Goal: Task Accomplishment & Management: Complete application form

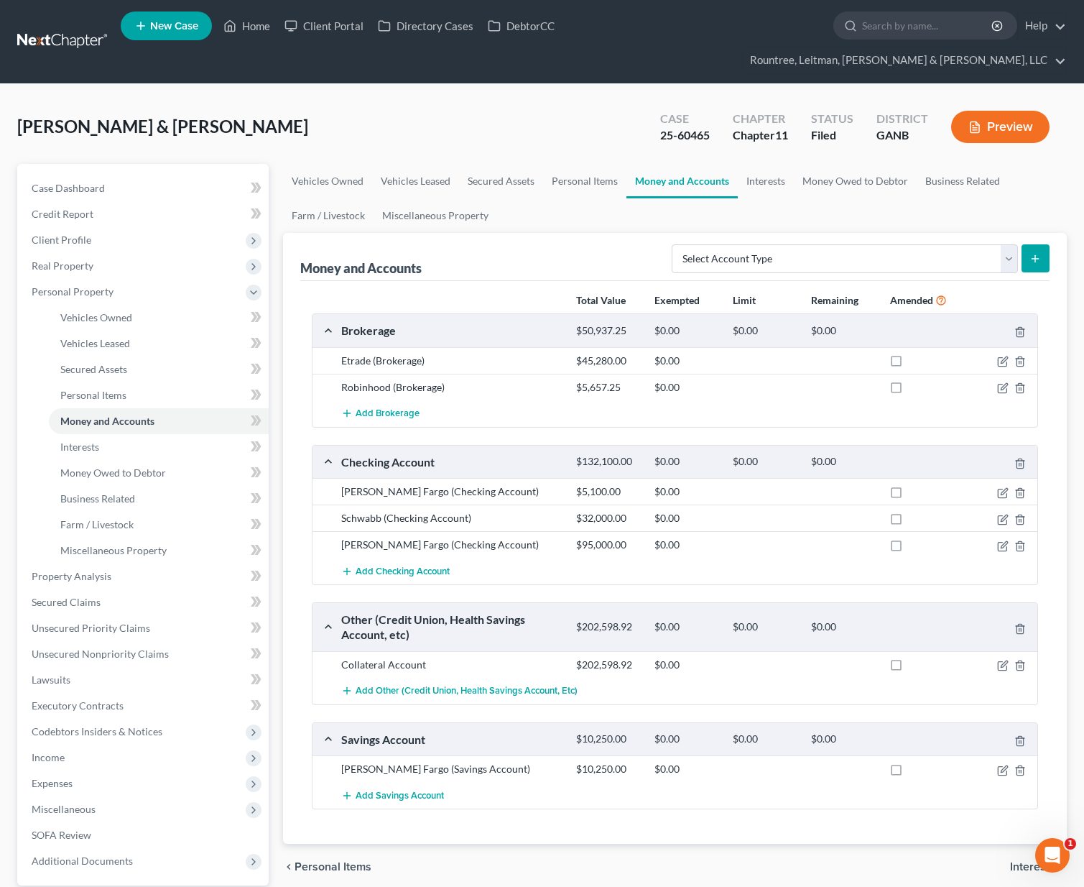
click at [70, 29] on link at bounding box center [63, 42] width 92 height 26
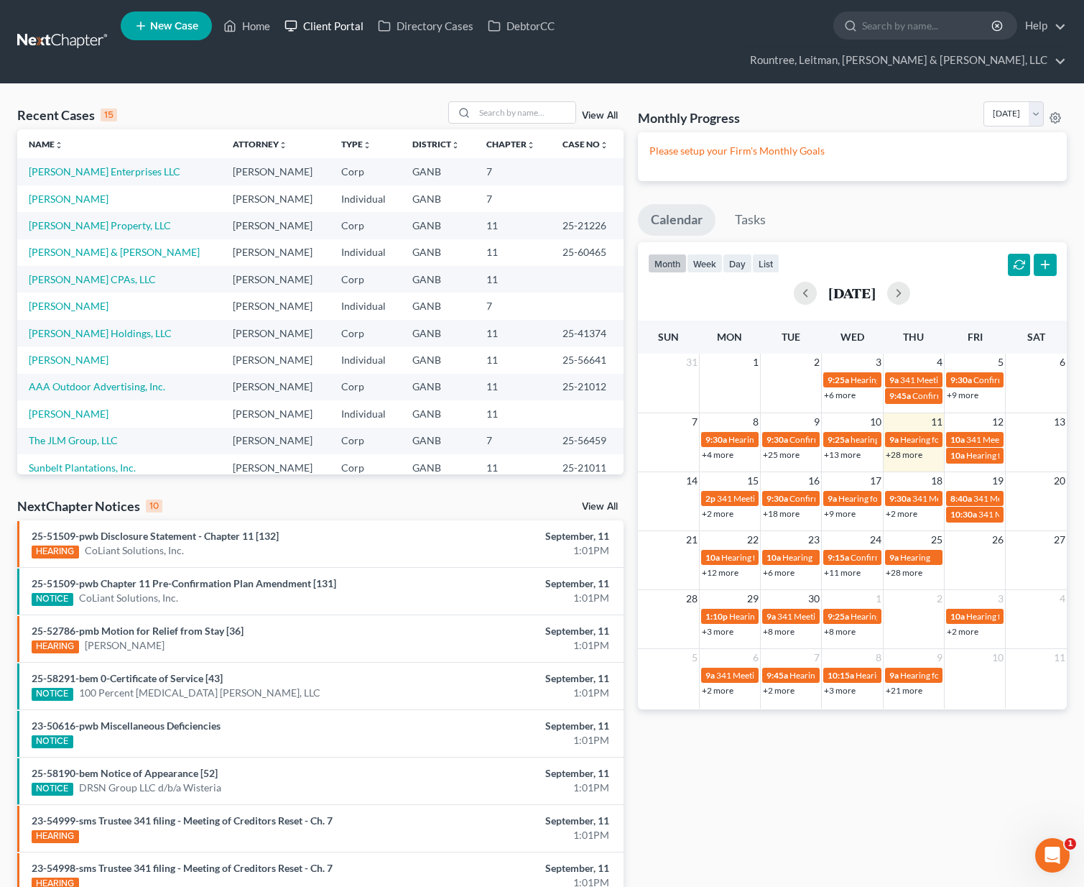
click at [324, 32] on link "Client Portal" at bounding box center [323, 26] width 93 height 26
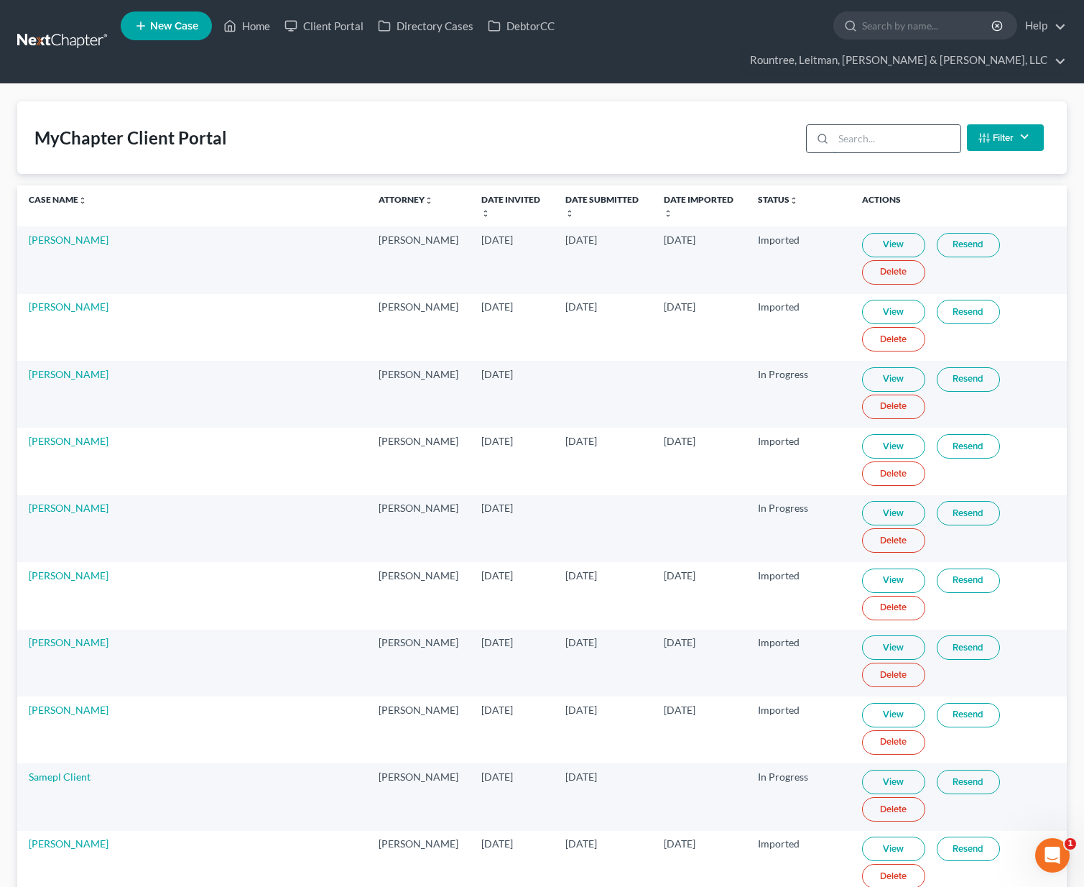
click at [862, 125] on input "search" at bounding box center [897, 138] width 127 height 27
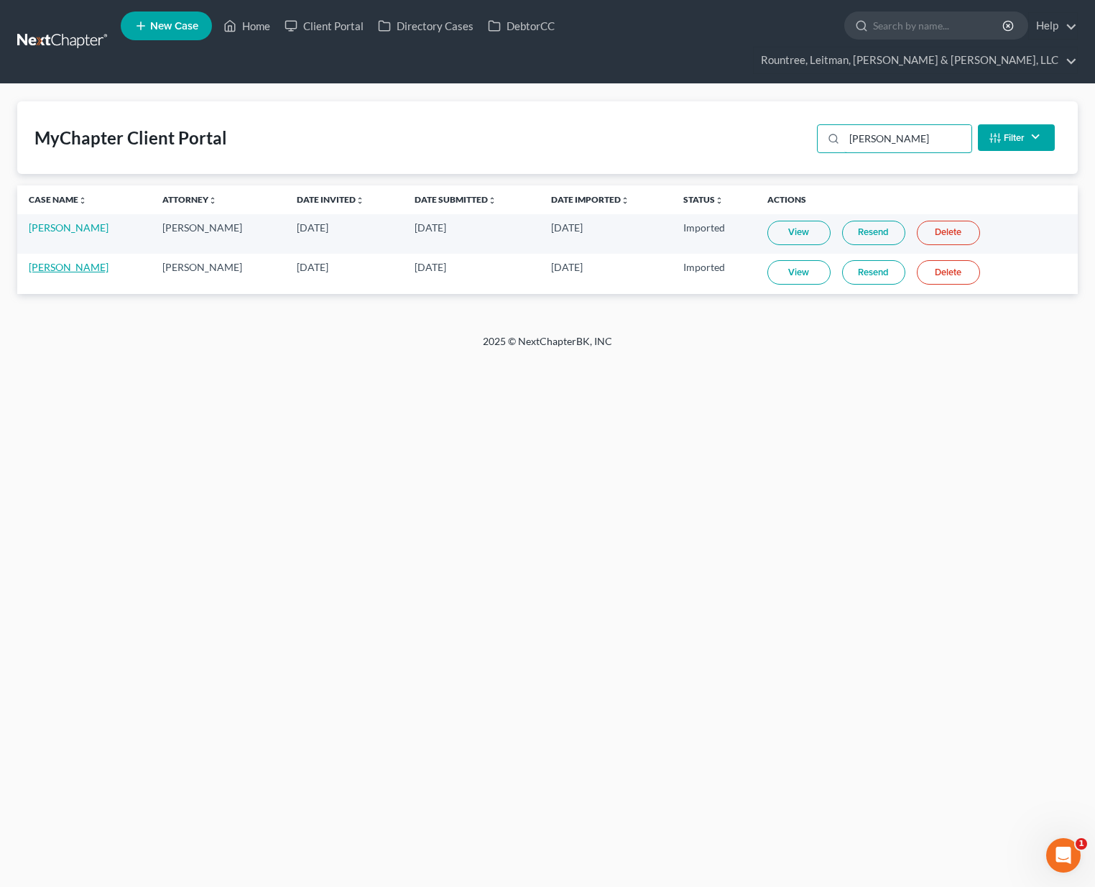
type input "paul"
click at [48, 261] on link "[PERSON_NAME]" at bounding box center [69, 267] width 80 height 12
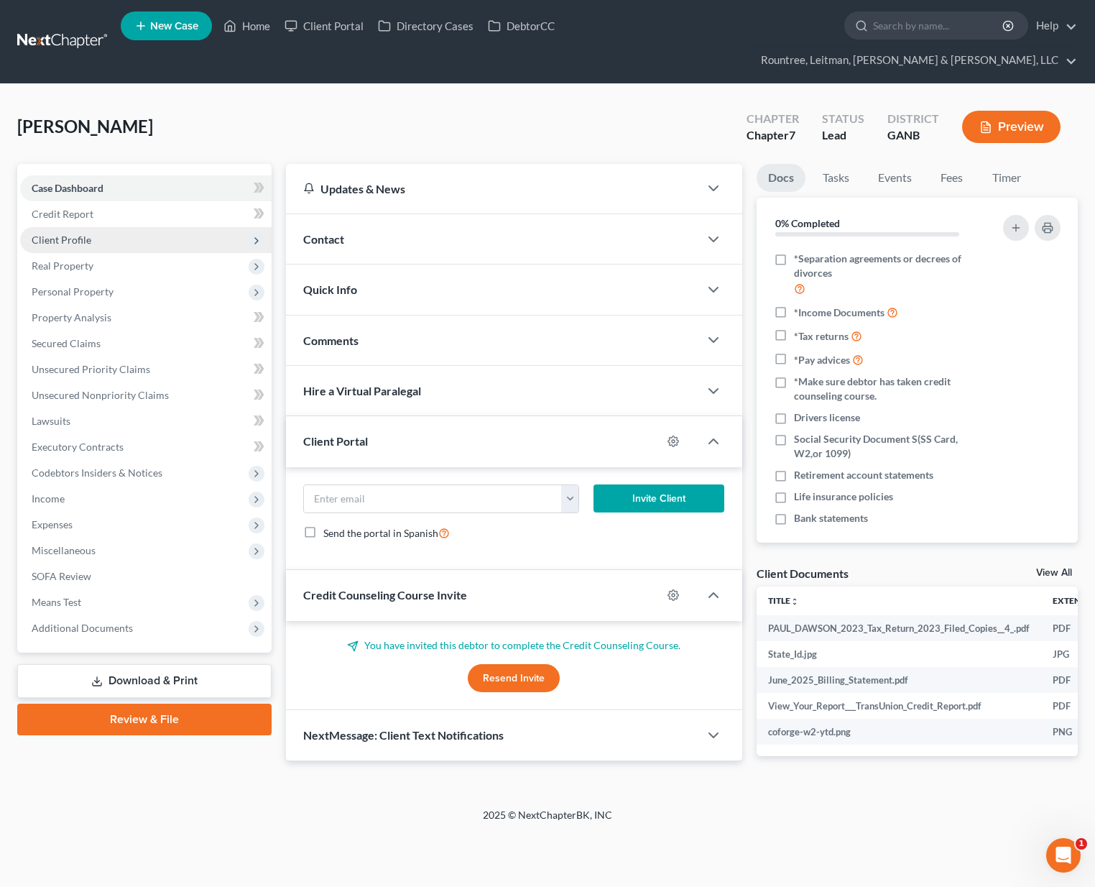
click at [80, 234] on span "Client Profile" at bounding box center [62, 240] width 60 height 12
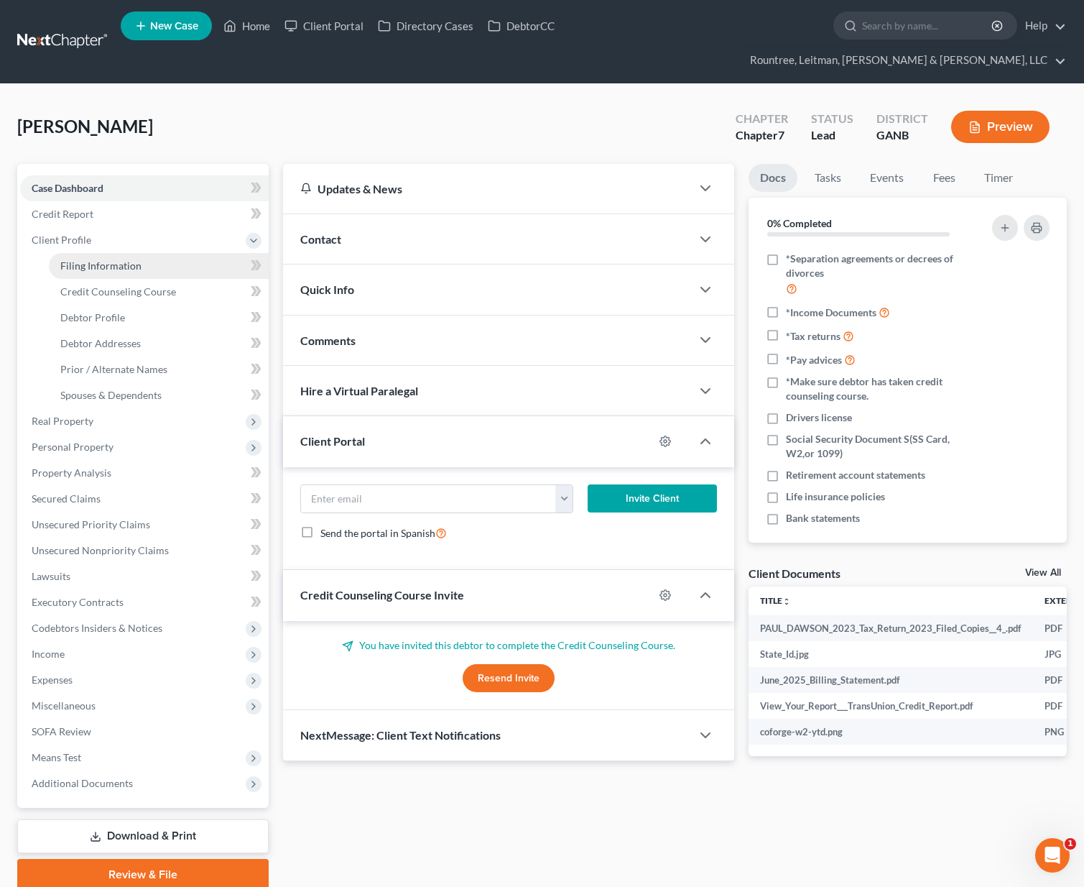
click at [101, 259] on span "Filing Information" at bounding box center [100, 265] width 81 height 12
select select "1"
select select "0"
select select "19"
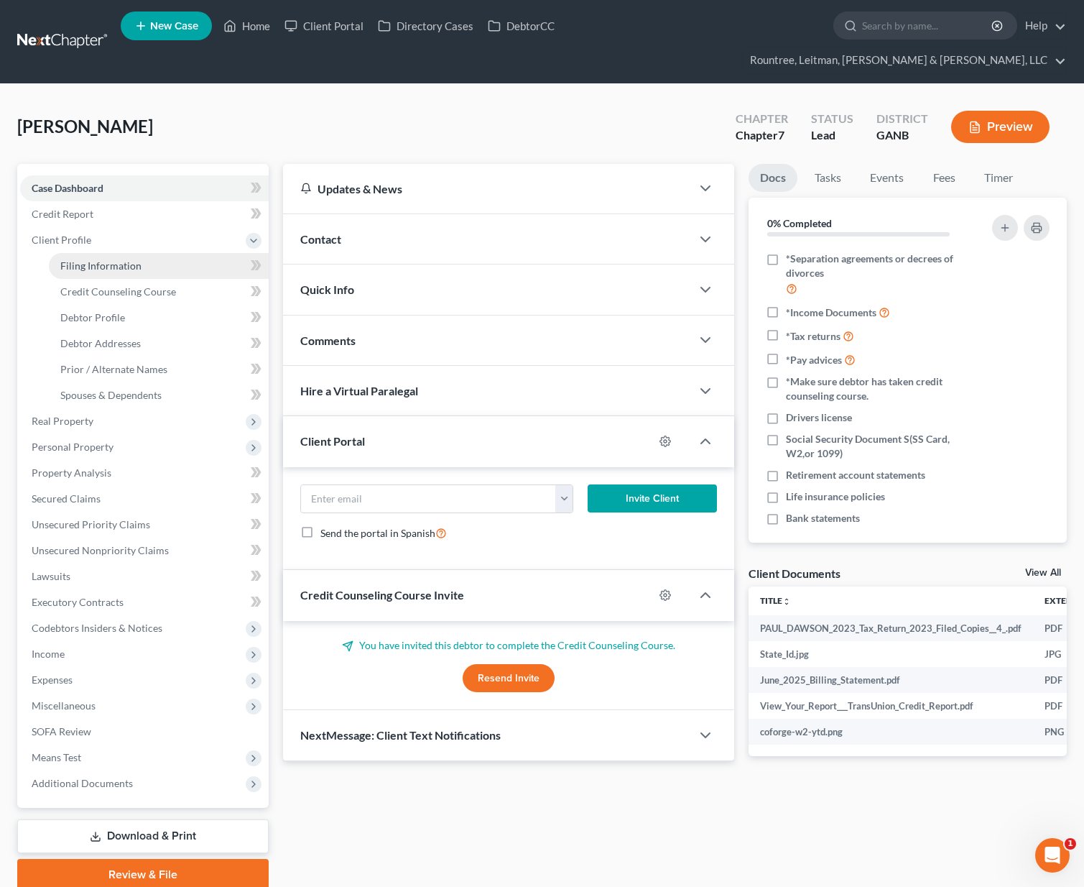
select select "0"
select select "10"
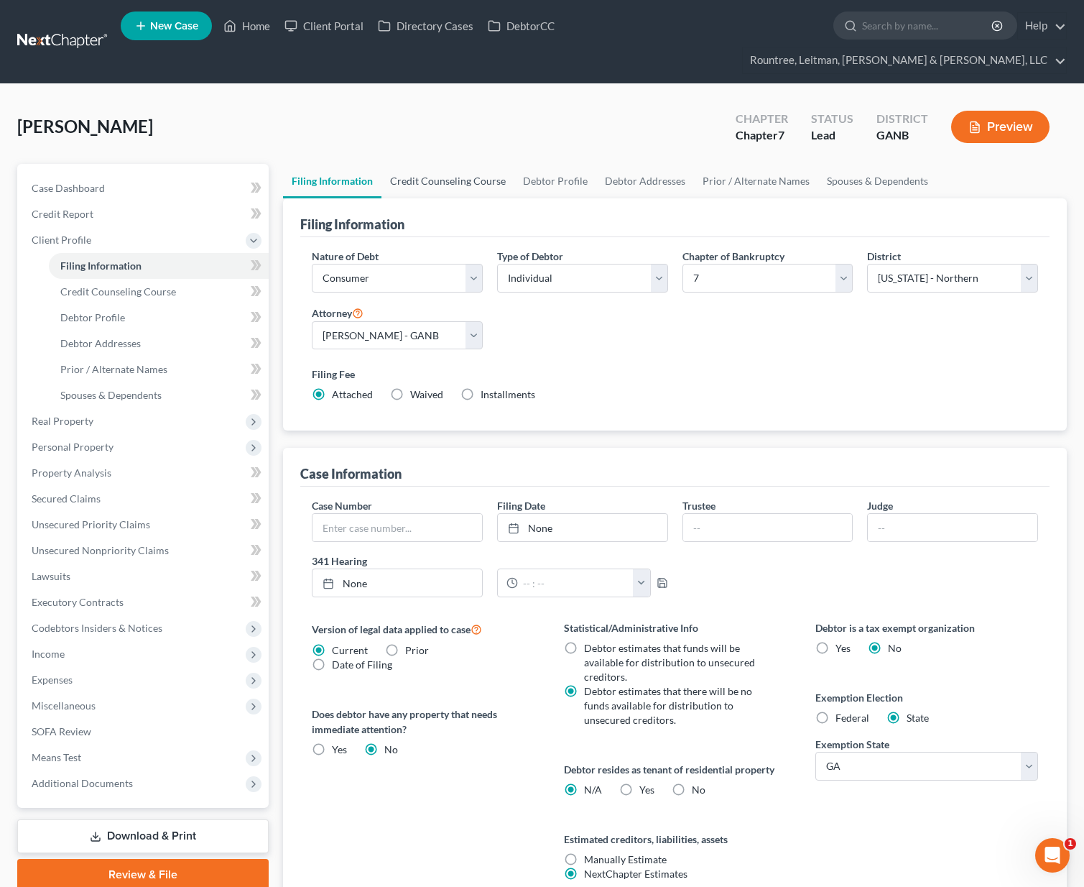
click at [435, 169] on link "Credit Counseling Course" at bounding box center [448, 181] width 133 height 34
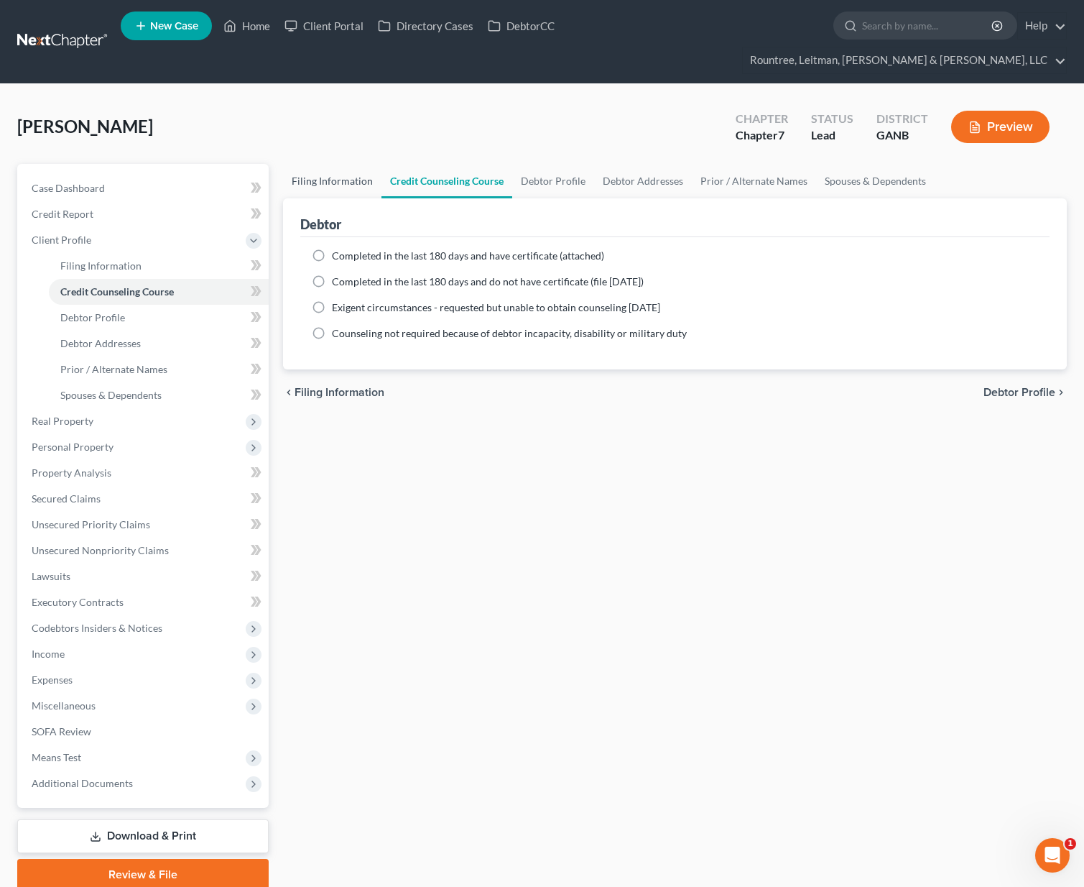
click at [339, 164] on link "Filing Information" at bounding box center [332, 181] width 98 height 34
select select "1"
select select "0"
select select "19"
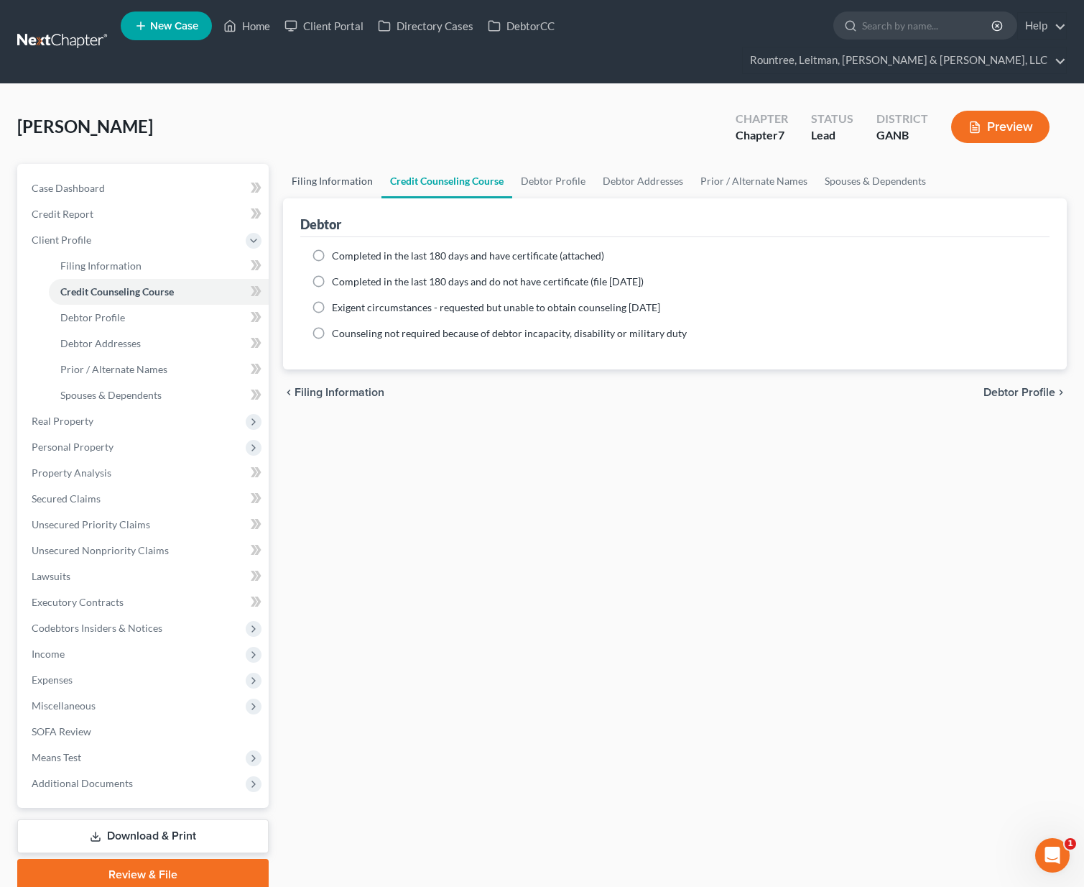
select select "0"
select select "10"
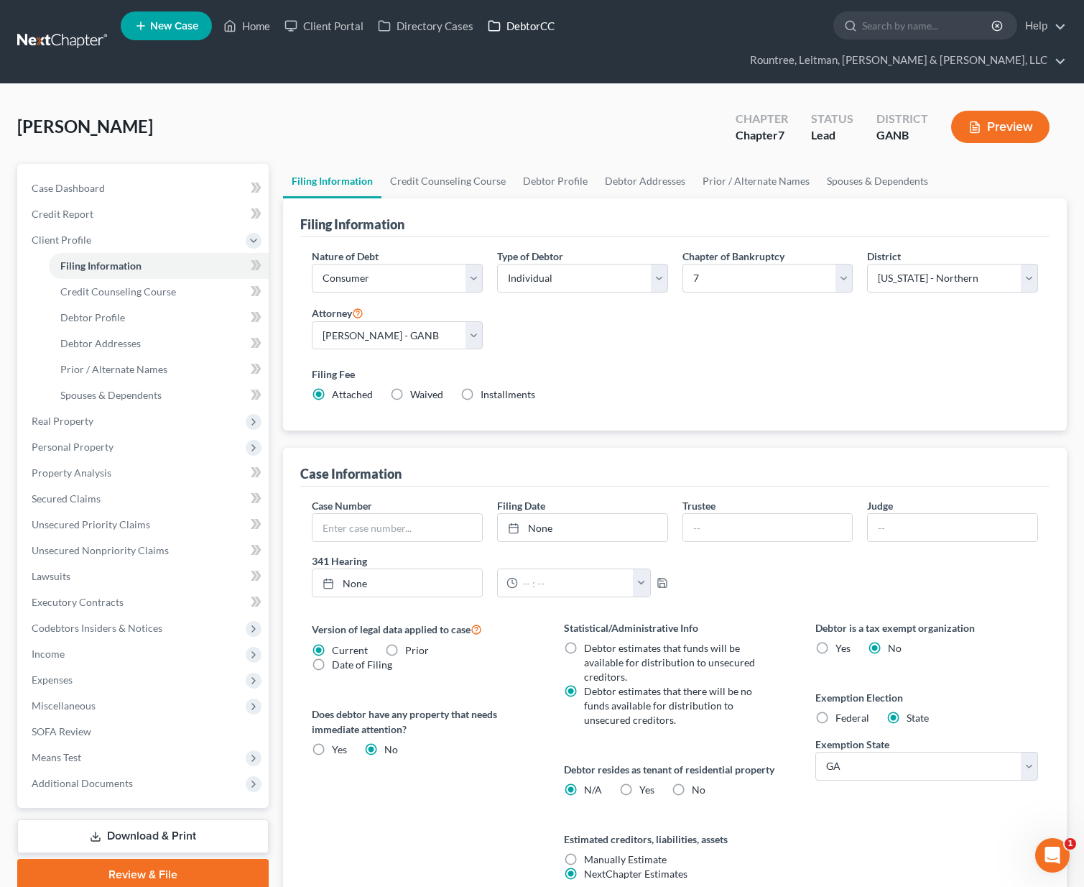
click at [527, 29] on link "DebtorCC" at bounding box center [521, 26] width 81 height 26
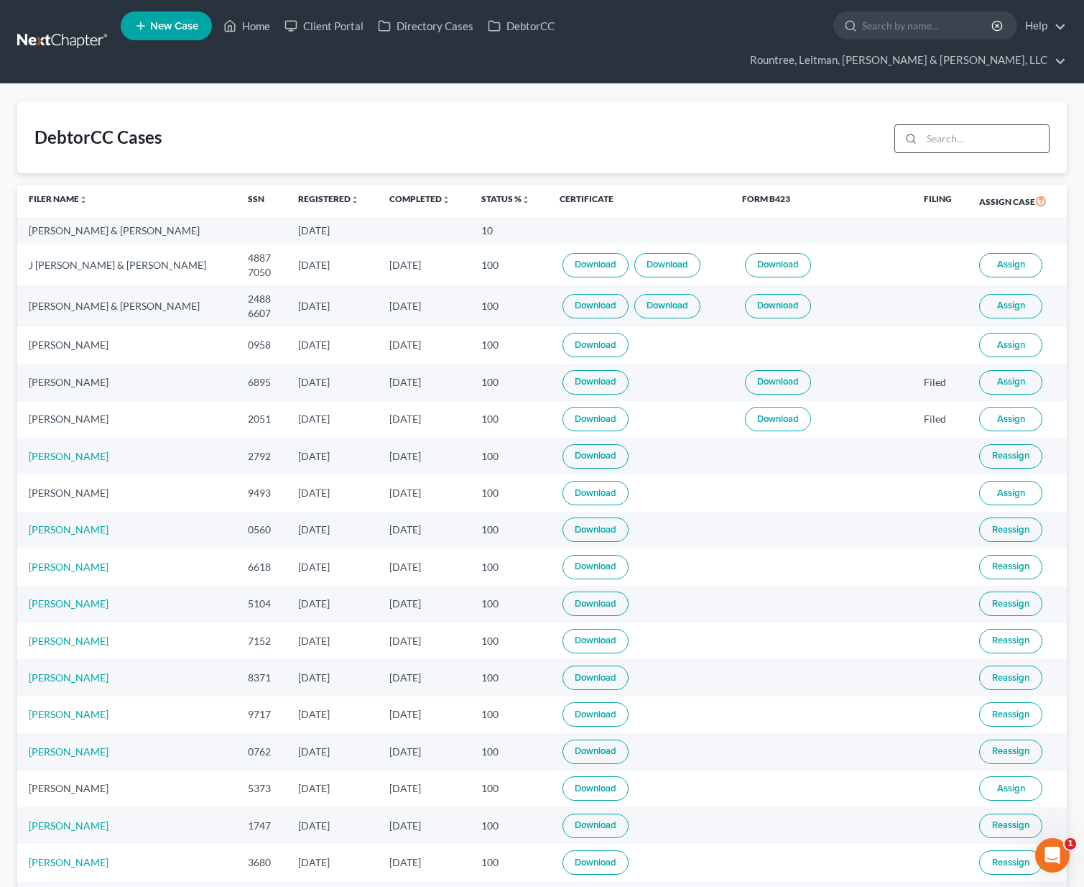
click at [952, 125] on input "search" at bounding box center [985, 138] width 127 height 27
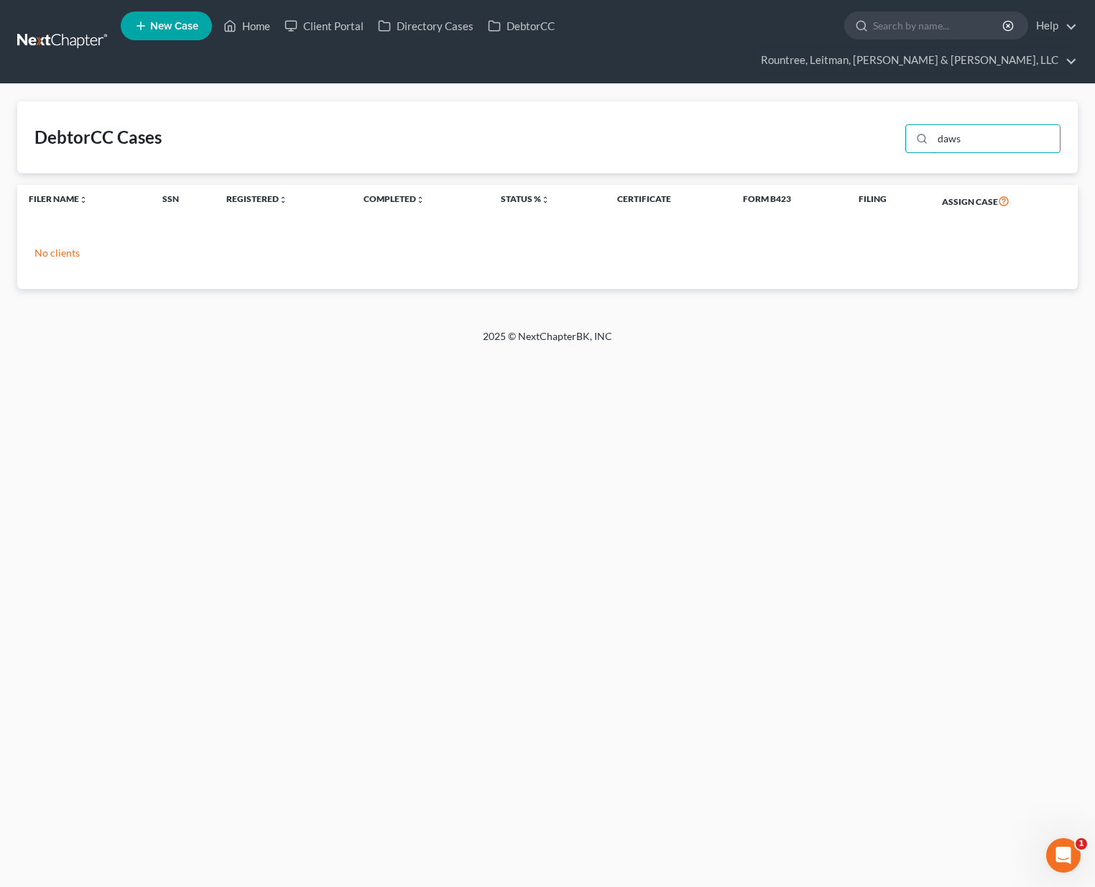
type input "daws"
click at [64, 29] on link at bounding box center [63, 42] width 92 height 26
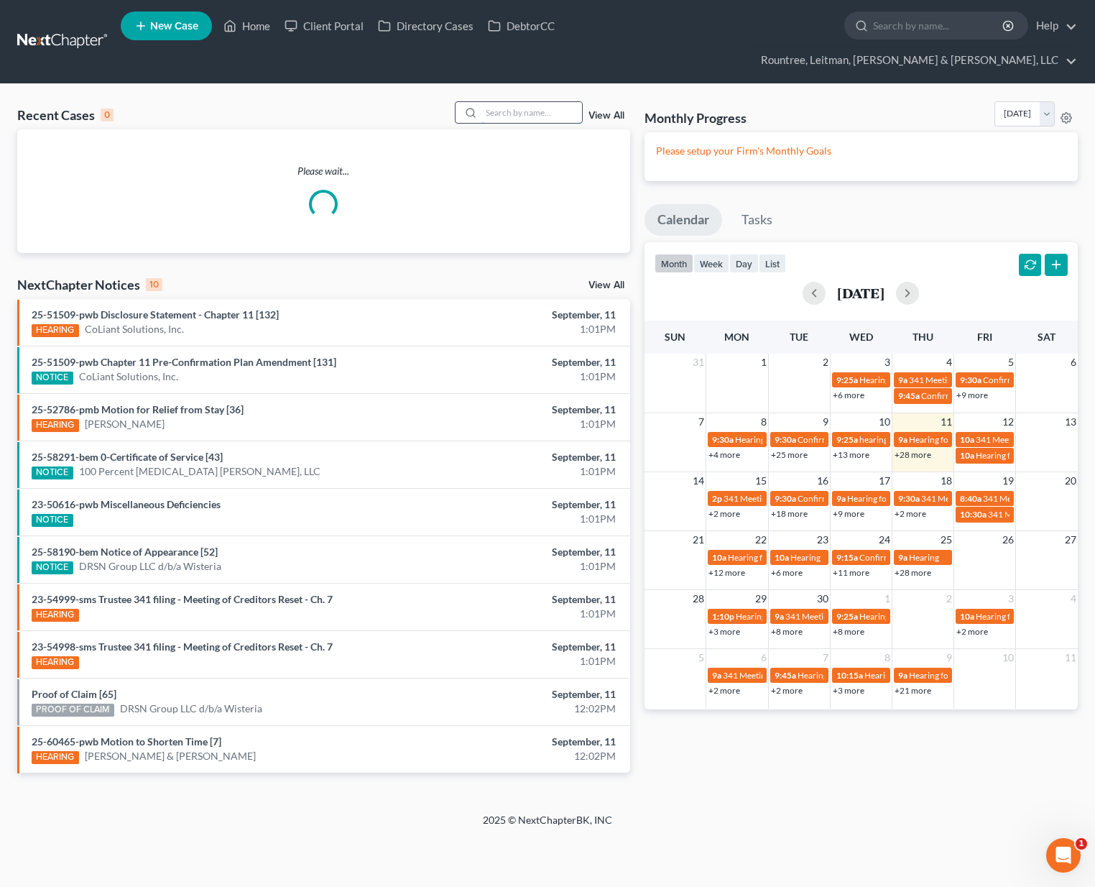
click at [500, 102] on input "search" at bounding box center [531, 112] width 101 height 21
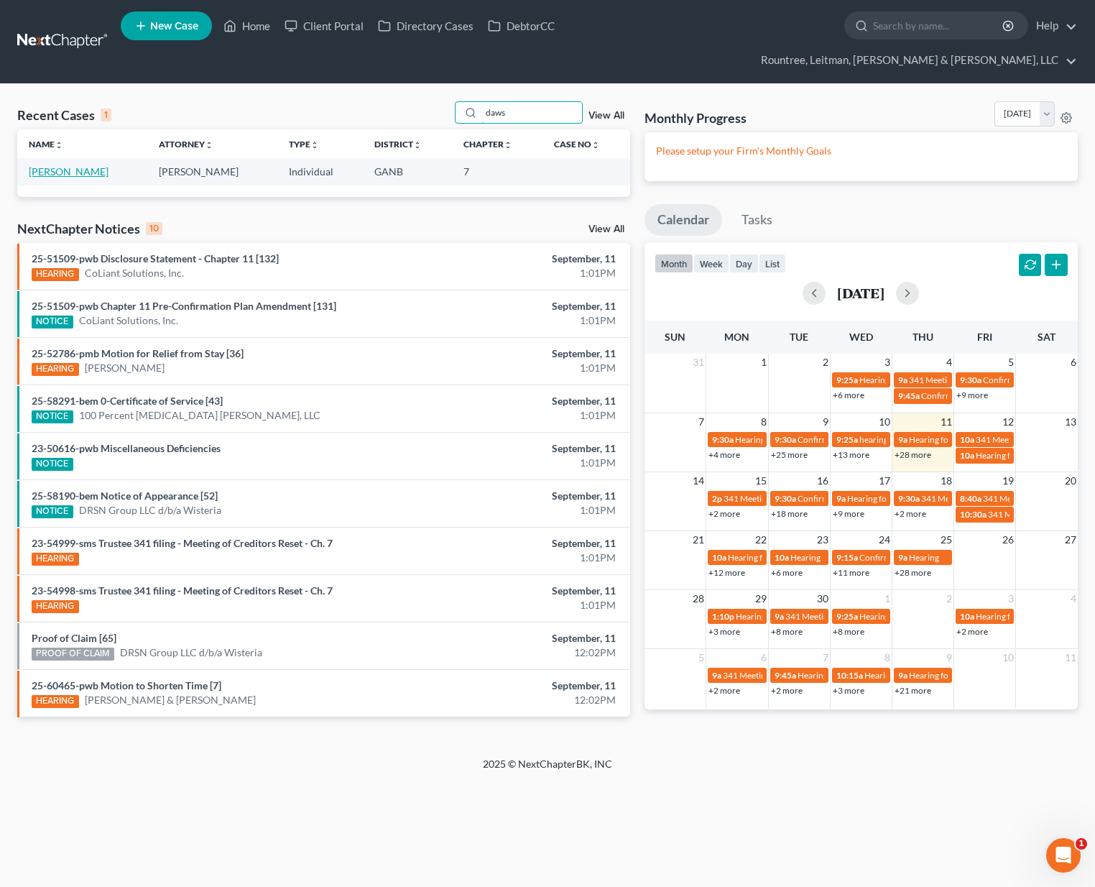
type input "daws"
click at [60, 165] on link "[PERSON_NAME]" at bounding box center [69, 171] width 80 height 12
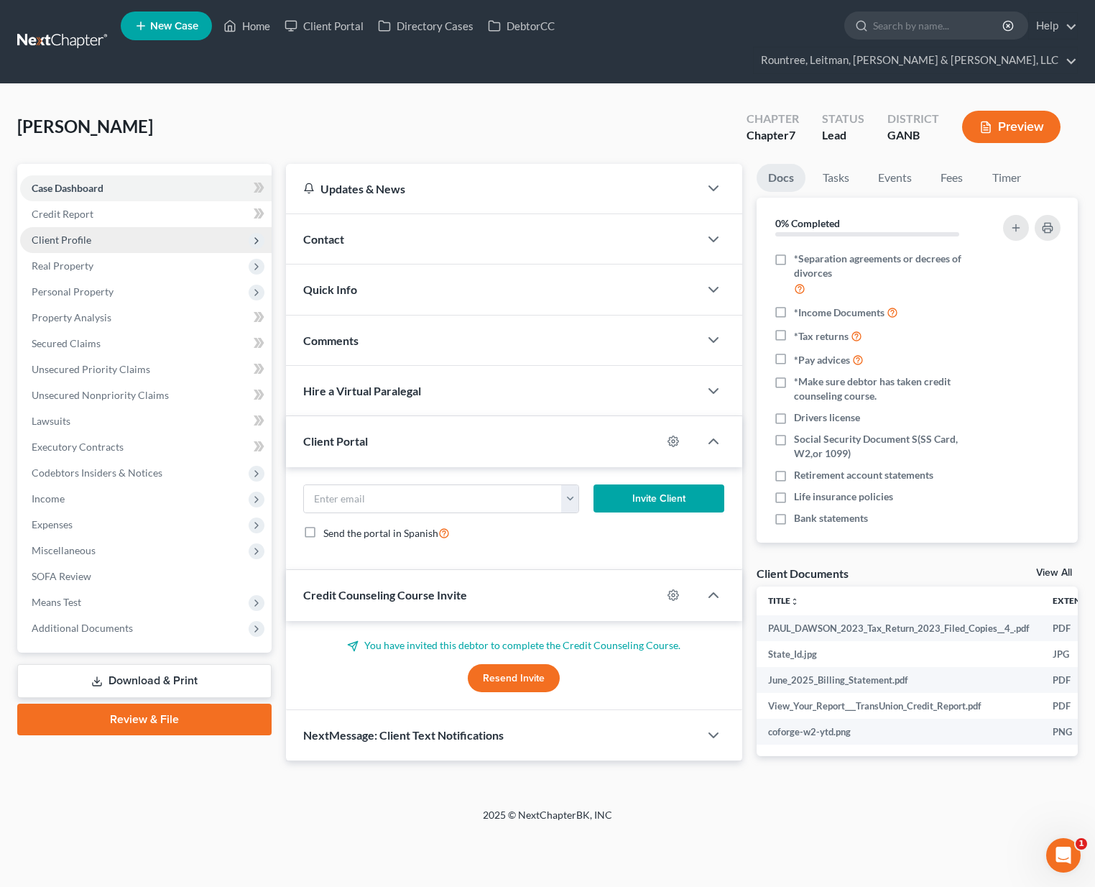
click at [86, 234] on span "Client Profile" at bounding box center [62, 240] width 60 height 12
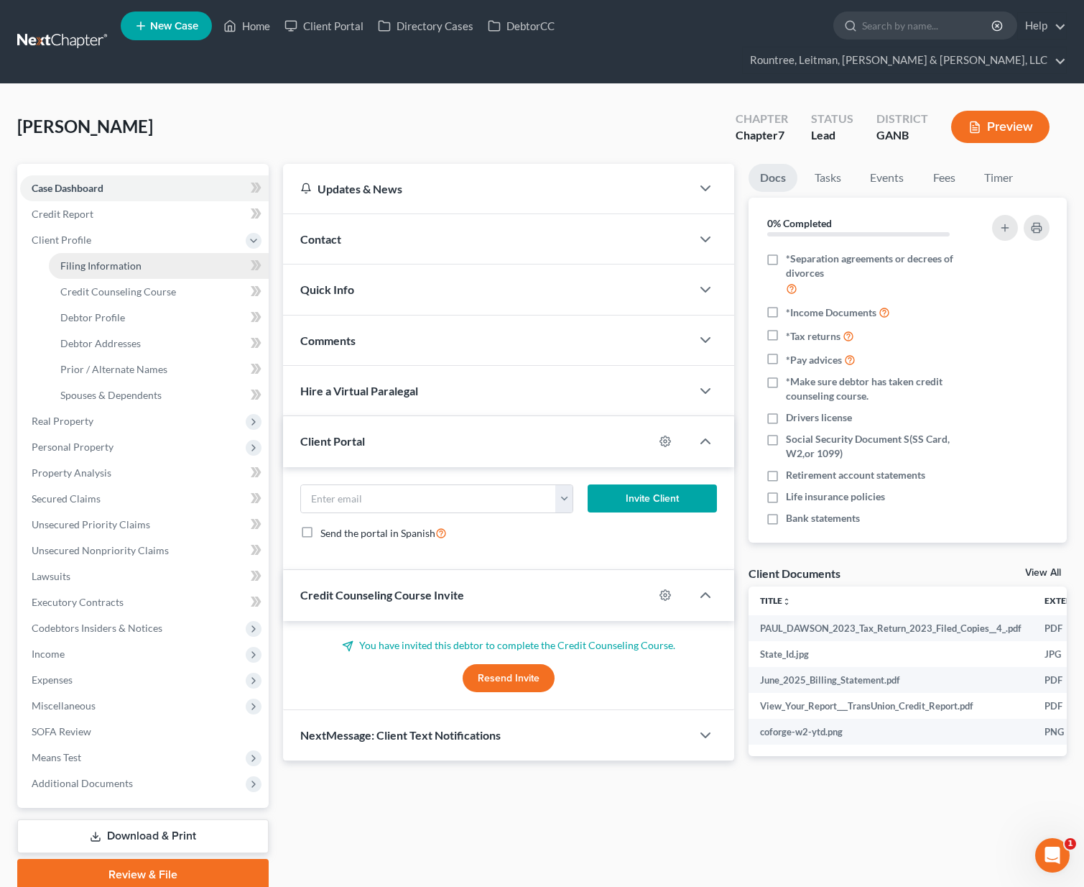
click at [116, 253] on link "Filing Information" at bounding box center [159, 266] width 220 height 26
select select "1"
select select "0"
select select "10"
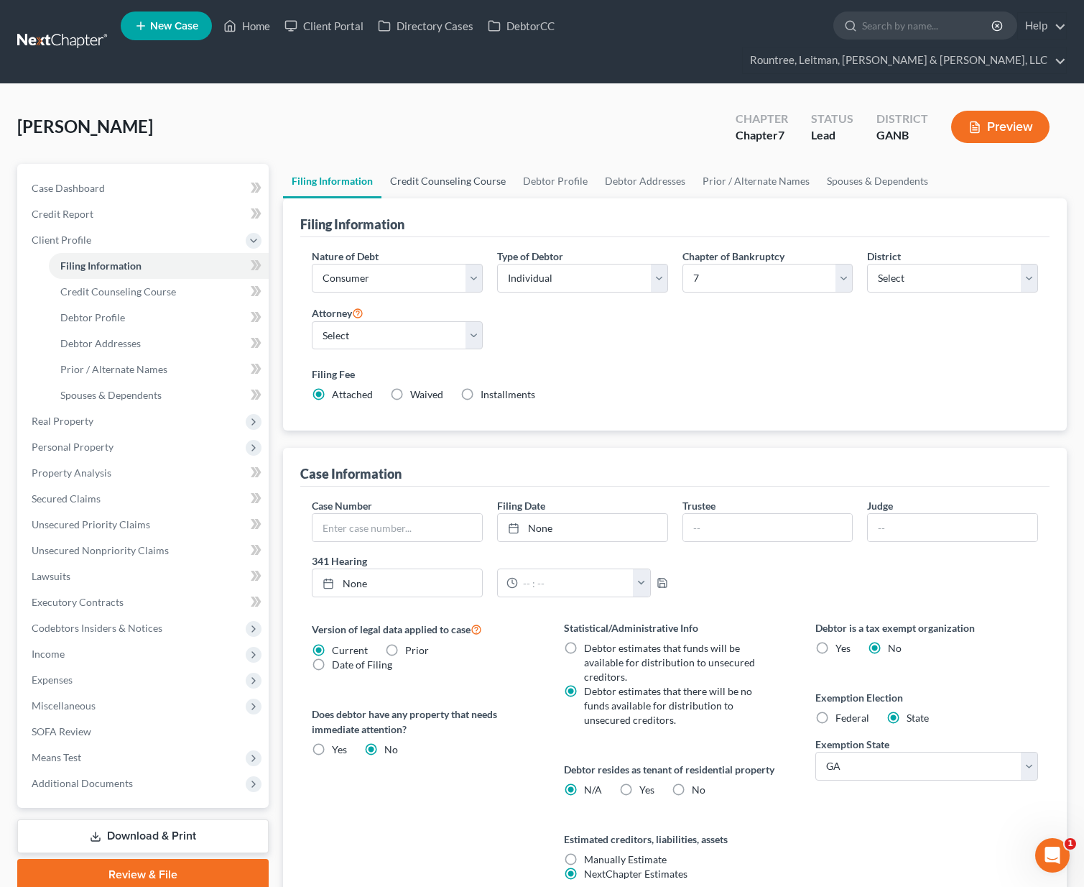
click at [432, 164] on link "Credit Counseling Course" at bounding box center [448, 181] width 133 height 34
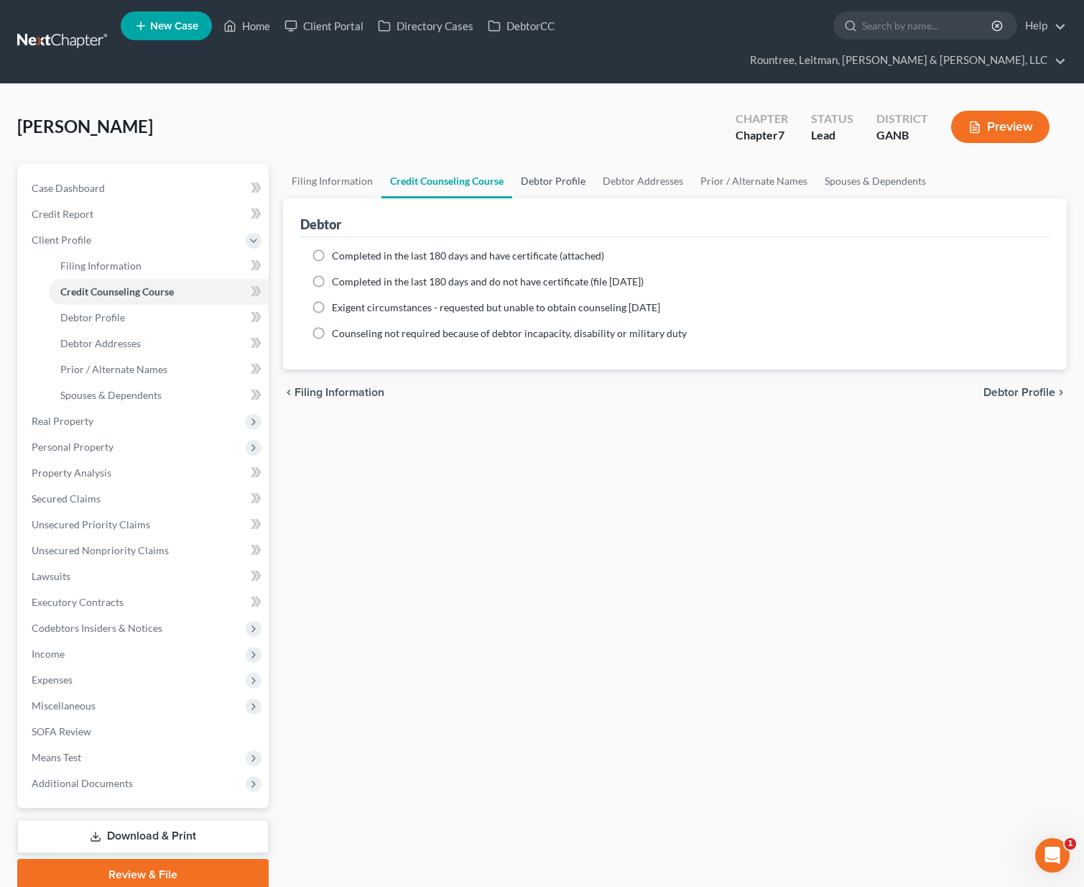
click at [563, 164] on link "Debtor Profile" at bounding box center [553, 181] width 82 height 34
select select "0"
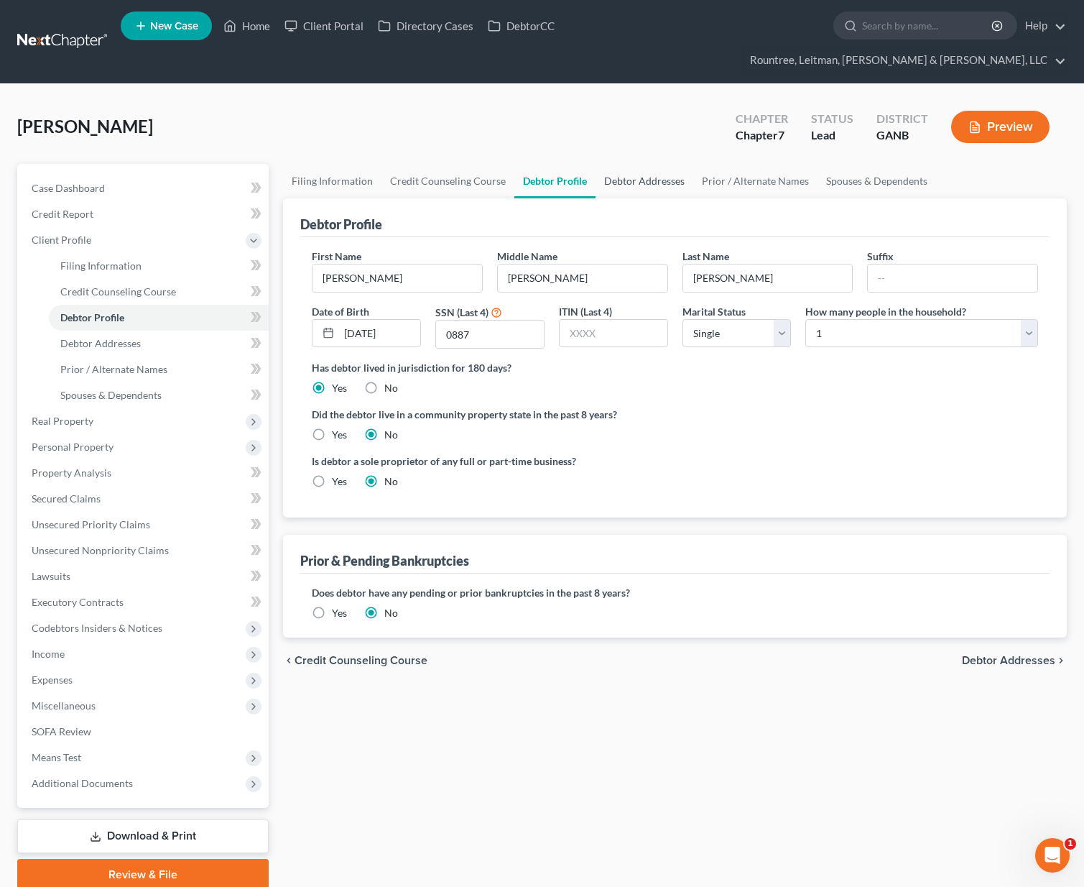
click at [614, 164] on link "Debtor Addresses" at bounding box center [645, 181] width 98 height 34
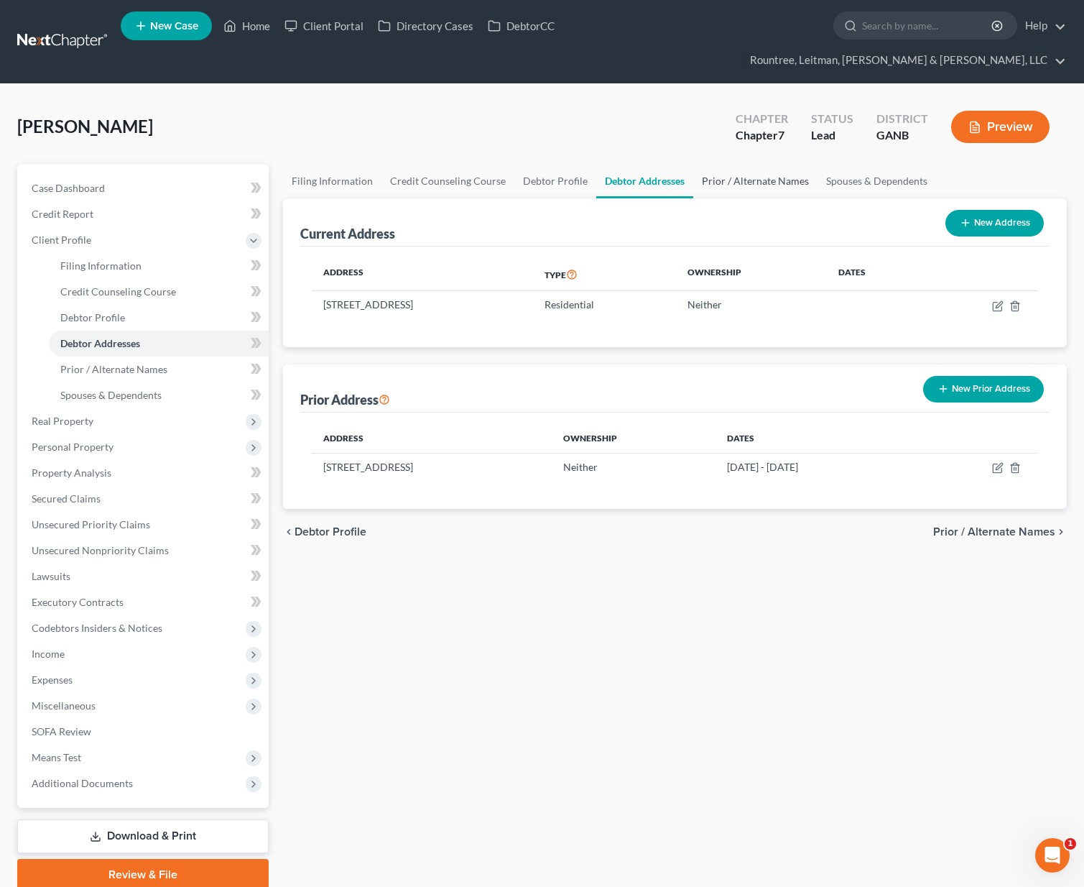
click at [780, 164] on link "Prior / Alternate Names" at bounding box center [755, 181] width 124 height 34
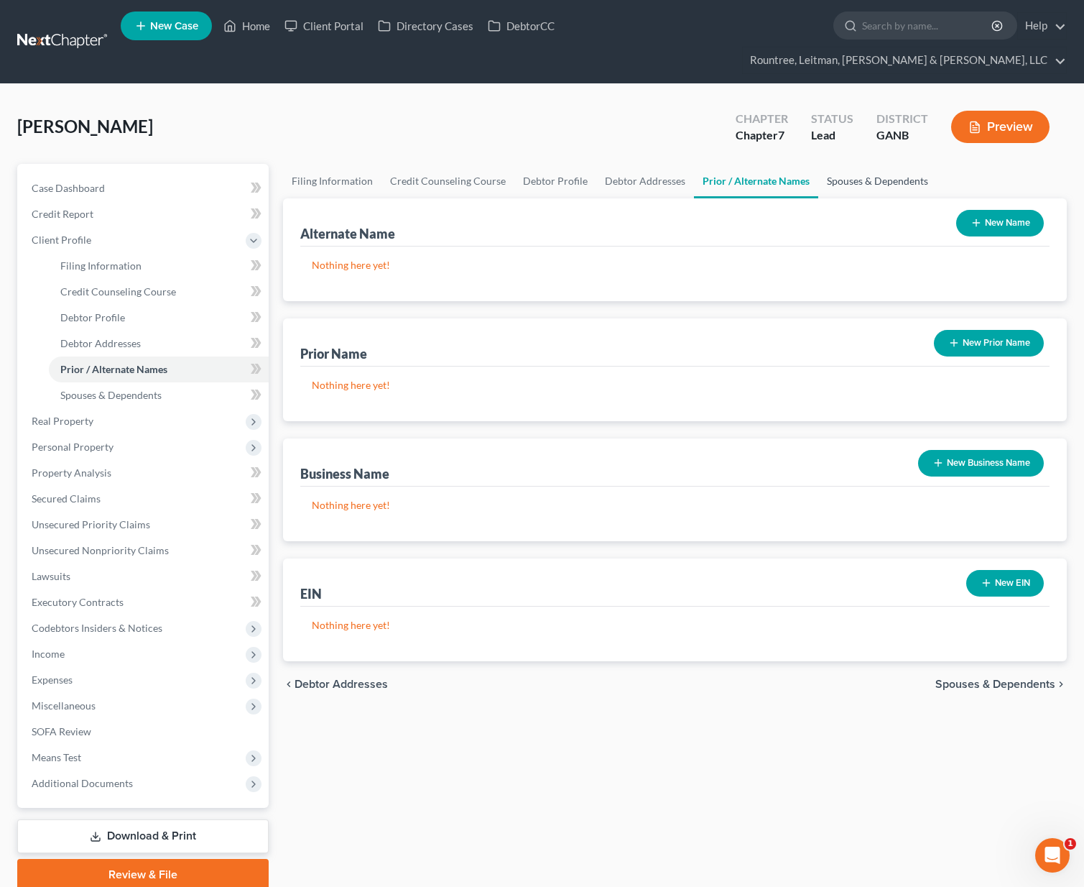
click at [872, 164] on link "Spouses & Dependents" at bounding box center [878, 181] width 119 height 34
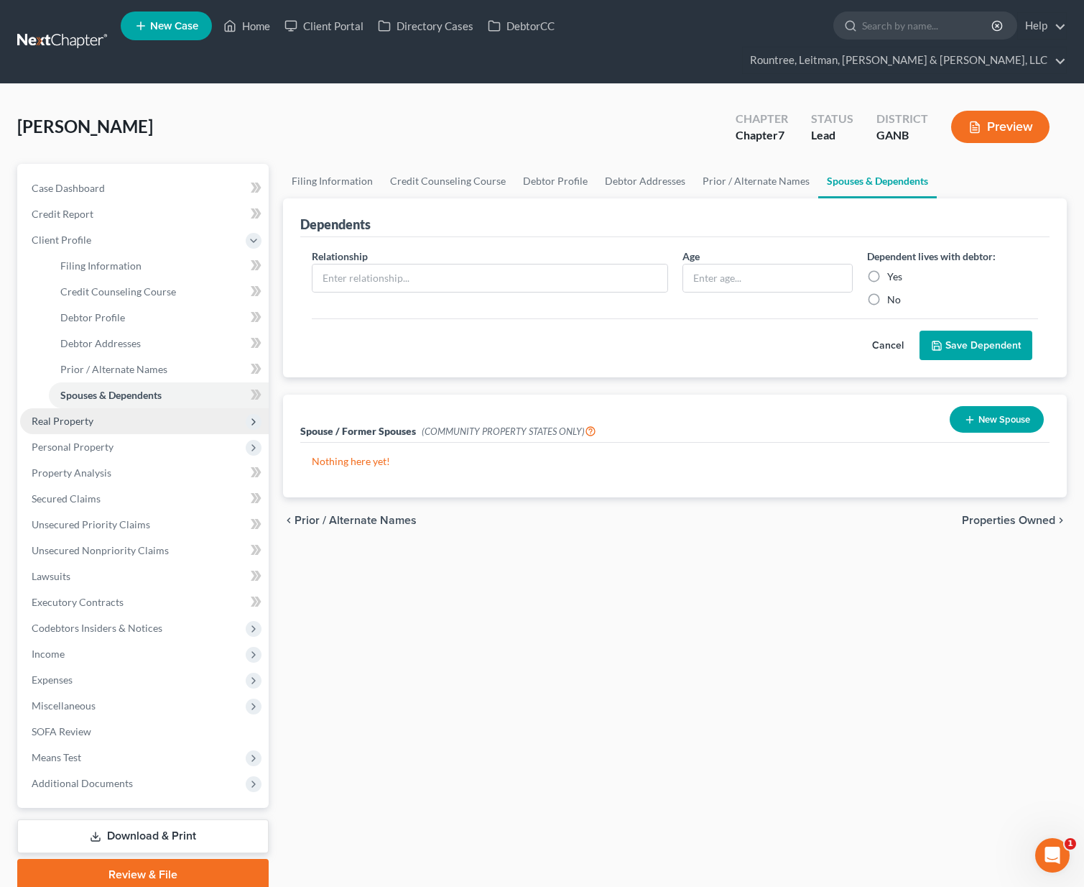
click at [127, 408] on span "Real Property" at bounding box center [144, 421] width 249 height 26
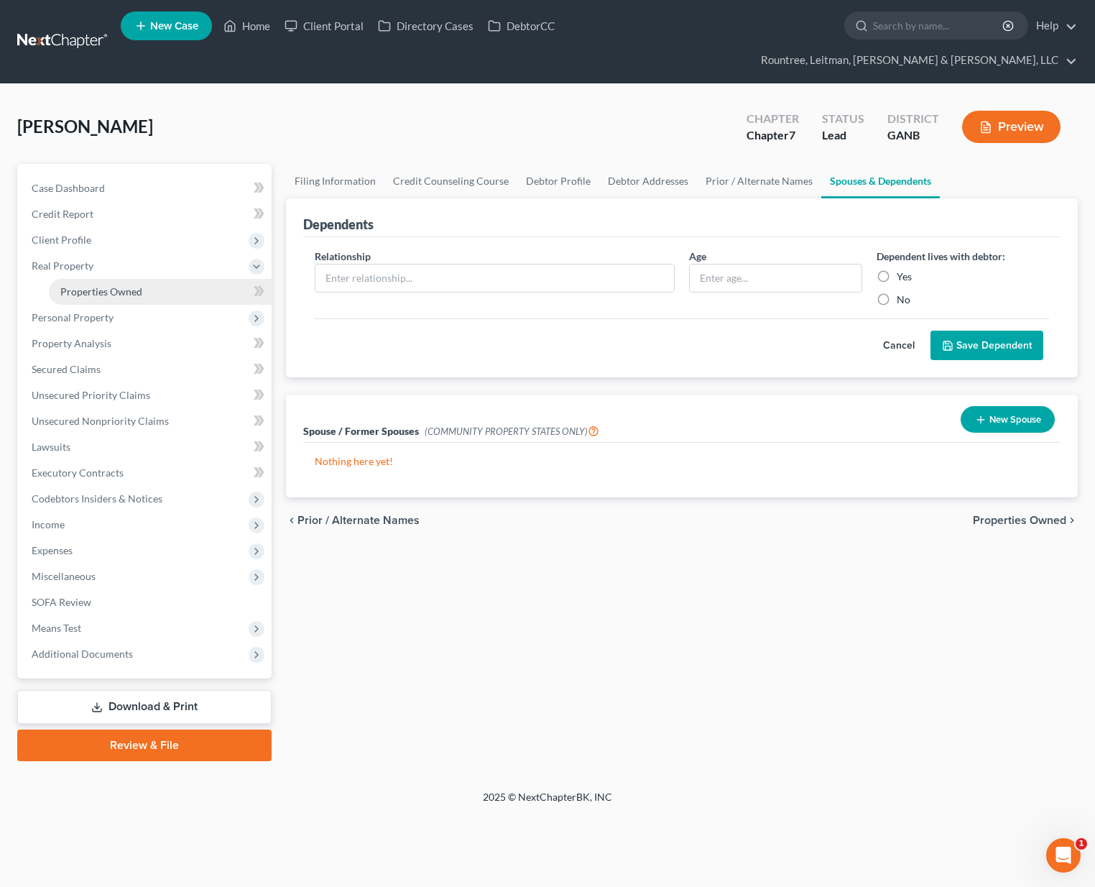
click at [111, 285] on span "Properties Owned" at bounding box center [101, 291] width 82 height 12
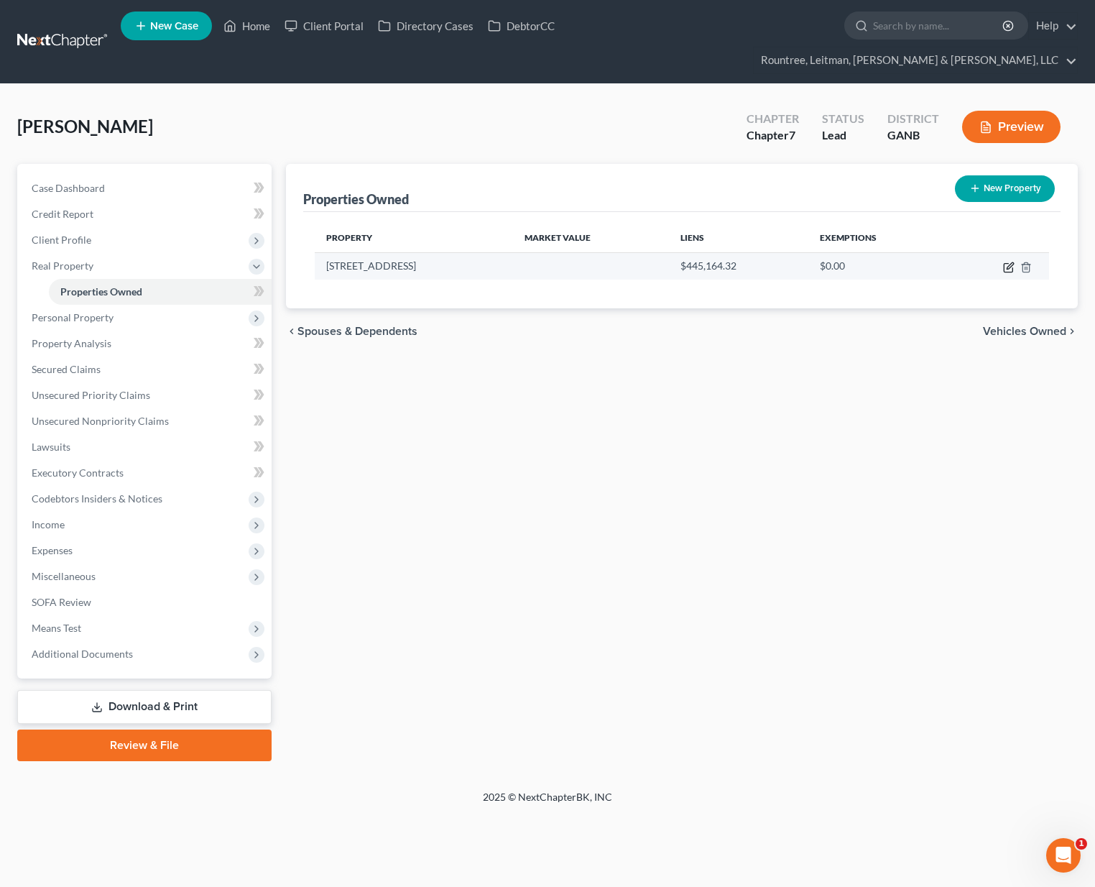
click at [1007, 262] on icon "button" at bounding box center [1010, 265] width 6 height 6
select select "10"
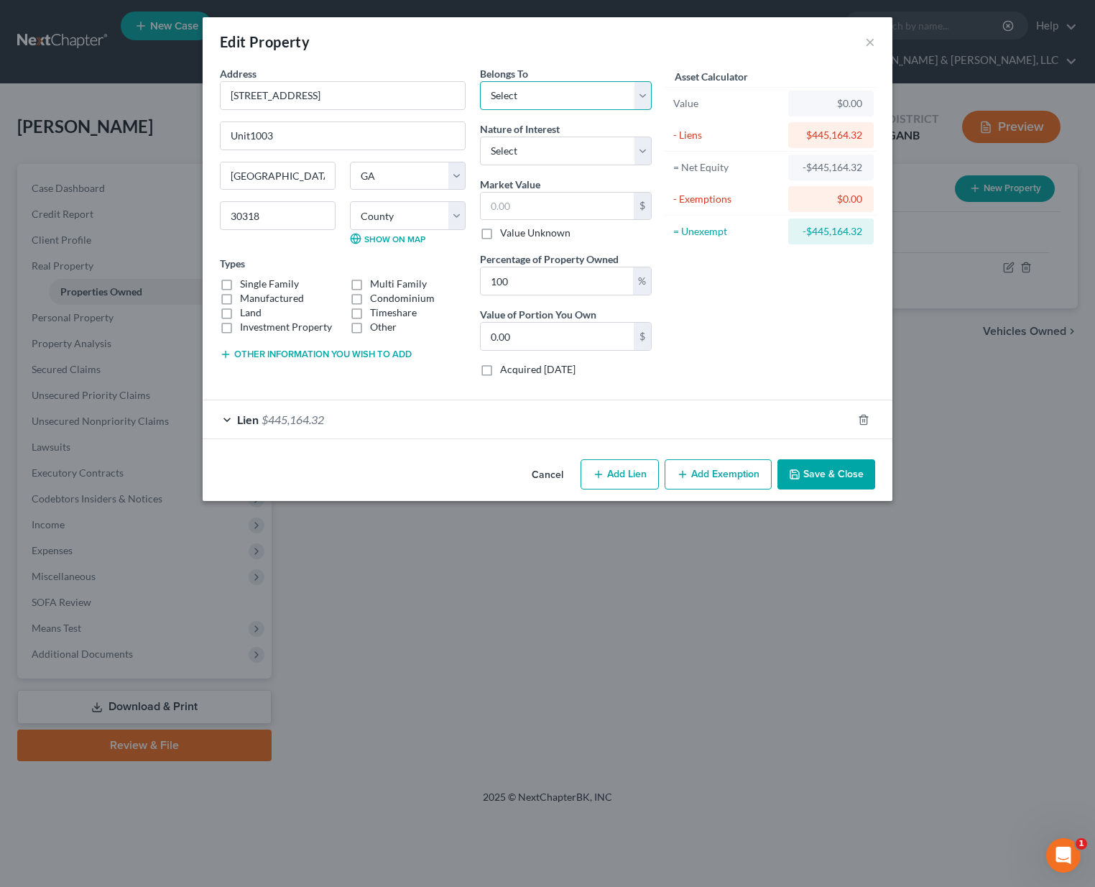
click at [556, 94] on select "Select Debtor 1 Only Debtor 2 Only Debtor 1 And Debtor 2 Only At Least One Of T…" at bounding box center [566, 95] width 172 height 29
select select "0"
click at [480, 81] on select "Select Debtor 1 Only Debtor 2 Only Debtor 1 And Debtor 2 Only At Least One Of T…" at bounding box center [566, 95] width 172 height 29
click at [516, 142] on select "Select Fee Simple Joint Tenant Life Estate Equitable Interest Future Interest T…" at bounding box center [566, 151] width 172 height 29
select select "0"
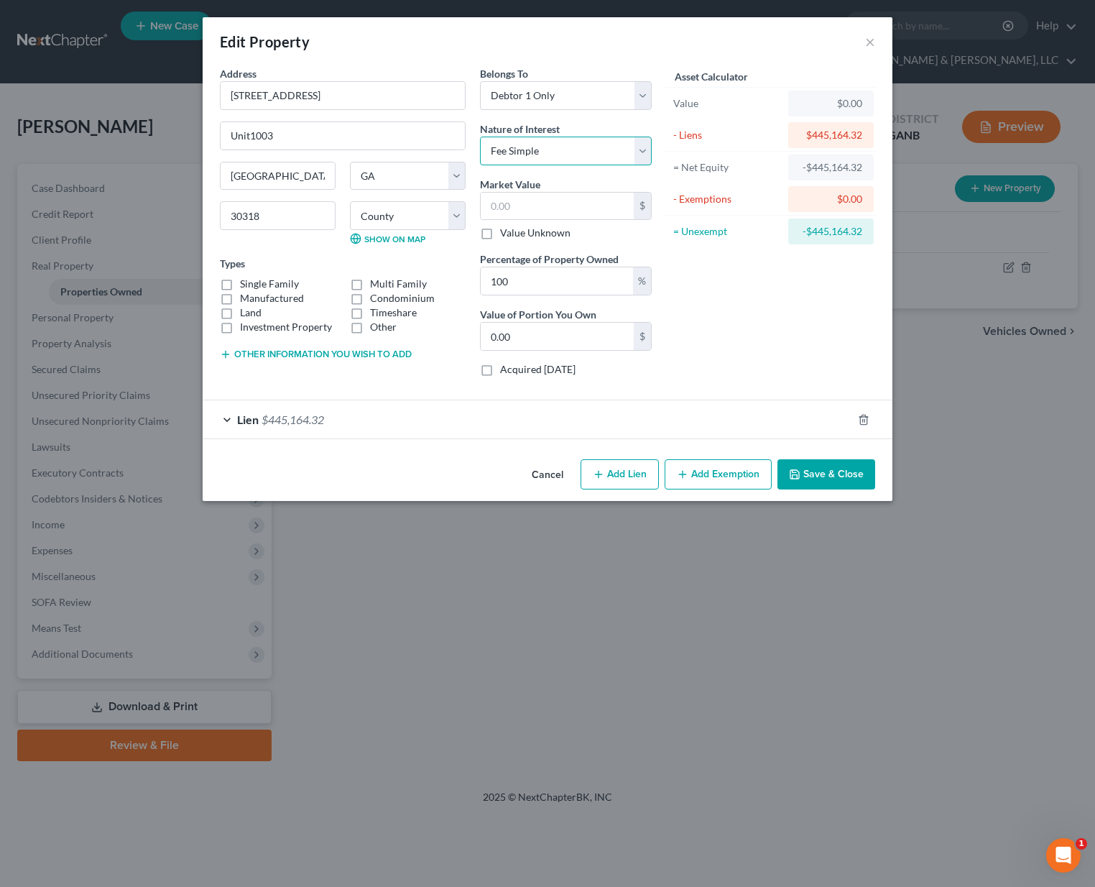
click at [480, 137] on select "Select Fee Simple Joint Tenant Life Estate Equitable Interest Future Interest T…" at bounding box center [566, 151] width 172 height 29
click at [429, 418] on div "Lien $445,164.32" at bounding box center [528, 419] width 650 height 38
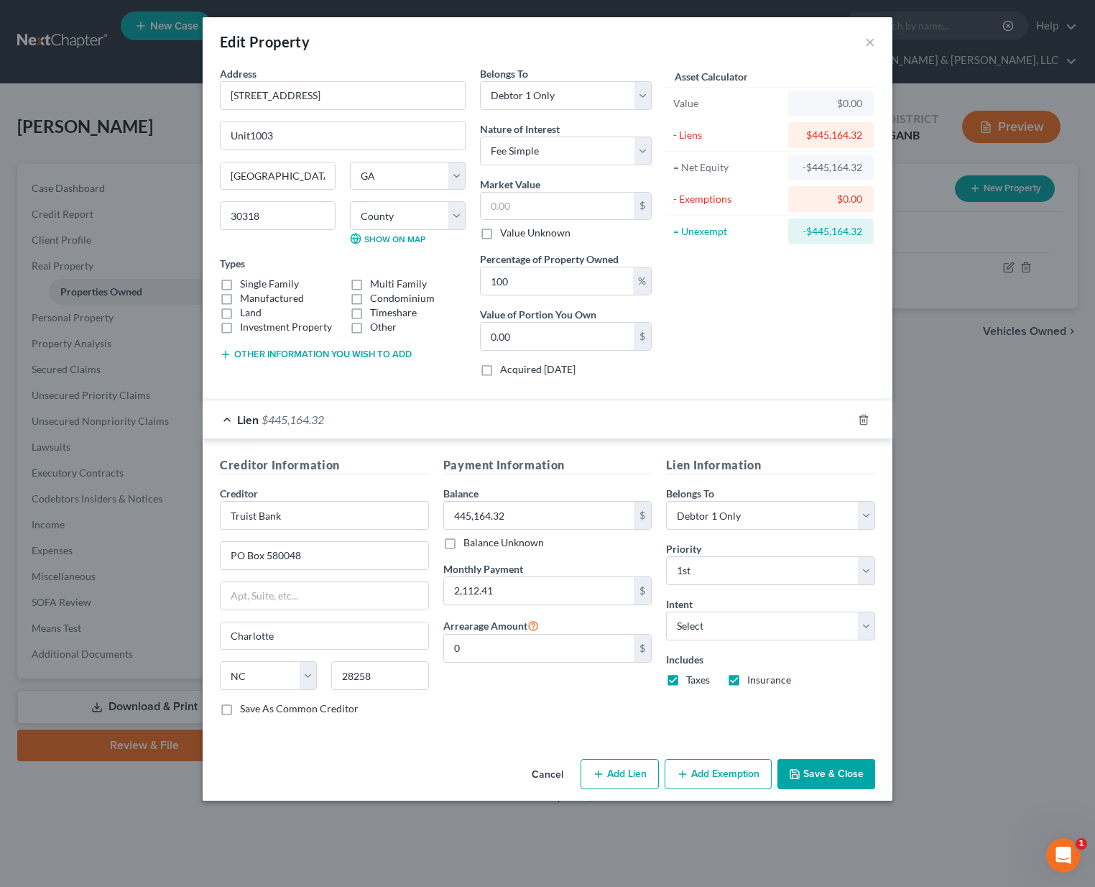
click at [240, 285] on label "Single Family" at bounding box center [269, 284] width 59 height 14
click at [246, 285] on input "Single Family" at bounding box center [250, 281] width 9 height 9
click at [240, 282] on label "Single Family" at bounding box center [269, 284] width 59 height 14
click at [246, 282] on input "Single Family" at bounding box center [250, 281] width 9 height 9
checkbox input "false"
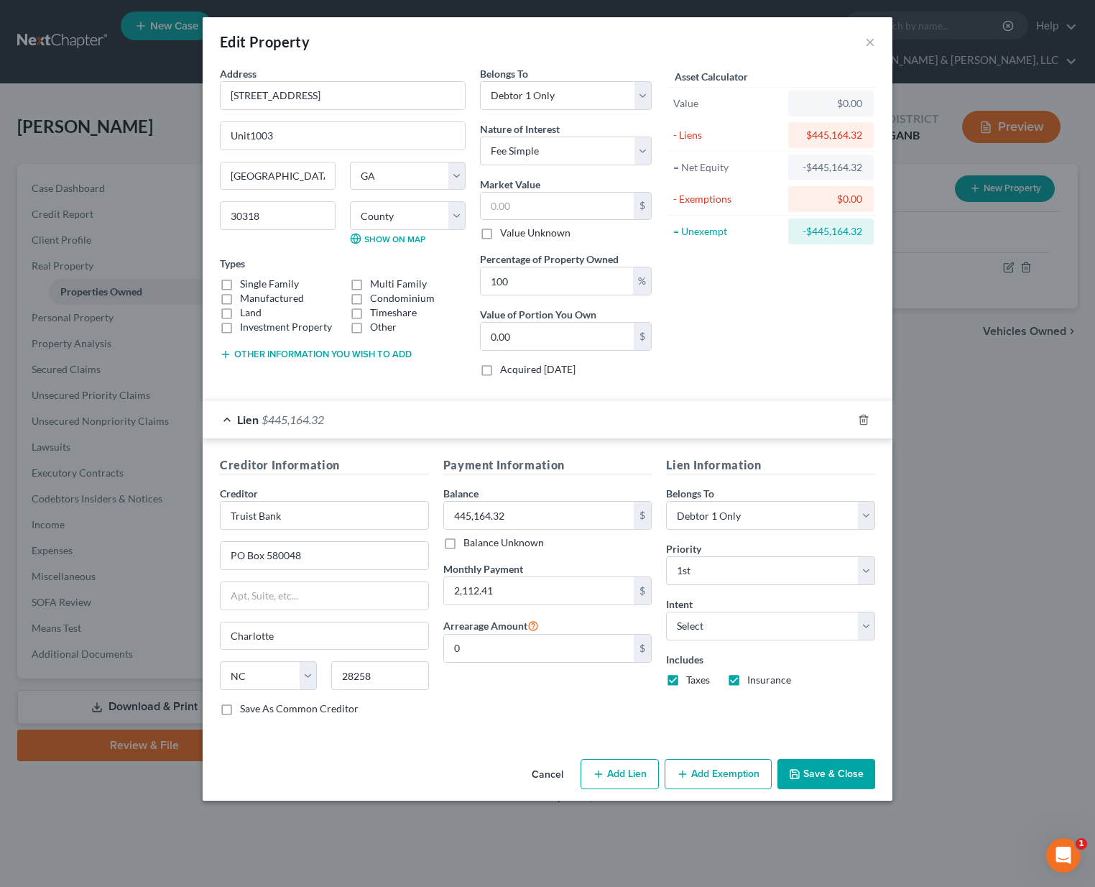
click at [370, 300] on label "Condominium" at bounding box center [402, 298] width 65 height 14
click at [376, 300] on input "Condominium" at bounding box center [380, 295] width 9 height 9
checkbox input "true"
click at [375, 215] on select "County [GEOGRAPHIC_DATA] [GEOGRAPHIC_DATA] [GEOGRAPHIC_DATA] [GEOGRAPHIC_DATA] …" at bounding box center [408, 215] width 116 height 29
select select "59"
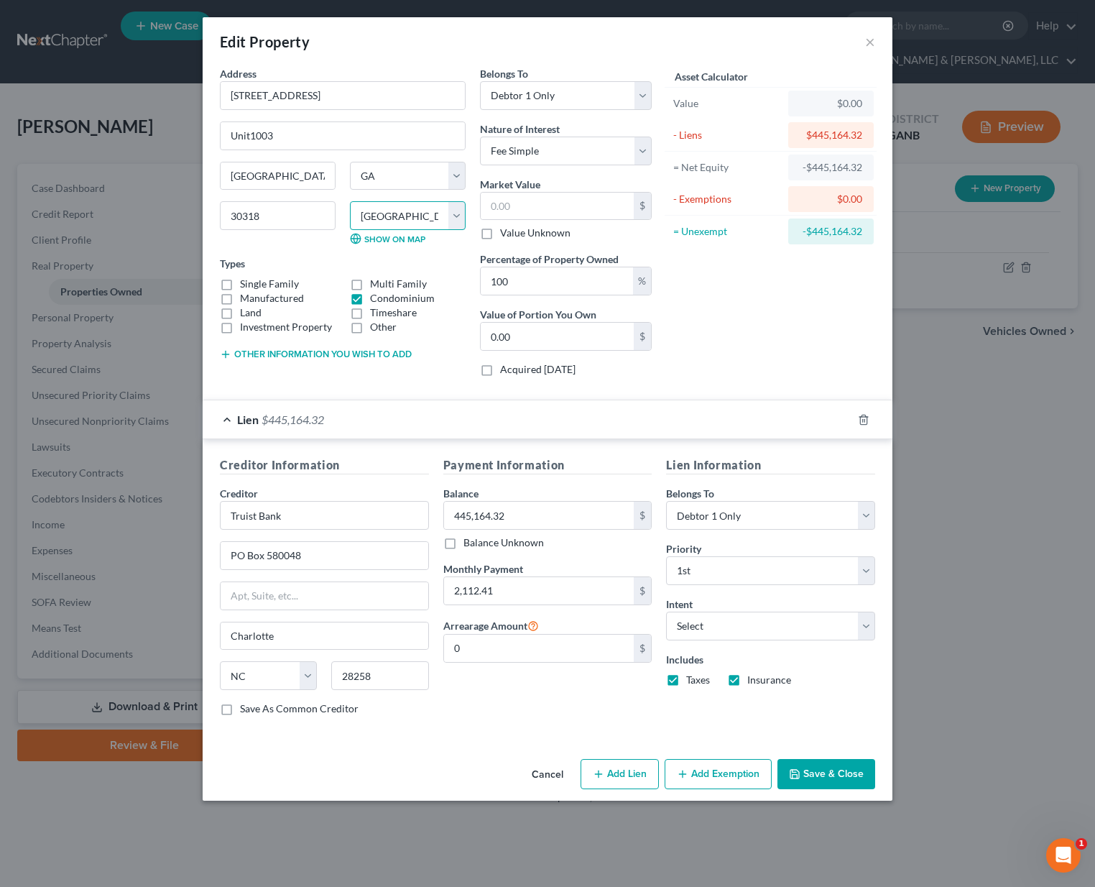
click at [350, 201] on select "County [GEOGRAPHIC_DATA] [GEOGRAPHIC_DATA] [GEOGRAPHIC_DATA] [GEOGRAPHIC_DATA] …" at bounding box center [408, 215] width 116 height 29
click at [701, 374] on div "Asset Calculator Value $0.00 - Liens $445,164.32 = Net Equity -$445,164.32 - Ex…" at bounding box center [770, 227] width 223 height 322
click at [686, 633] on select "Select Surrender Redeem Reaffirm Avoid Other" at bounding box center [770, 626] width 209 height 29
select select "2"
click at [666, 612] on select "Select Surrender Redeem Reaffirm Avoid Other" at bounding box center [770, 626] width 209 height 29
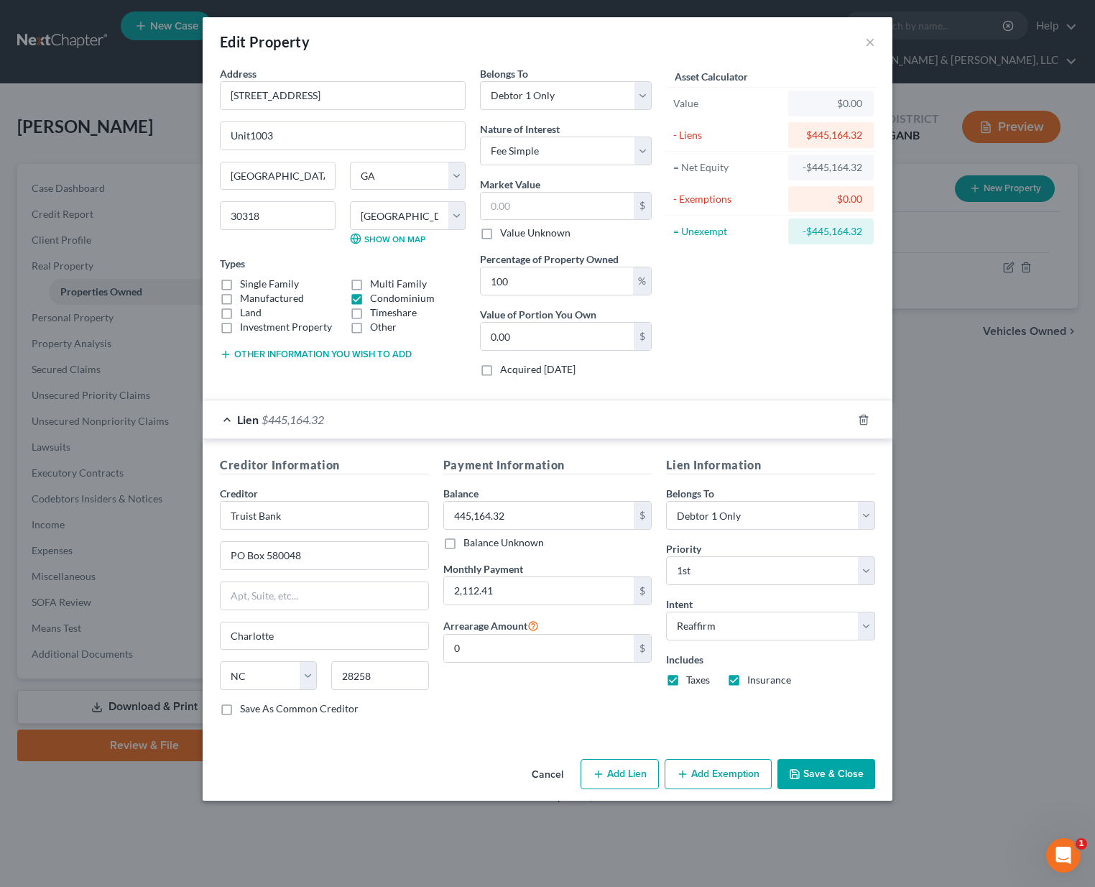
click at [819, 780] on button "Save & Close" at bounding box center [827, 774] width 98 height 30
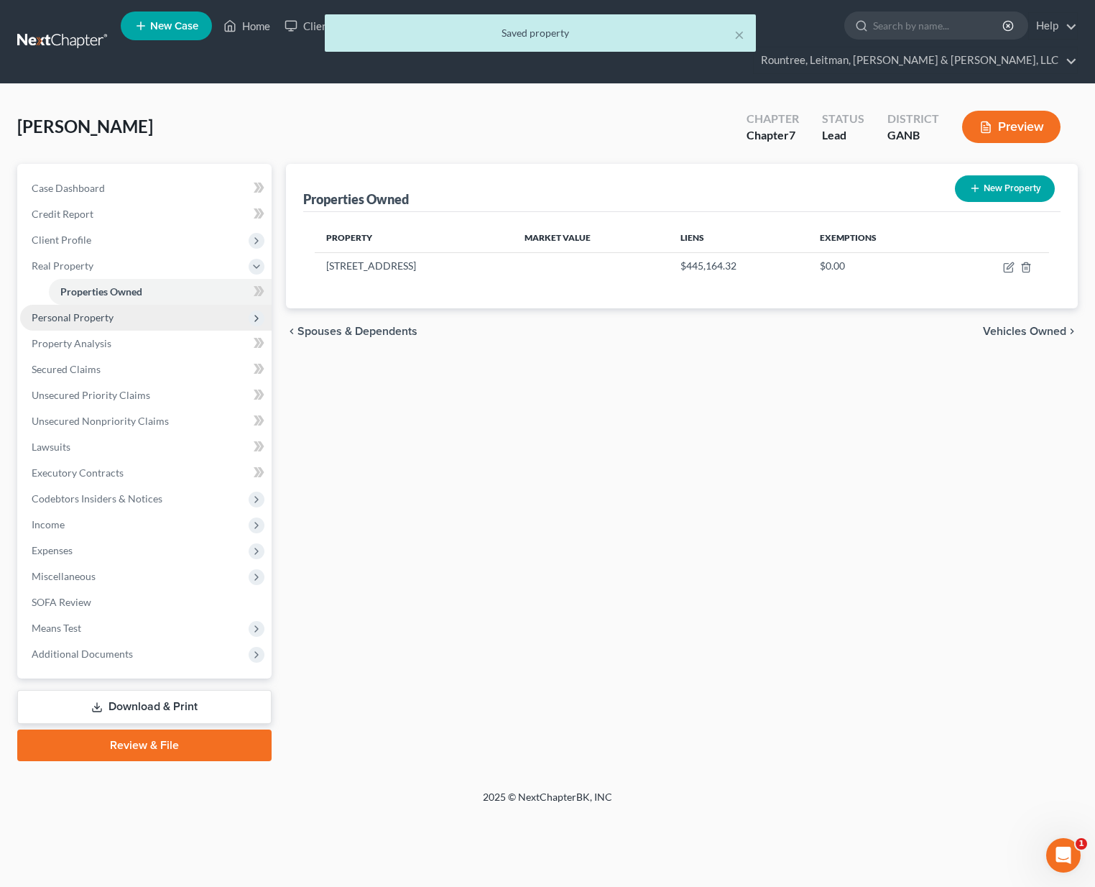
click at [66, 305] on span "Personal Property" at bounding box center [146, 318] width 252 height 26
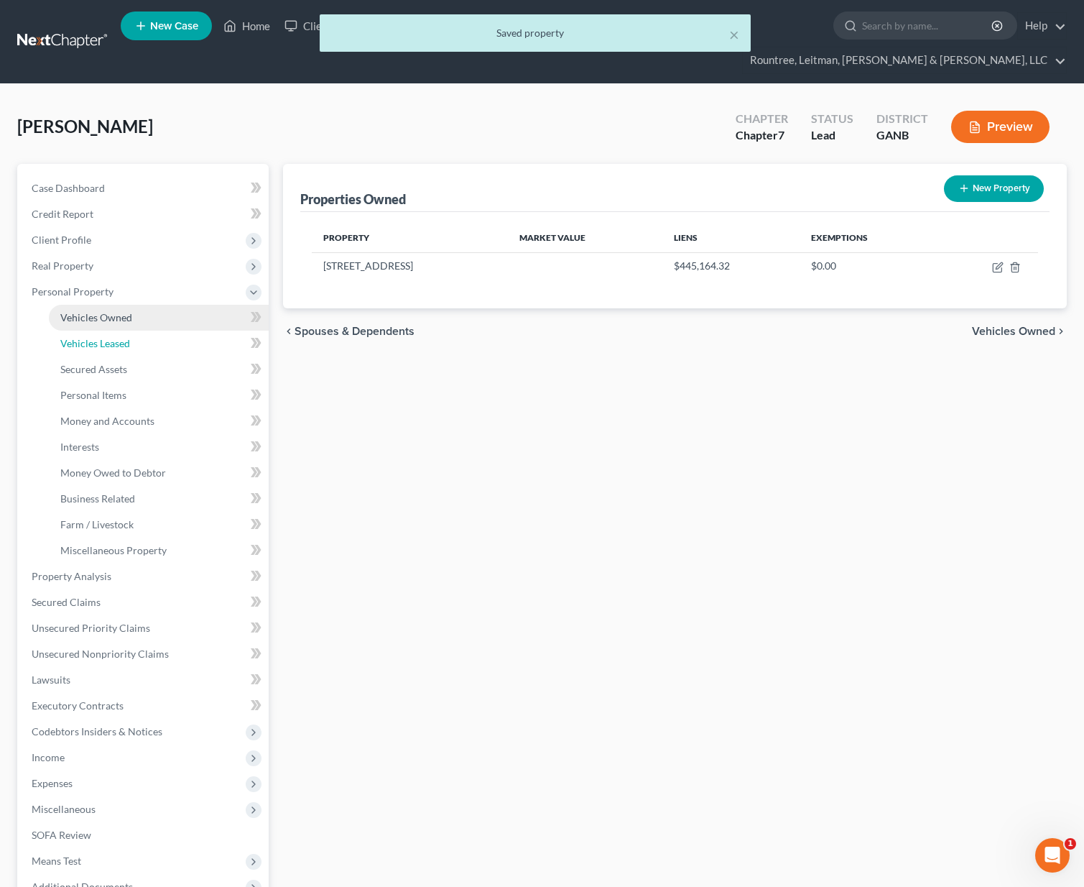
click at [103, 337] on span "Vehicles Leased" at bounding box center [95, 343] width 70 height 12
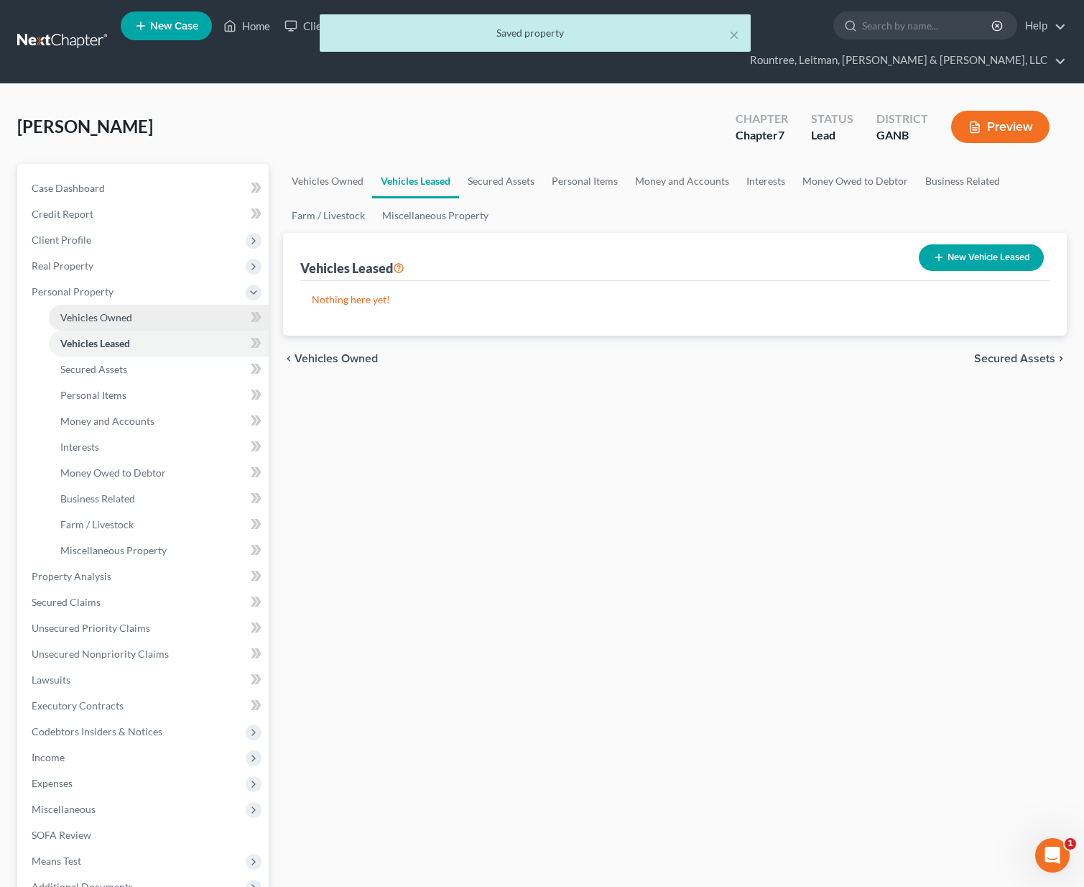
click at [107, 311] on span "Vehicles Owned" at bounding box center [96, 317] width 72 height 12
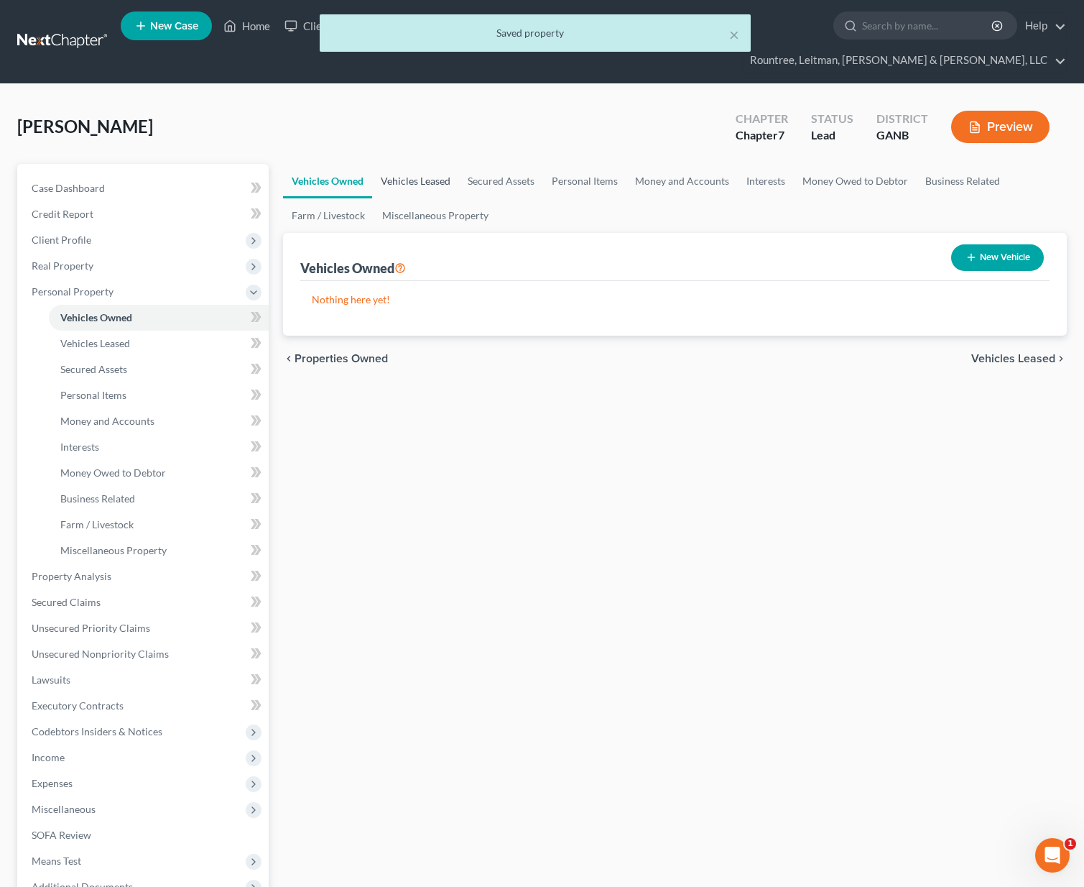
click at [435, 164] on link "Vehicles Leased" at bounding box center [415, 181] width 87 height 34
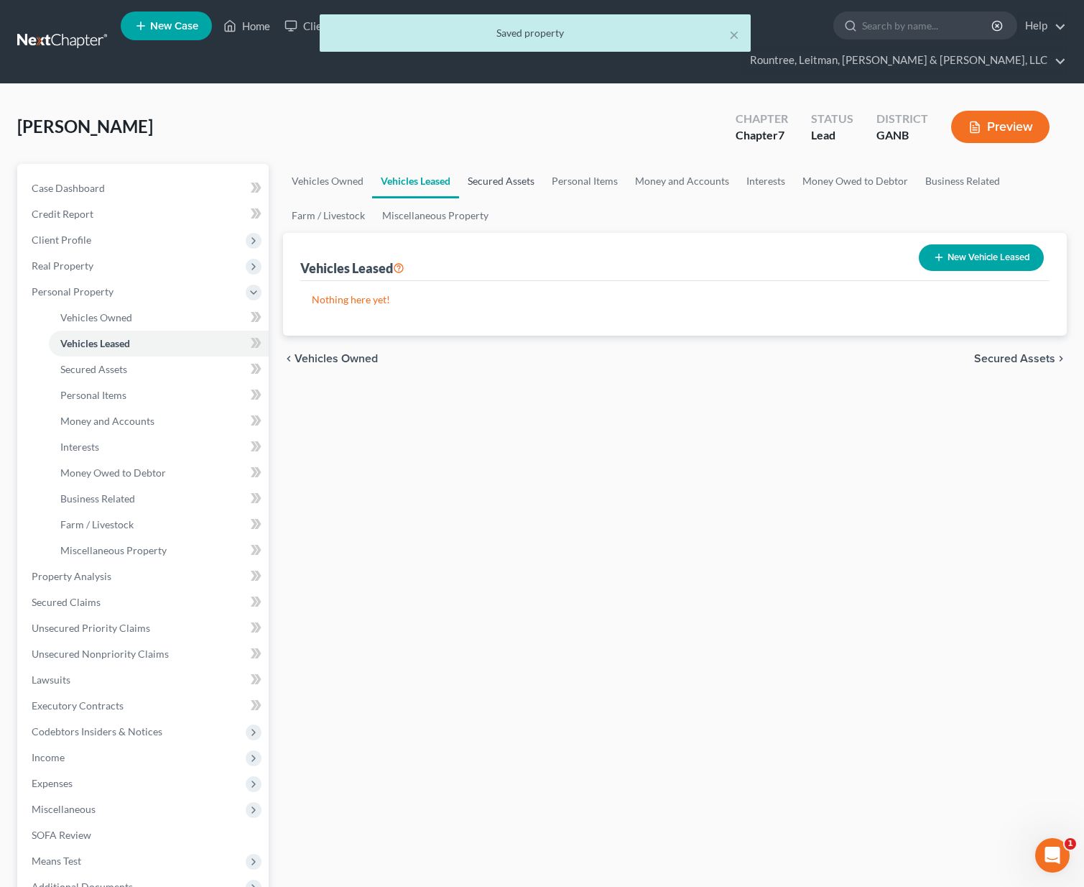
click at [500, 164] on link "Secured Assets" at bounding box center [501, 181] width 84 height 34
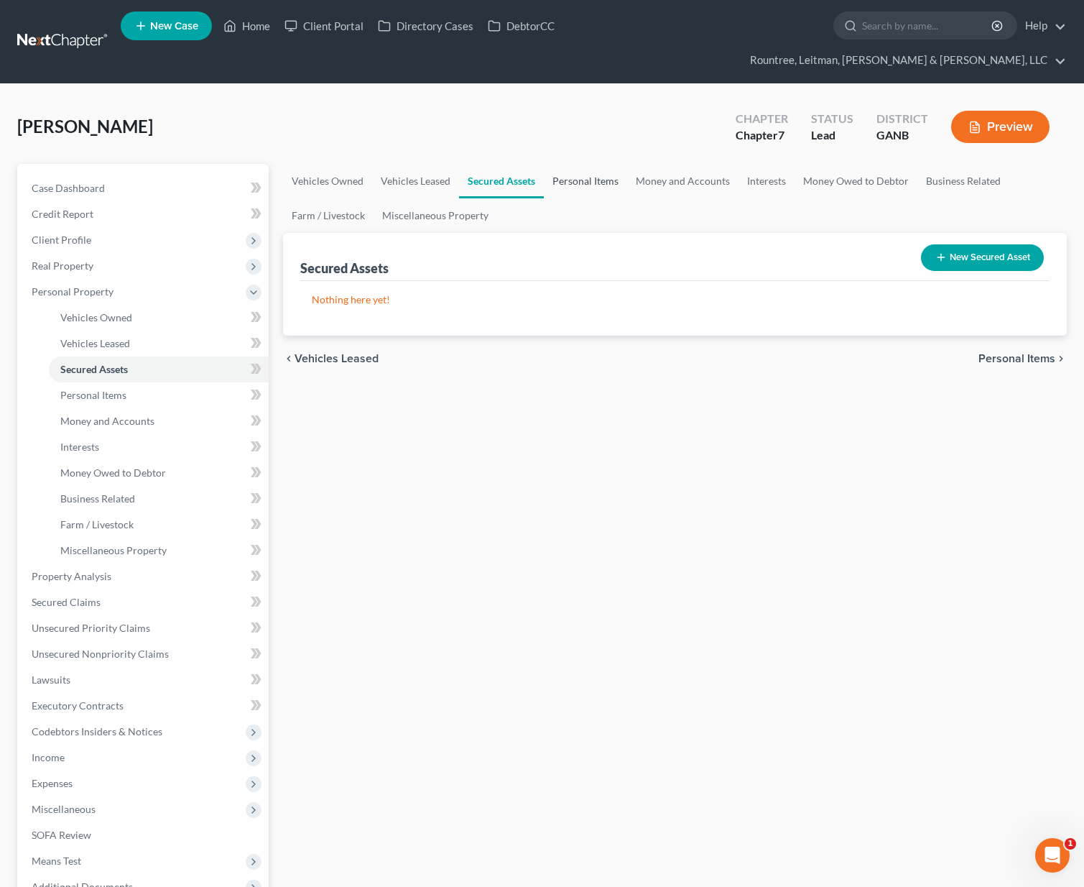
click at [569, 164] on link "Personal Items" at bounding box center [585, 181] width 83 height 34
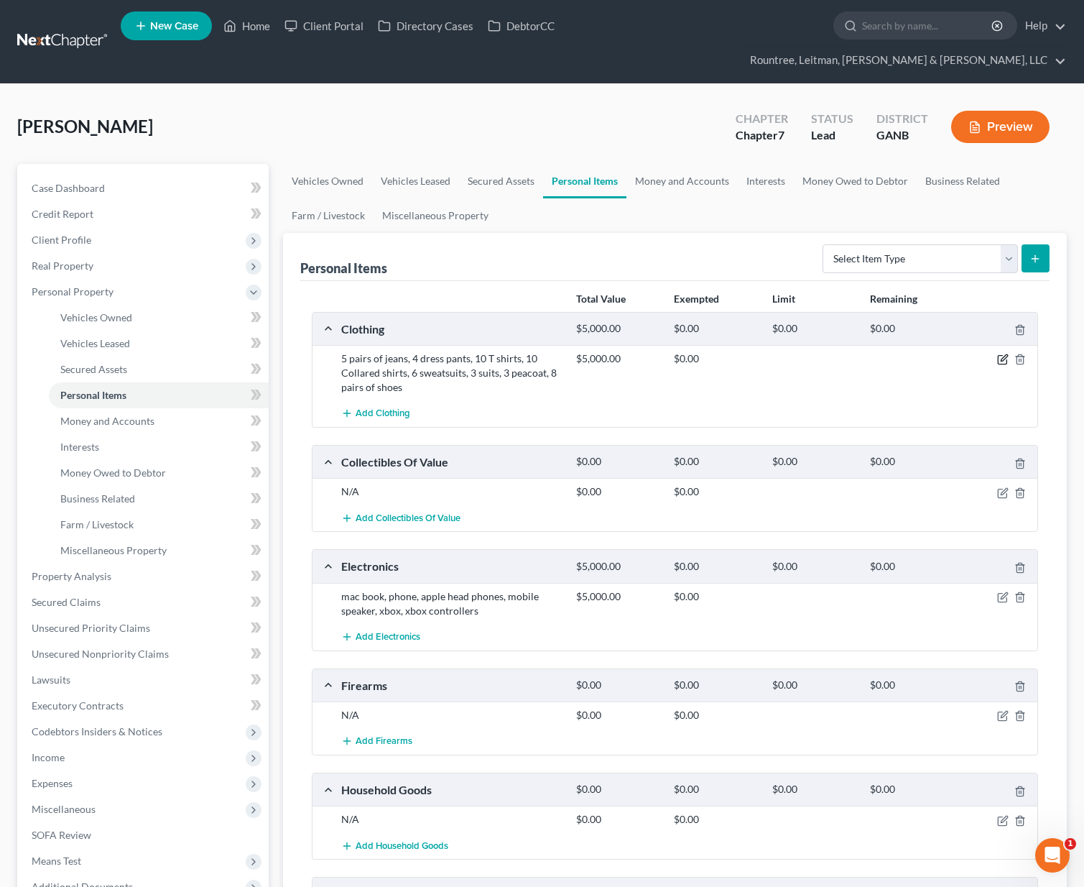
click at [1004, 354] on icon "button" at bounding box center [1002, 359] width 11 height 11
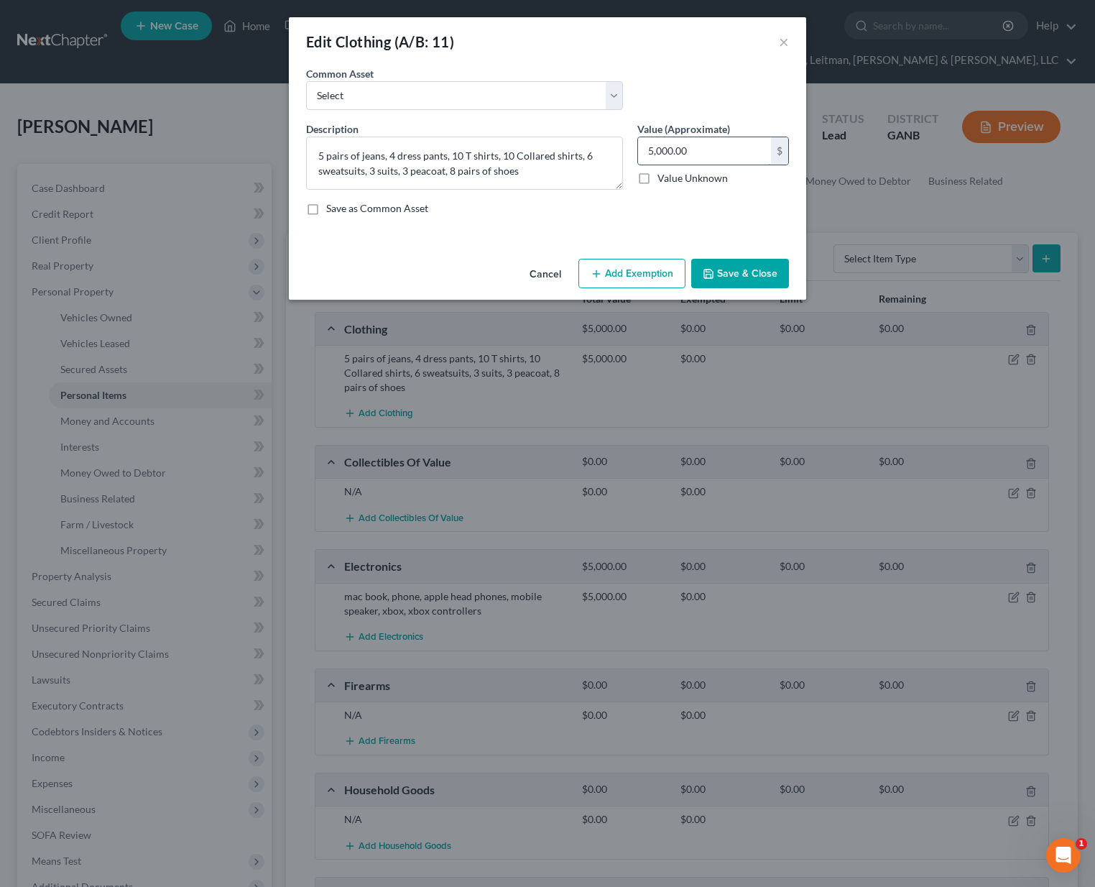
click at [709, 152] on input "5,000.00" at bounding box center [704, 150] width 133 height 27
type input "1,000"
click at [626, 277] on button "Add Exemption" at bounding box center [631, 274] width 107 height 30
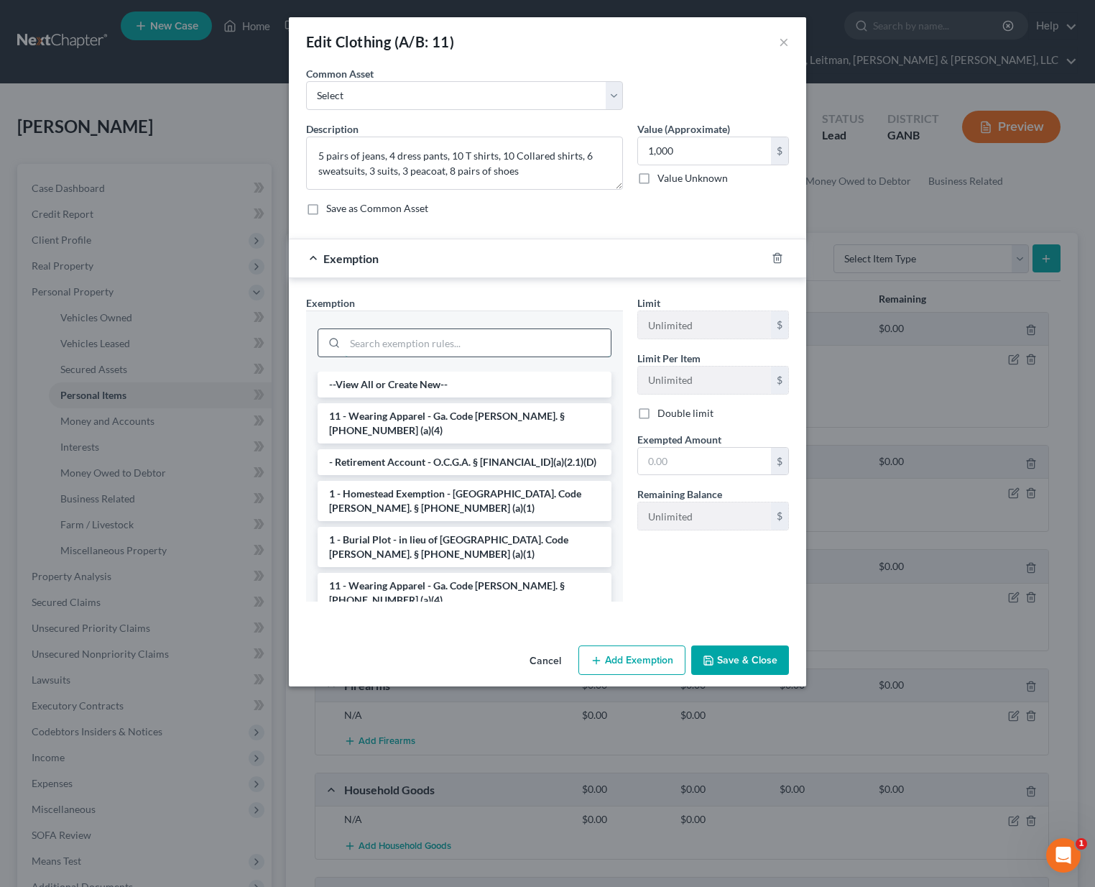
click at [369, 346] on input "search" at bounding box center [478, 342] width 266 height 27
click at [386, 409] on li "11 - Wearing Apparel - Ga. Code [PERSON_NAME]. § [PHONE_NUMBER] (a)(4)" at bounding box center [465, 423] width 294 height 40
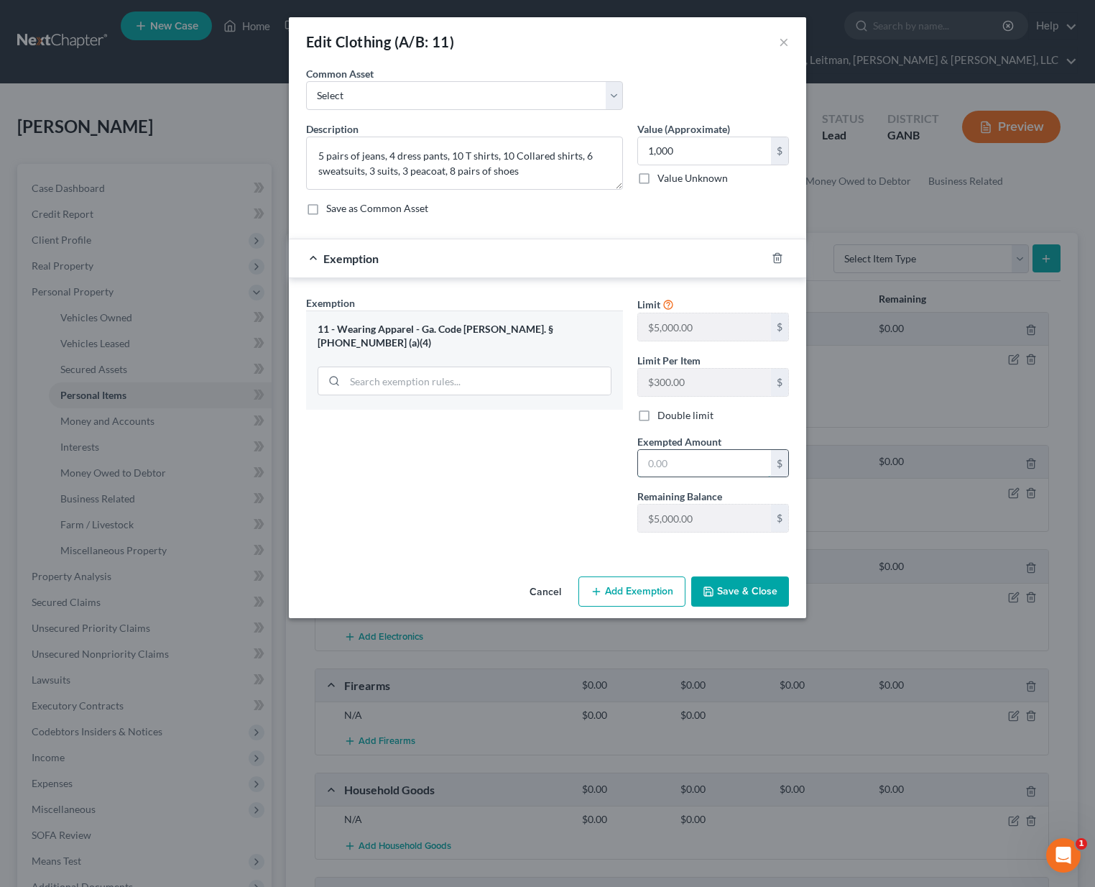
click at [666, 466] on input "text" at bounding box center [704, 463] width 133 height 27
type input "1,000"
click at [723, 583] on button "Save & Close" at bounding box center [740, 591] width 98 height 30
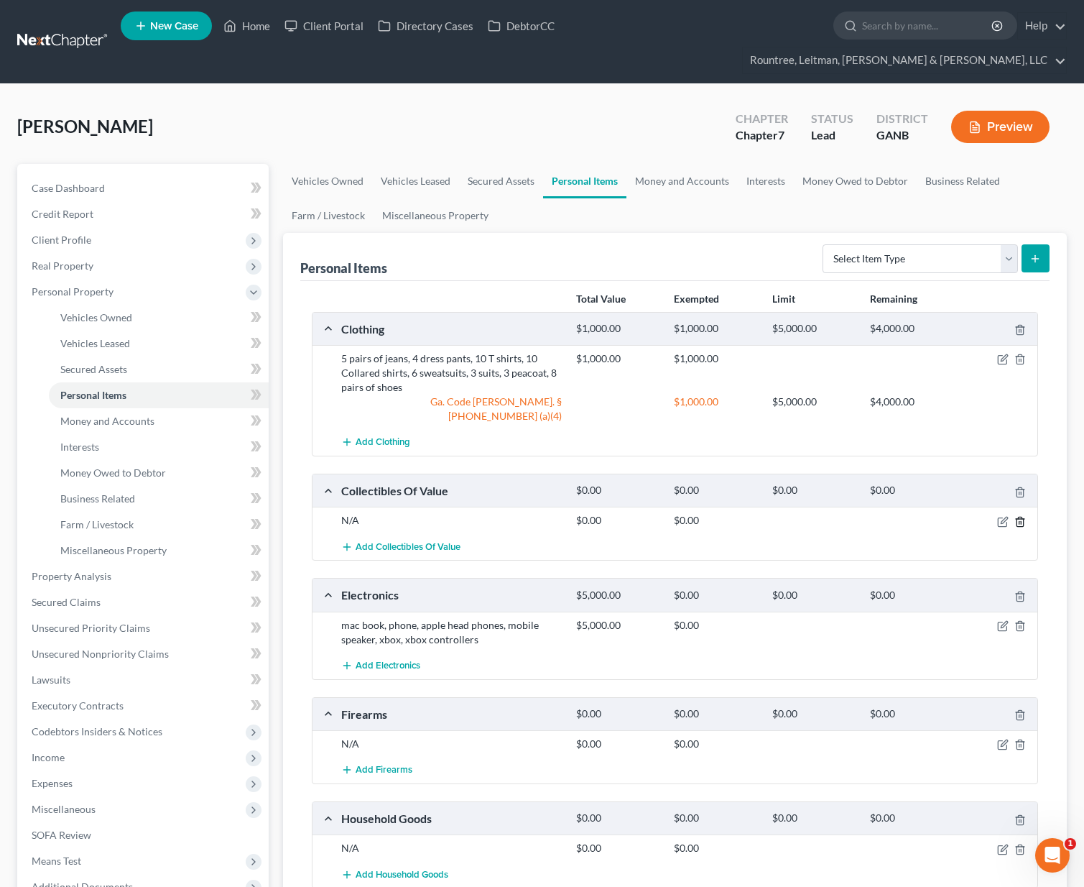
click at [1018, 516] on icon "button" at bounding box center [1020, 521] width 11 height 11
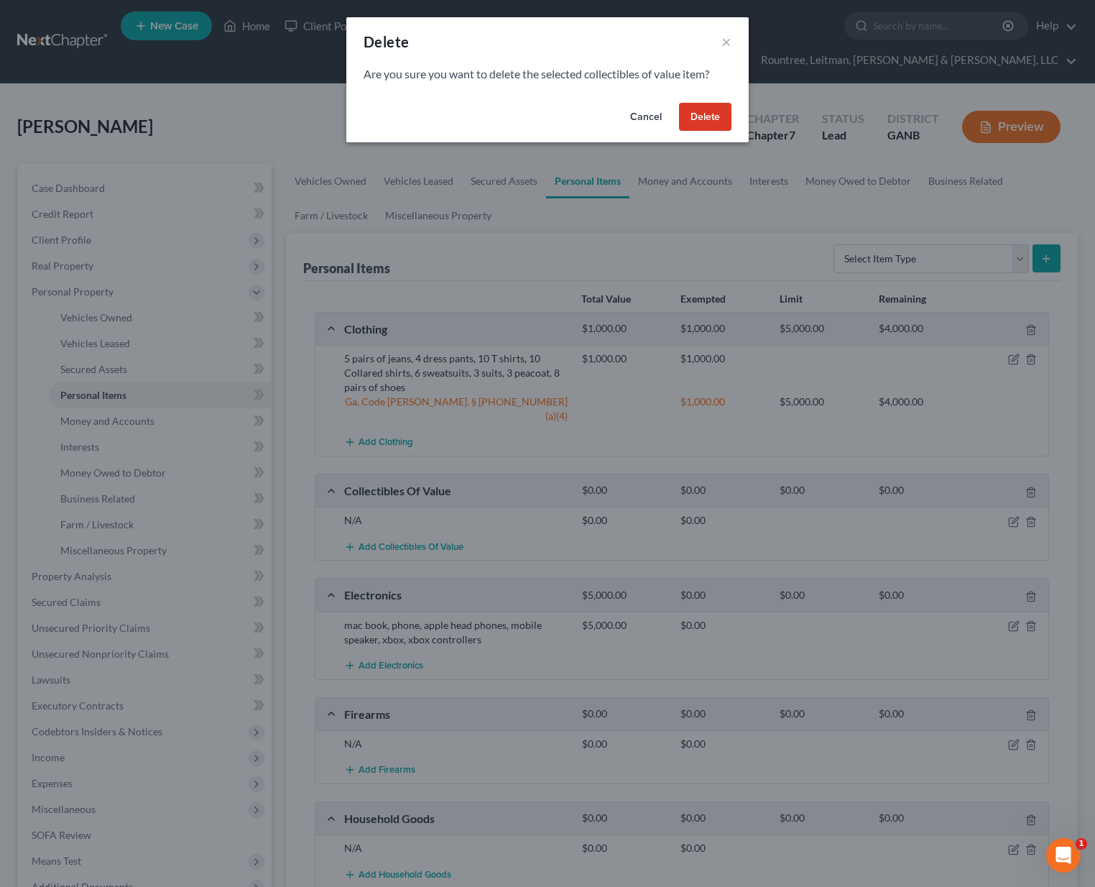
click at [698, 123] on button "Delete" at bounding box center [705, 117] width 52 height 29
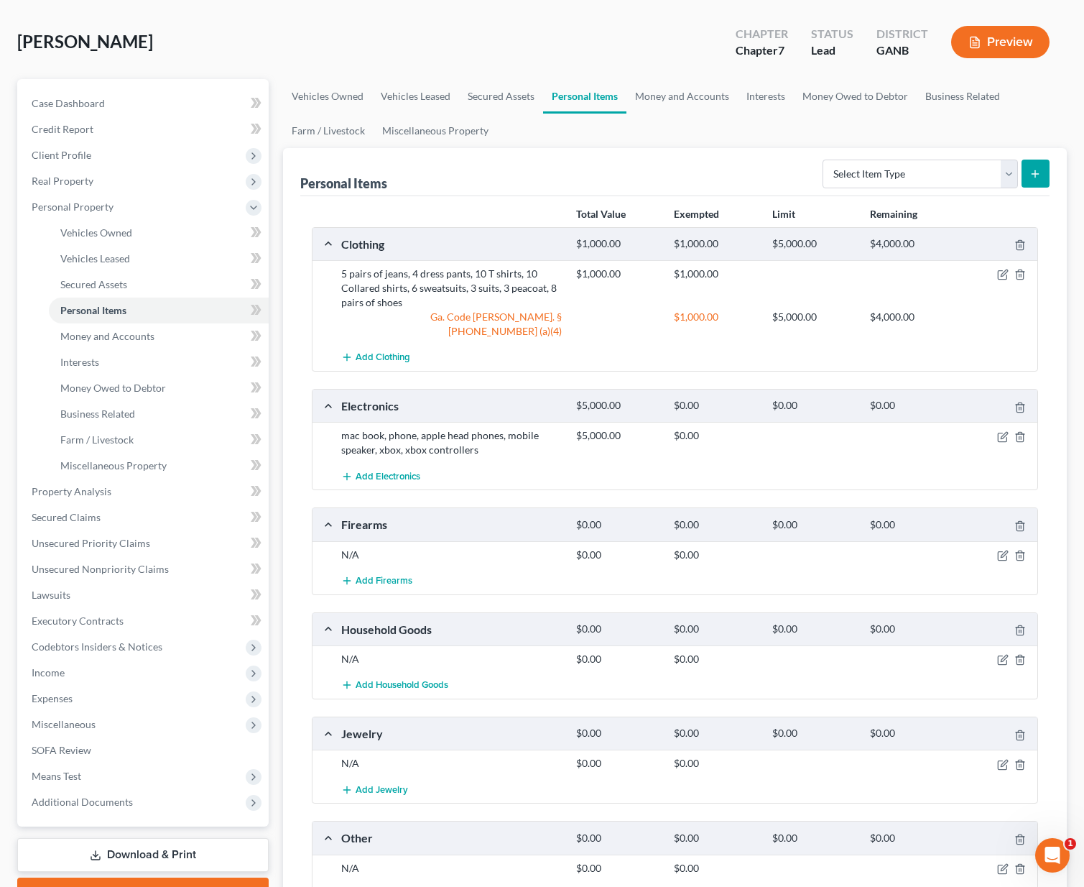
scroll to position [120, 0]
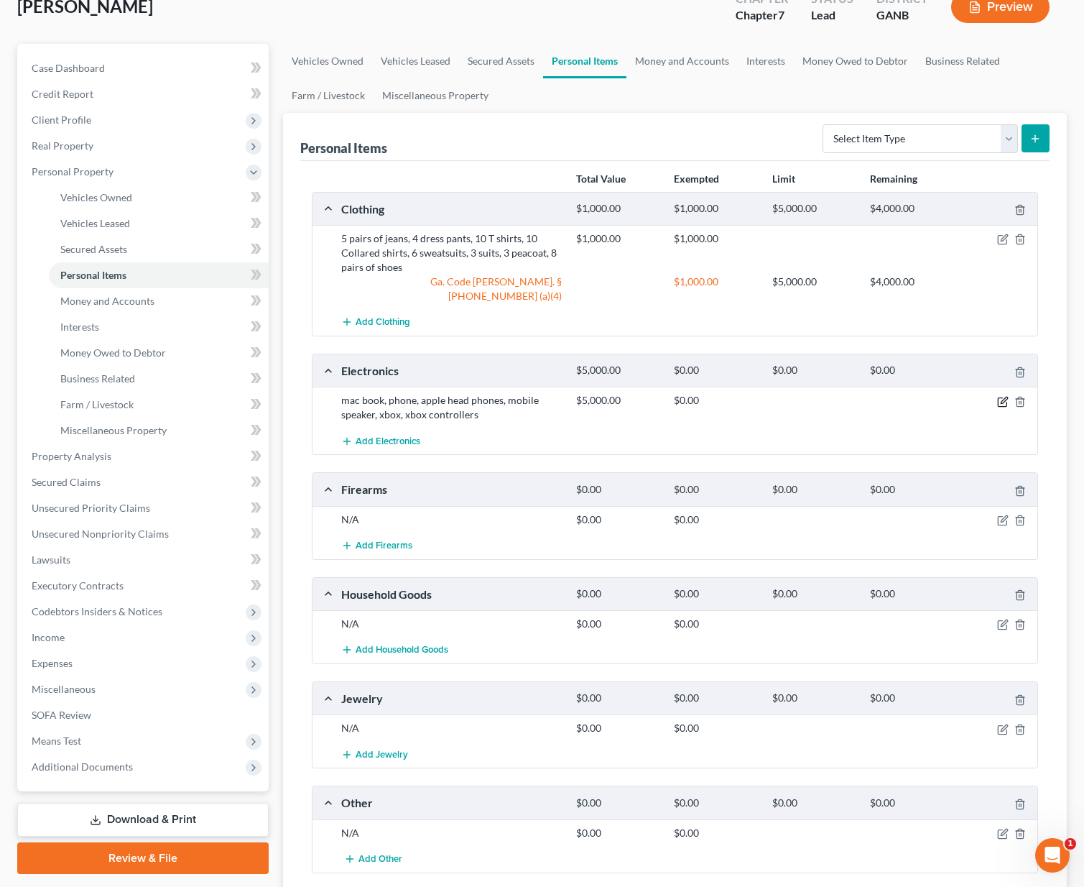
click at [1005, 396] on icon "button" at bounding box center [1002, 401] width 11 height 11
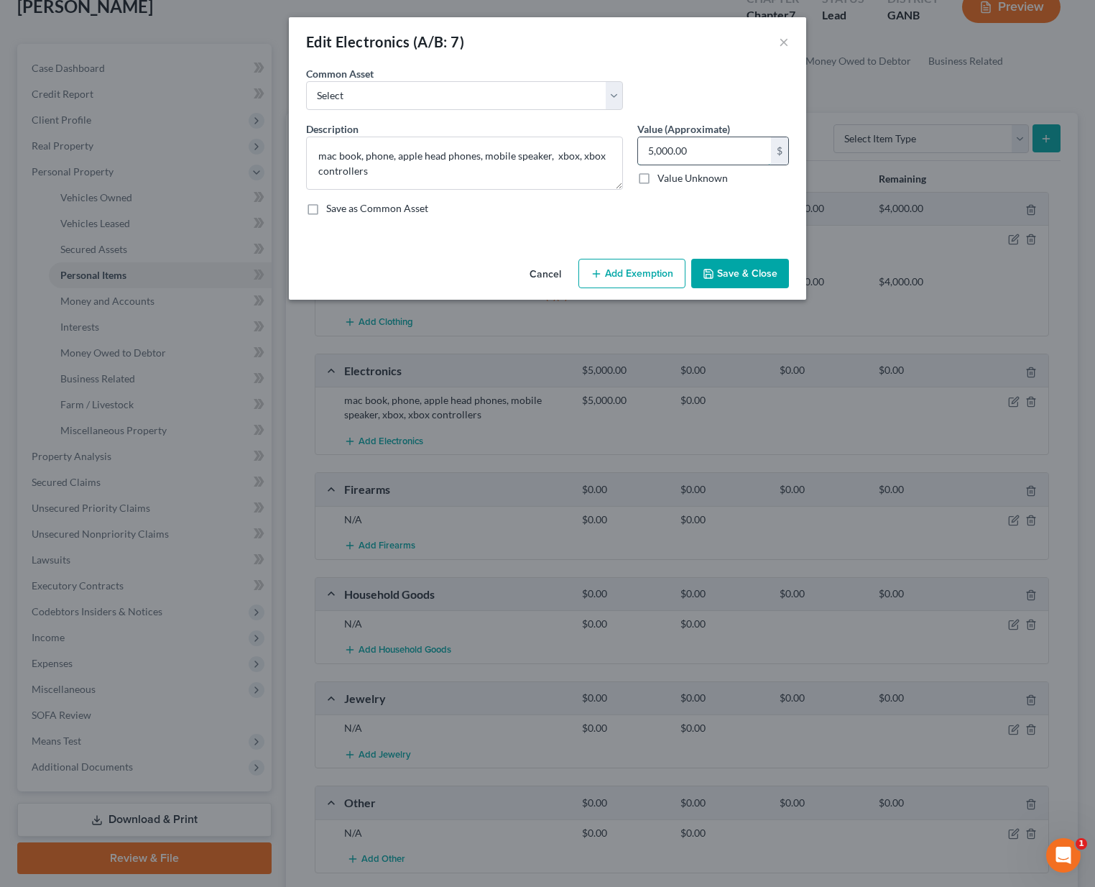
drag, startPoint x: 711, startPoint y: 155, endPoint x: 638, endPoint y: 148, distance: 72.9
click at [638, 148] on input "5,000.00" at bounding box center [704, 150] width 133 height 27
type input "2,000"
click at [619, 264] on button "Add Exemption" at bounding box center [631, 274] width 107 height 30
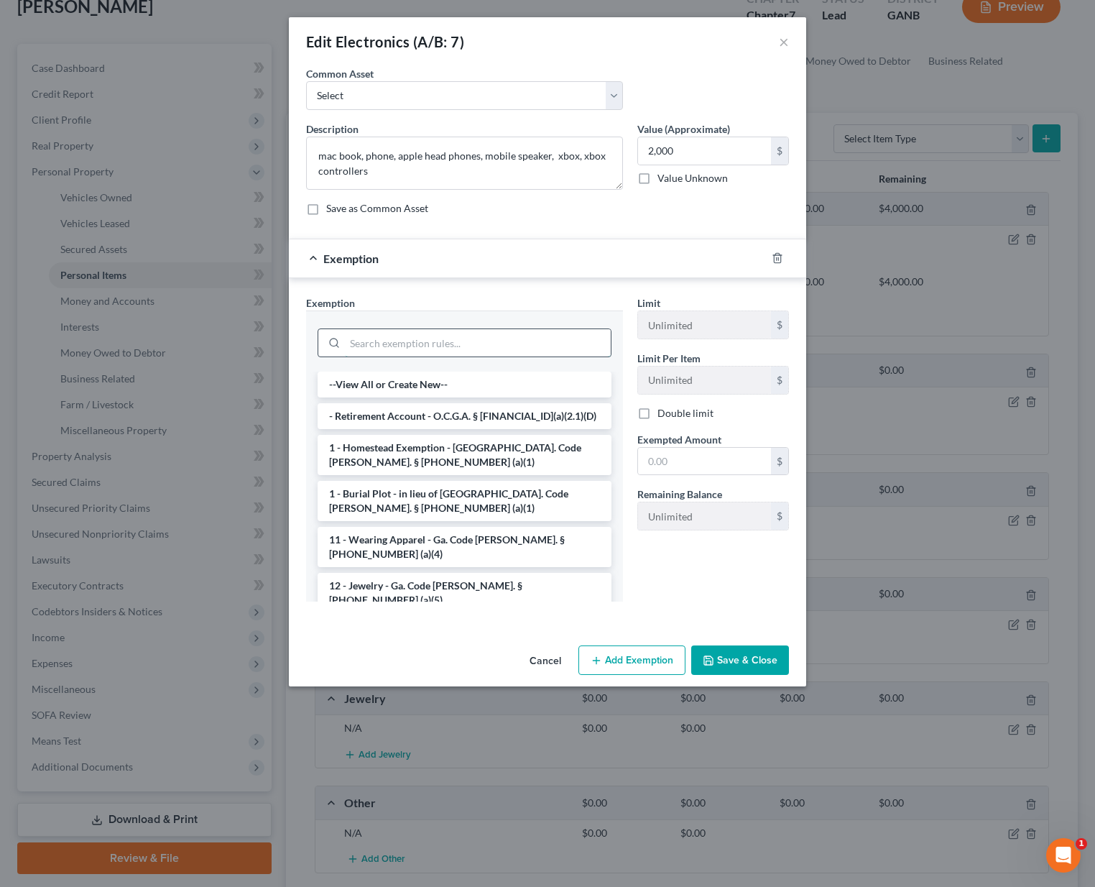
click at [372, 344] on input "search" at bounding box center [478, 342] width 266 height 27
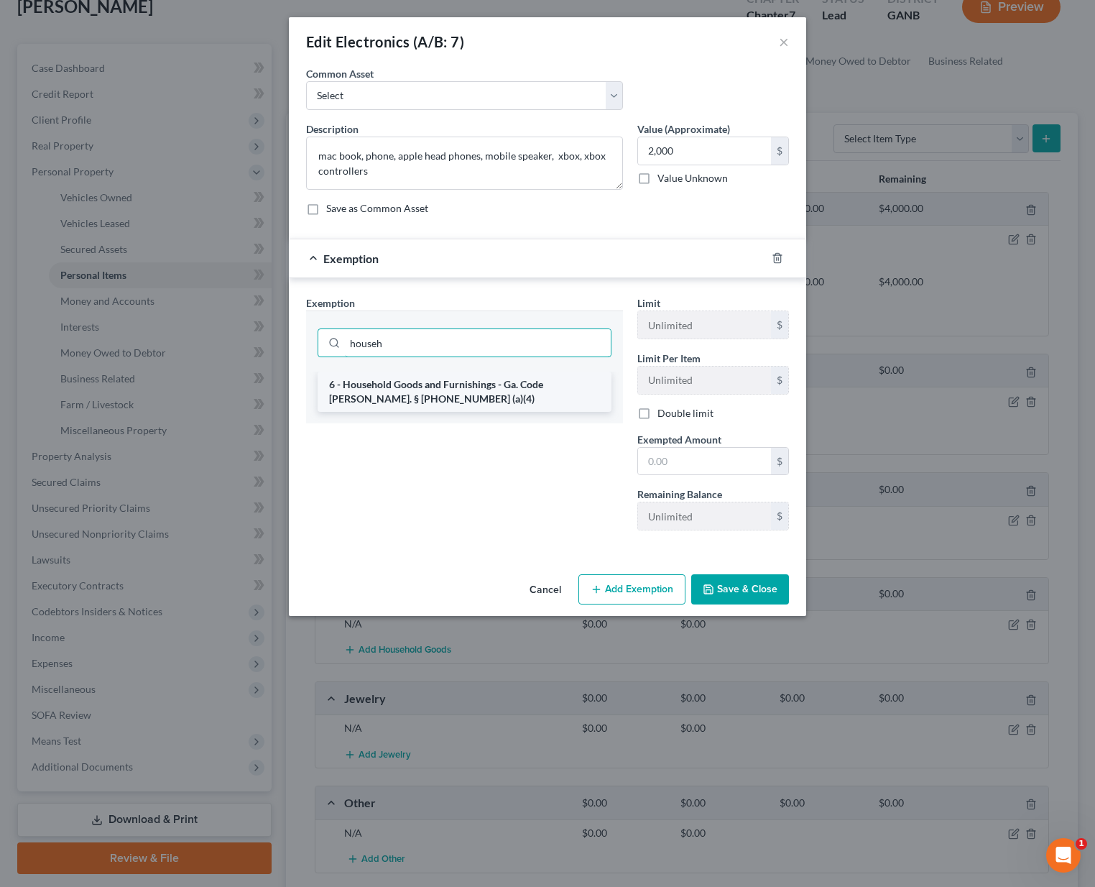
type input "househ"
click at [422, 388] on li "6 - Household Goods and Furnishings - Ga. Code [PERSON_NAME]. § [PHONE_NUMBER] …" at bounding box center [465, 392] width 294 height 40
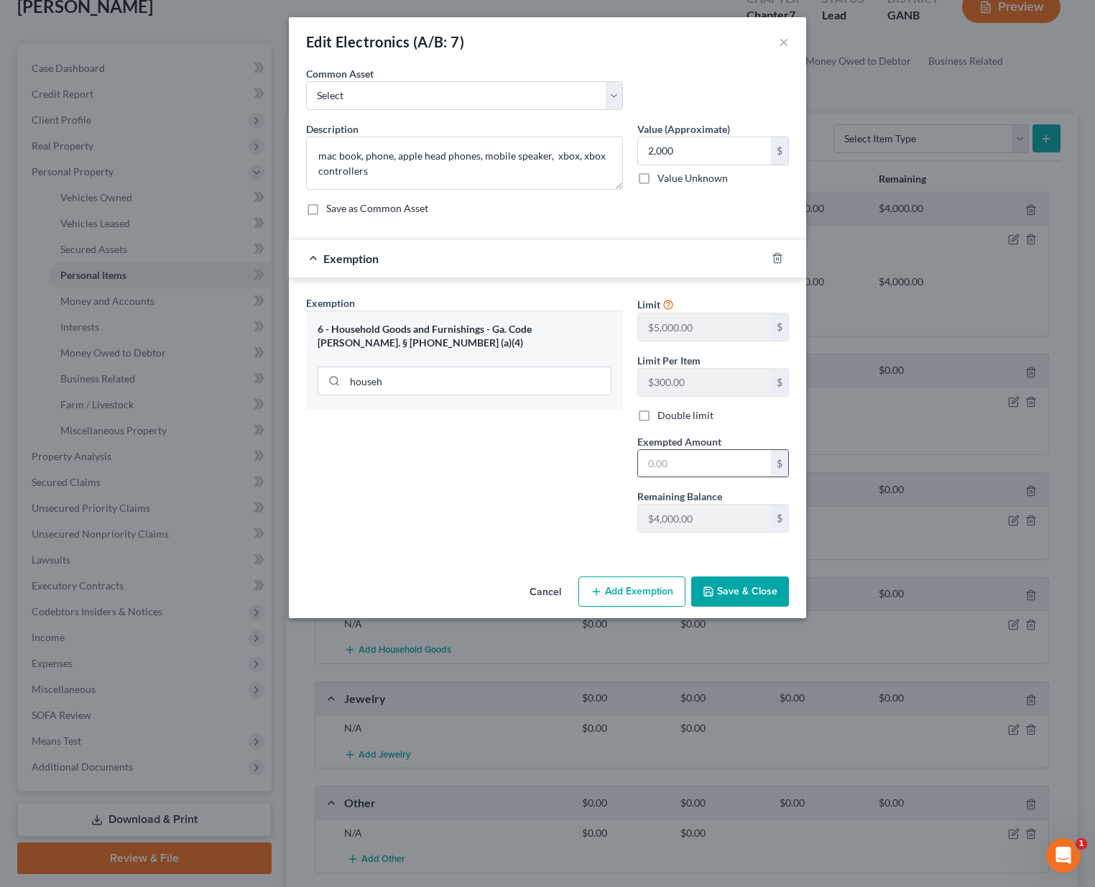
click at [669, 458] on input "text" at bounding box center [704, 463] width 133 height 27
type input "2,000"
click at [719, 576] on div "Cancel Add Exemption Save & Close" at bounding box center [547, 594] width 517 height 47
click at [724, 582] on button "Save & Close" at bounding box center [740, 591] width 98 height 30
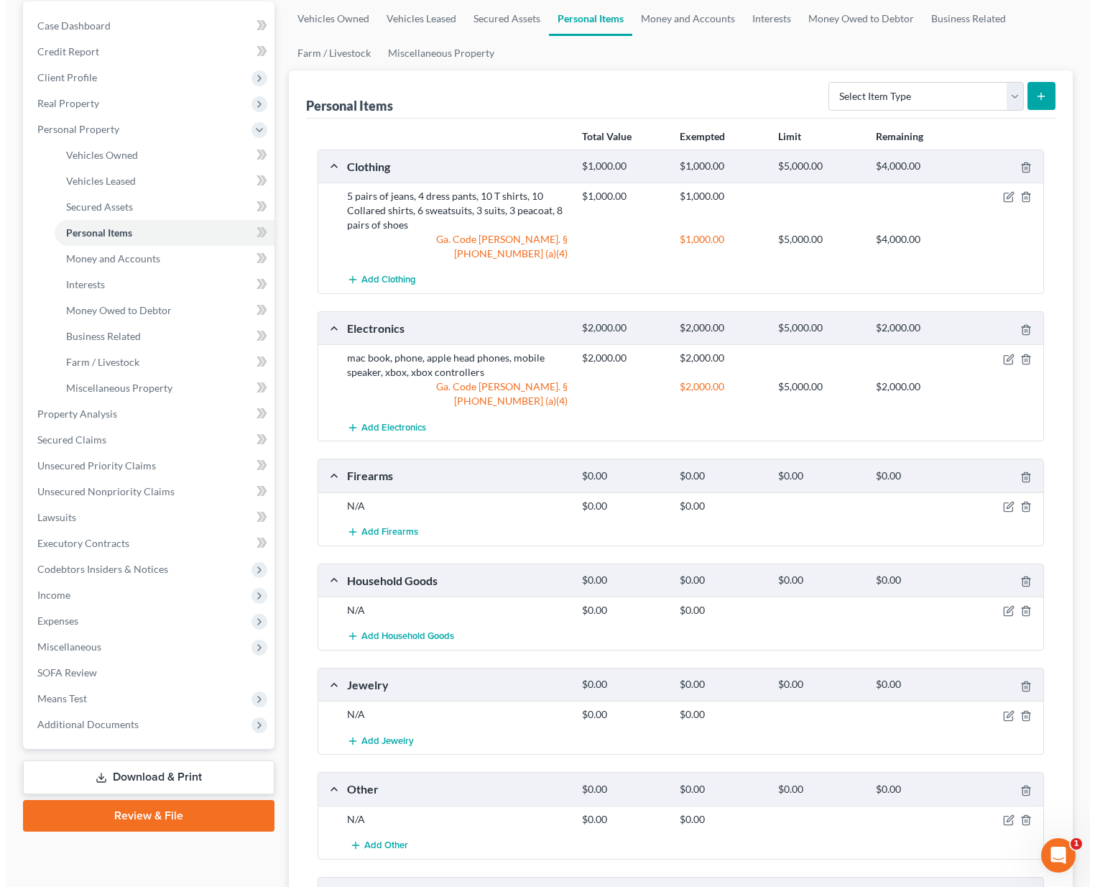
scroll to position [165, 0]
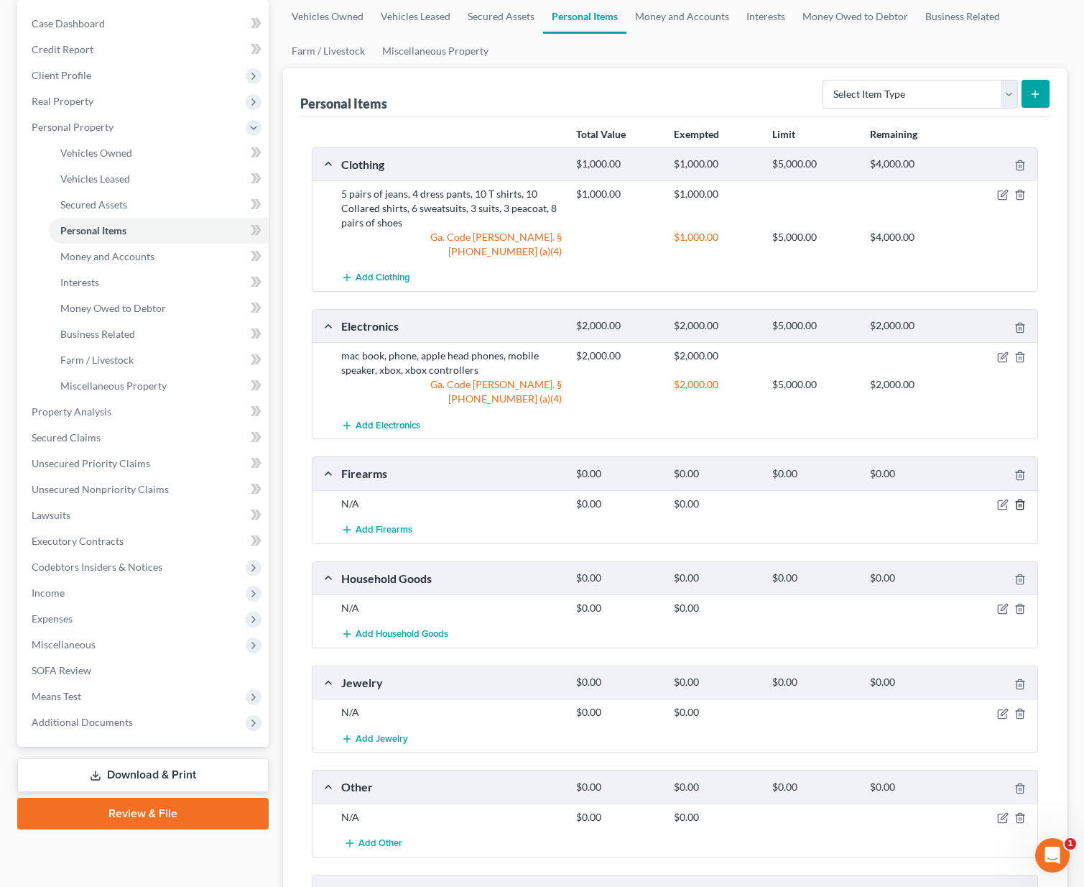
click at [1022, 499] on icon "button" at bounding box center [1020, 504] width 11 height 11
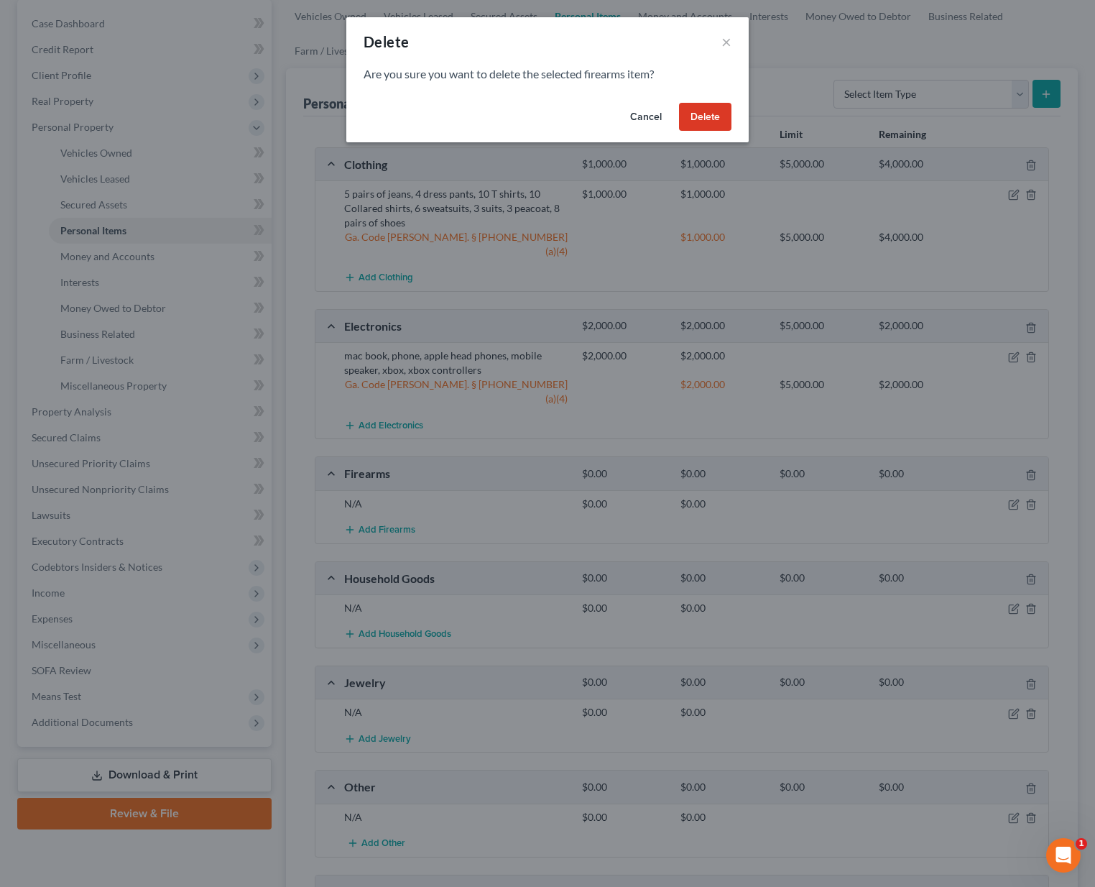
click at [703, 103] on button "Delete" at bounding box center [705, 117] width 52 height 29
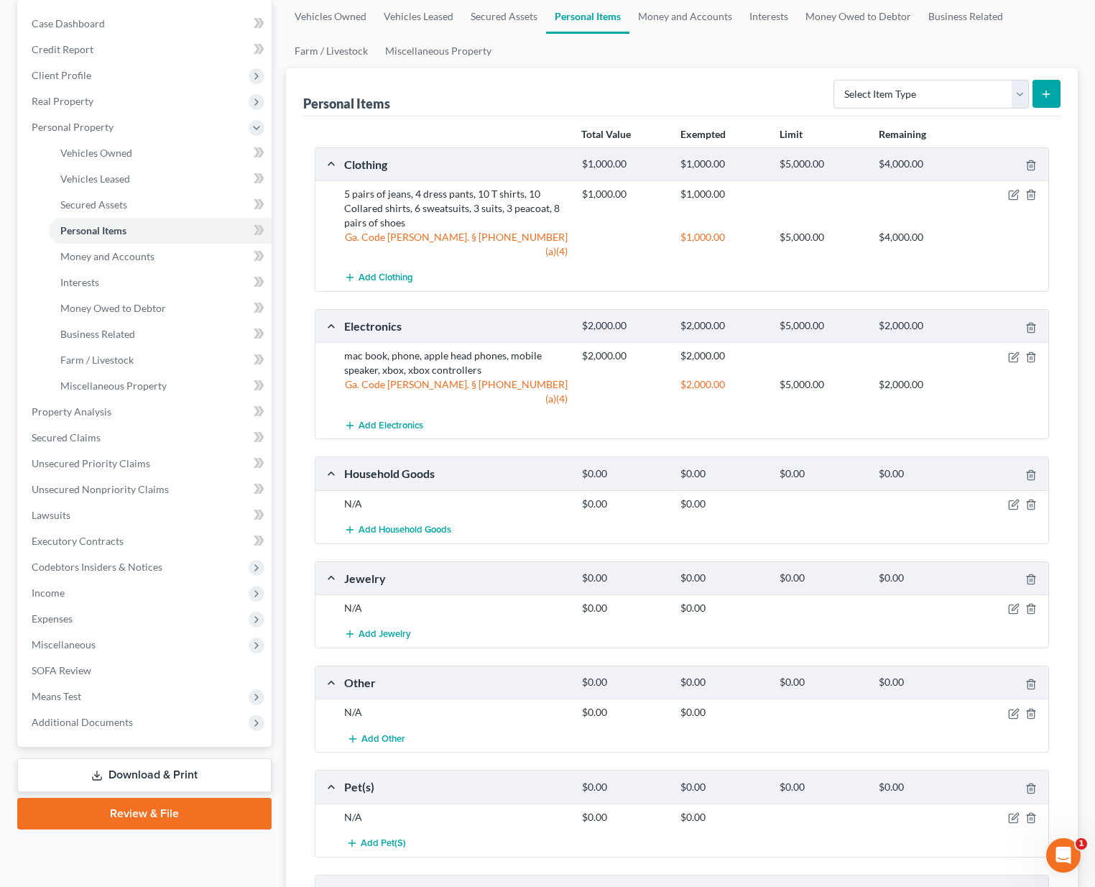
click at [703, 106] on div at bounding box center [547, 443] width 1095 height 887
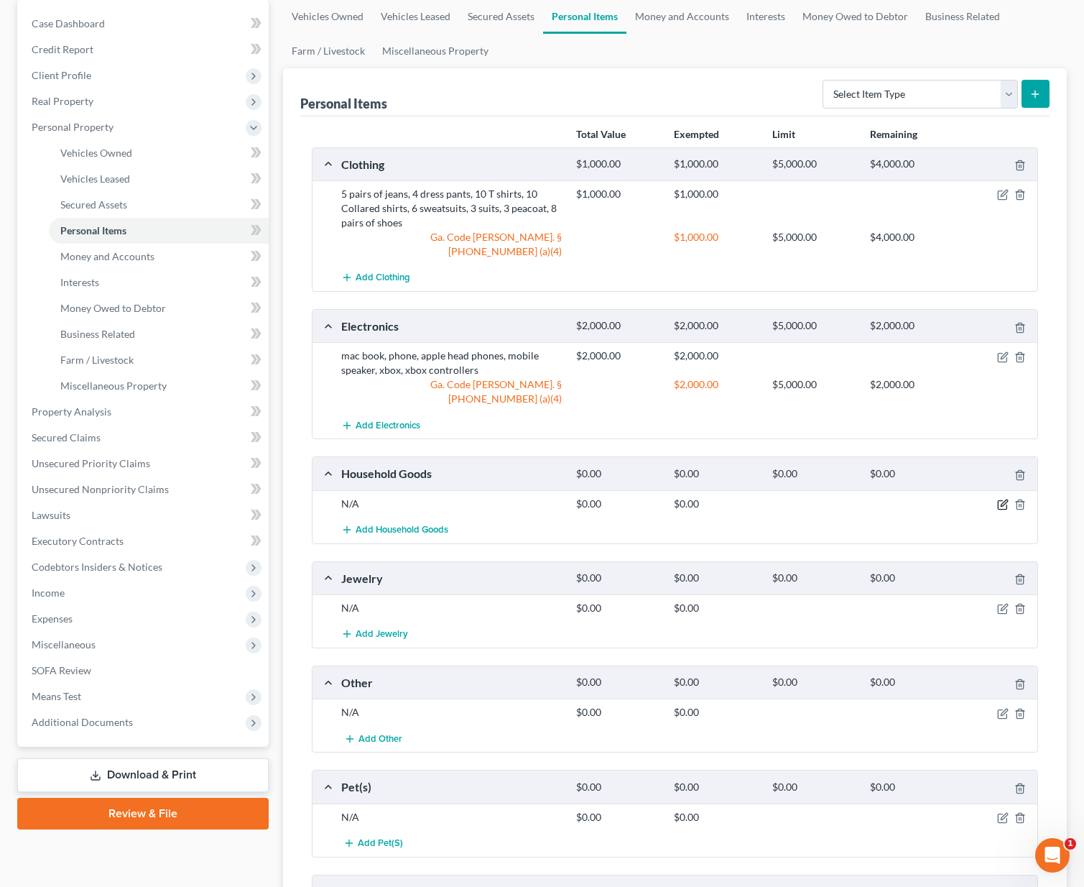
click at [1001, 499] on icon "button" at bounding box center [1002, 504] width 11 height 11
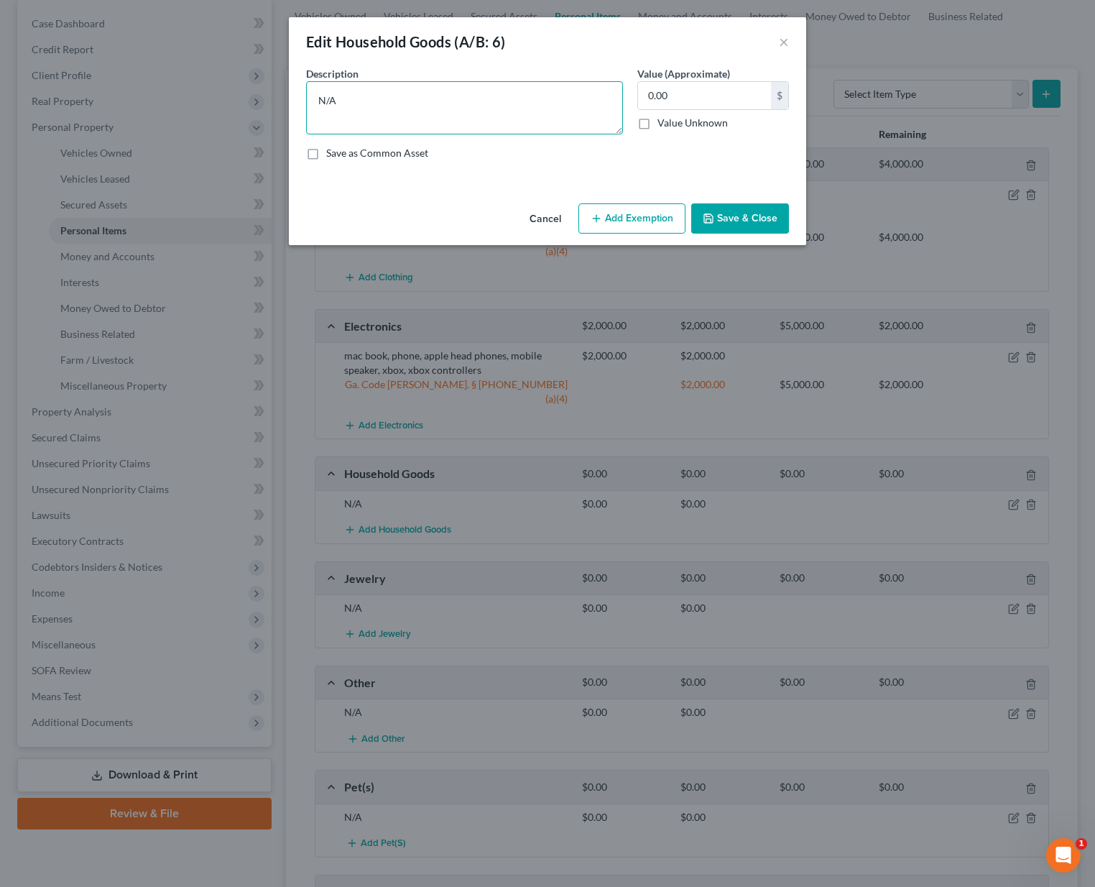
drag, startPoint x: 429, startPoint y: 96, endPoint x: 316, endPoint y: 83, distance: 113.6
click at [316, 83] on textarea "N/A" at bounding box center [464, 107] width 317 height 53
type textarea "Housegoods and furnishings"
click at [701, 96] on input "0.00" at bounding box center [704, 95] width 133 height 27
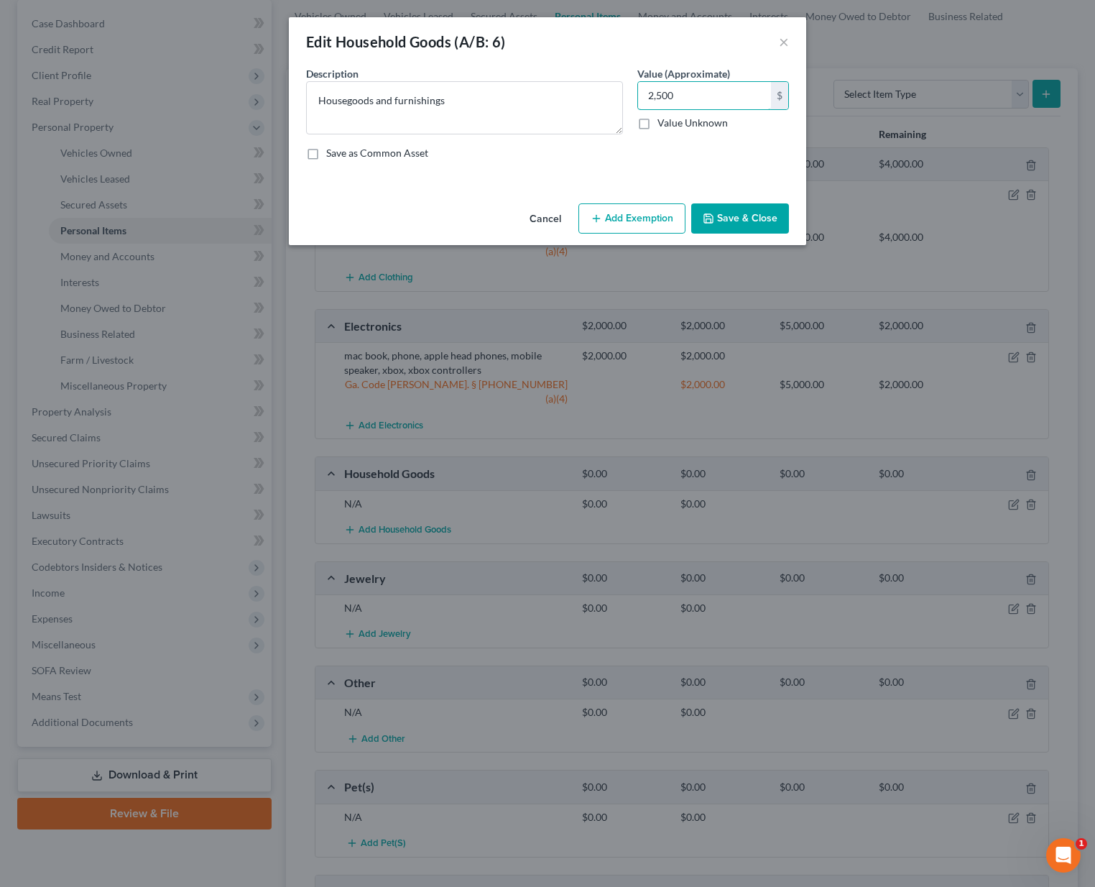
type input "2,500"
click at [650, 223] on button "Add Exemption" at bounding box center [631, 218] width 107 height 30
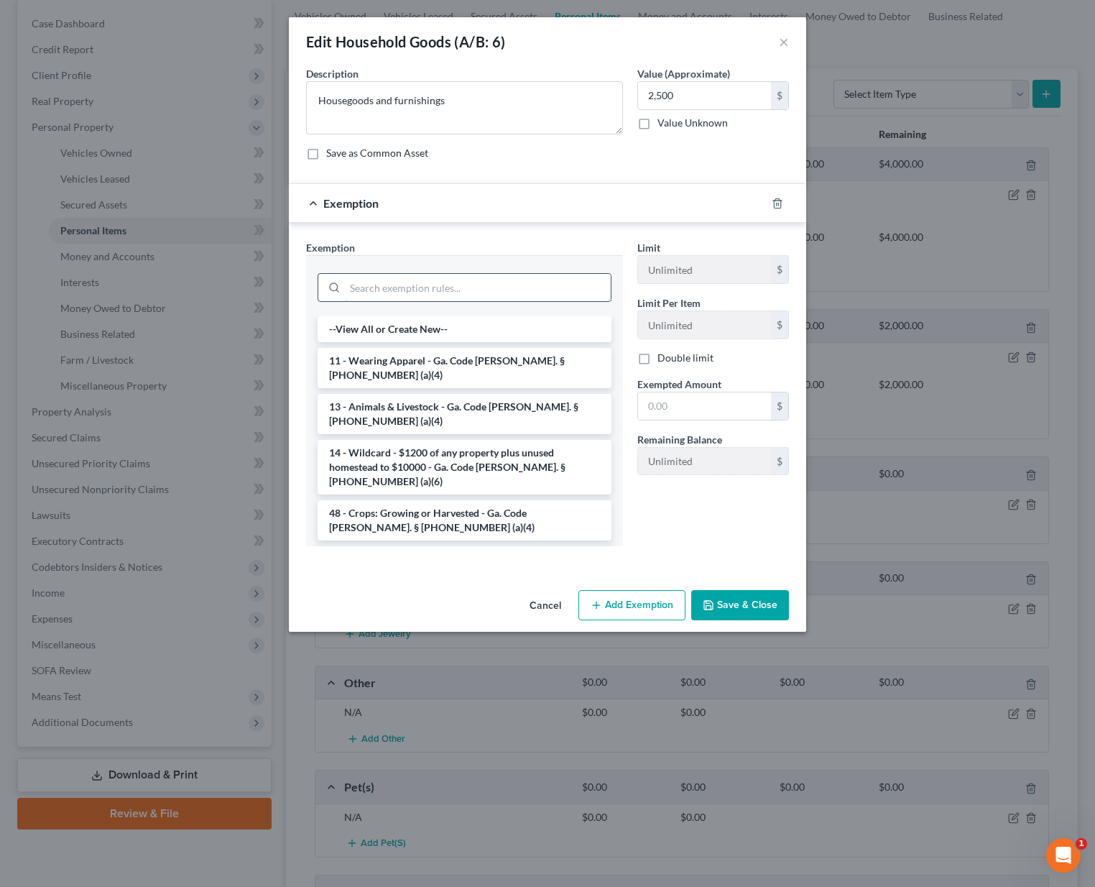
click at [375, 293] on input "search" at bounding box center [478, 287] width 266 height 27
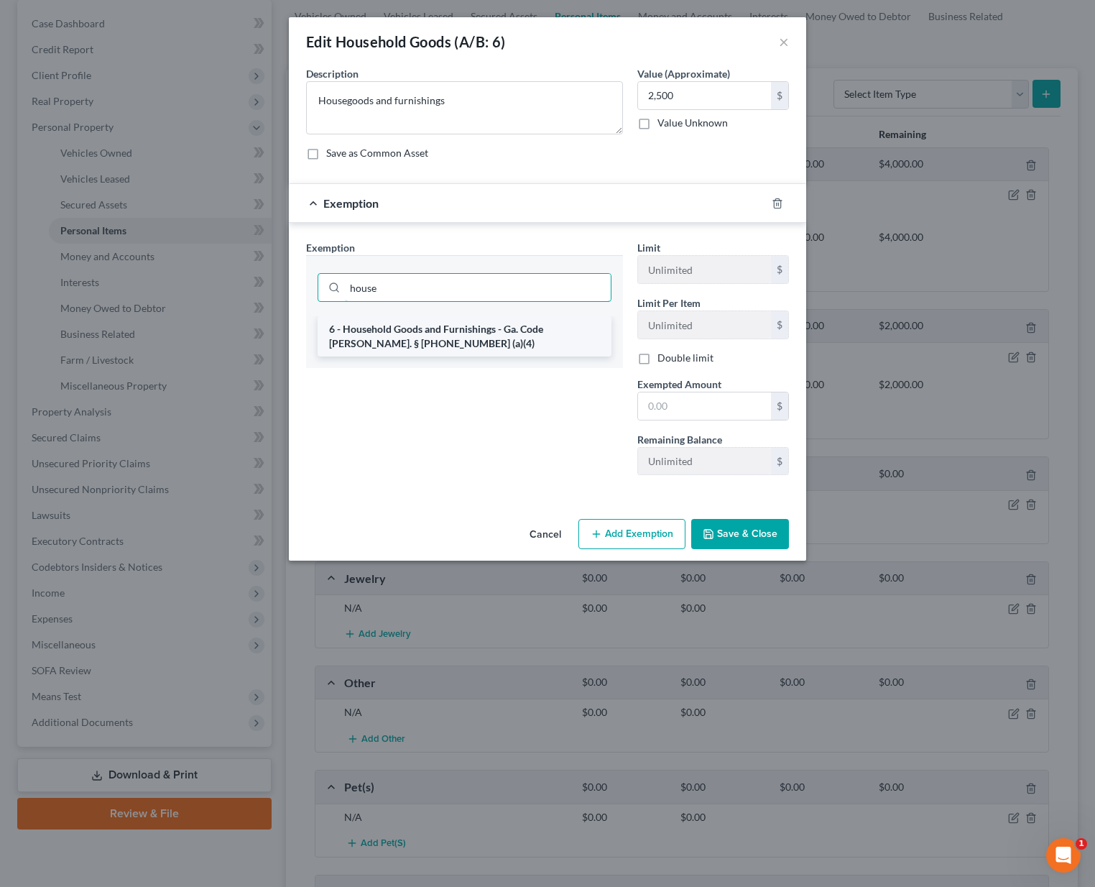
type input "house"
click at [402, 336] on li "6 - Household Goods and Furnishings - Ga. Code [PERSON_NAME]. § [PHONE_NUMBER] …" at bounding box center [465, 336] width 294 height 40
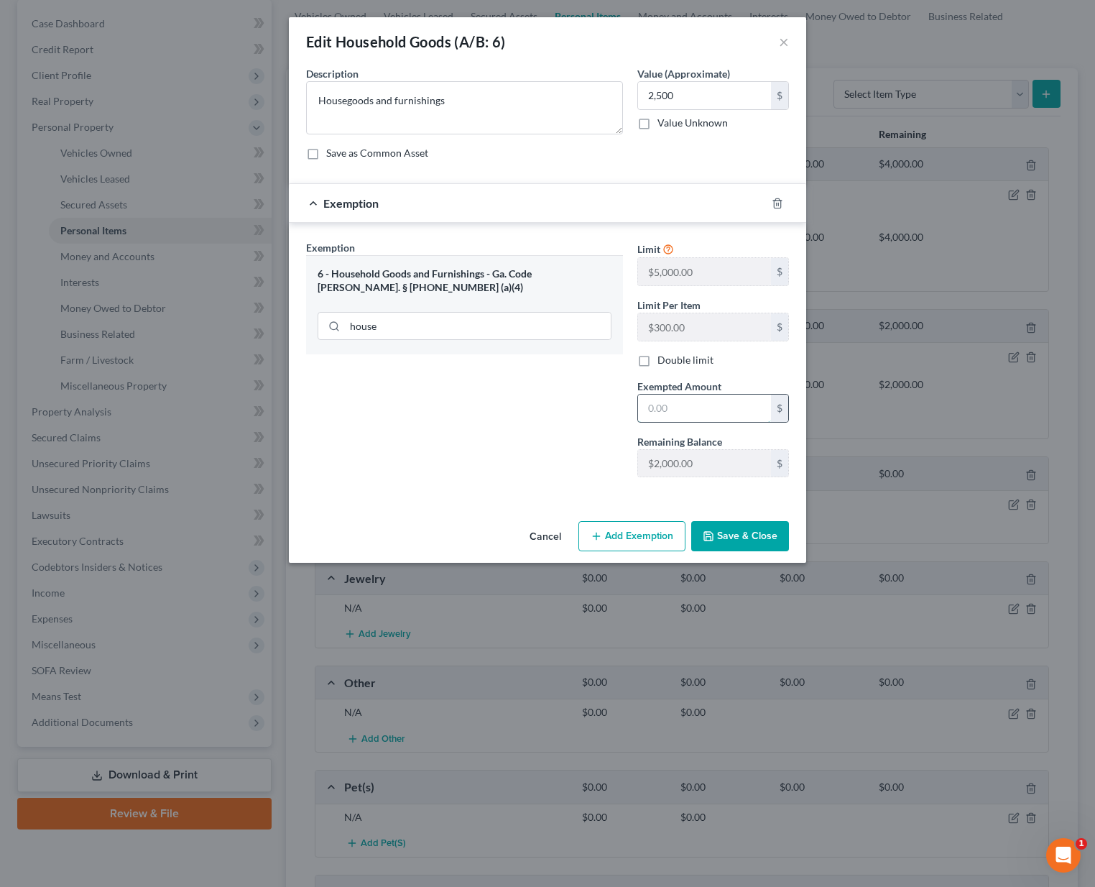
click at [657, 405] on input "text" at bounding box center [704, 408] width 133 height 27
type input "2,000"
click at [722, 541] on button "Save & Close" at bounding box center [740, 536] width 98 height 30
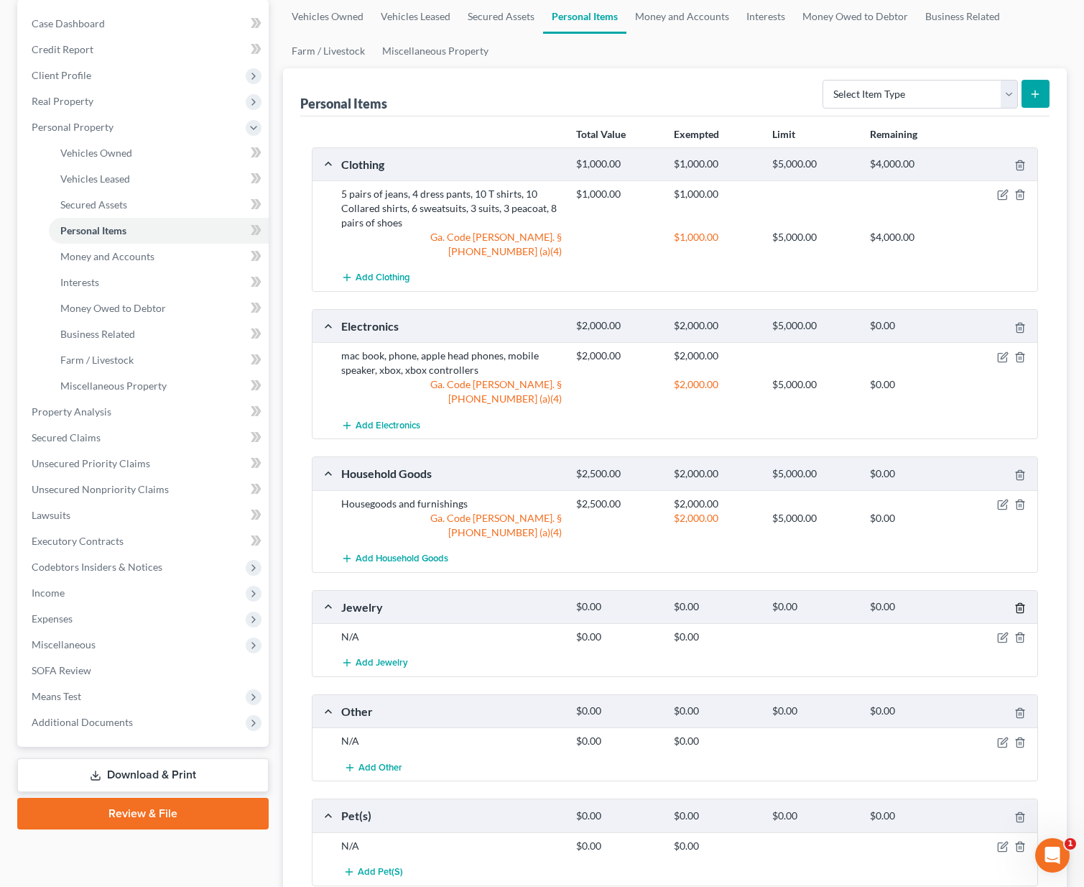
click at [1024, 602] on icon "button" at bounding box center [1020, 607] width 11 height 11
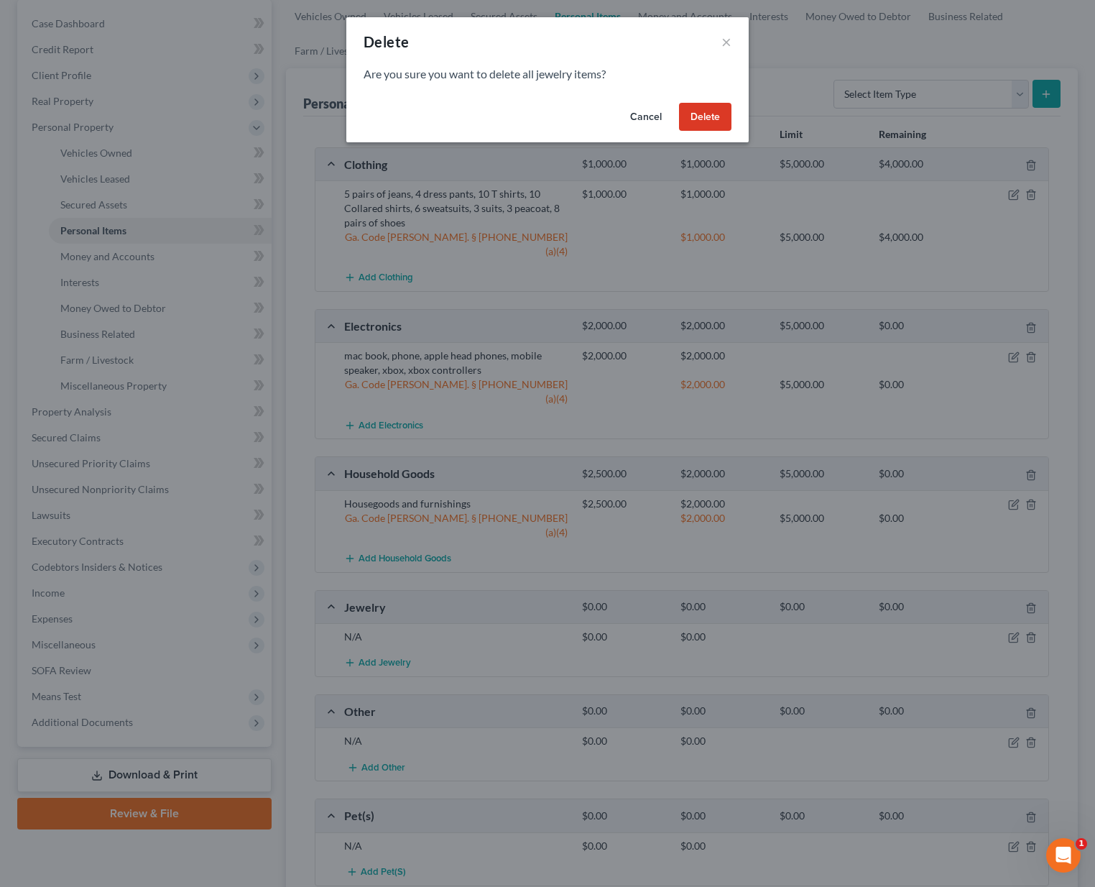
click at [704, 132] on div "Cancel Delete" at bounding box center [547, 120] width 402 height 46
click at [704, 127] on button "Delete" at bounding box center [705, 117] width 52 height 29
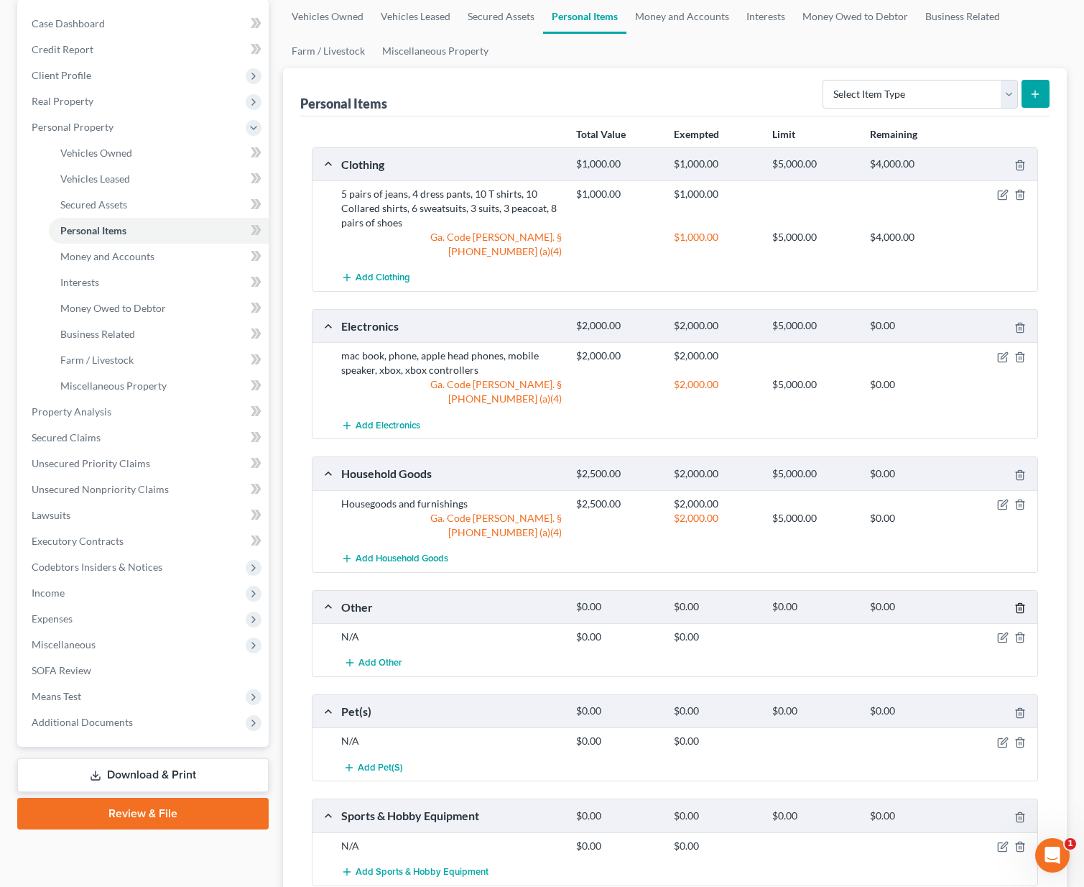
click at [1024, 602] on icon "button" at bounding box center [1020, 607] width 11 height 11
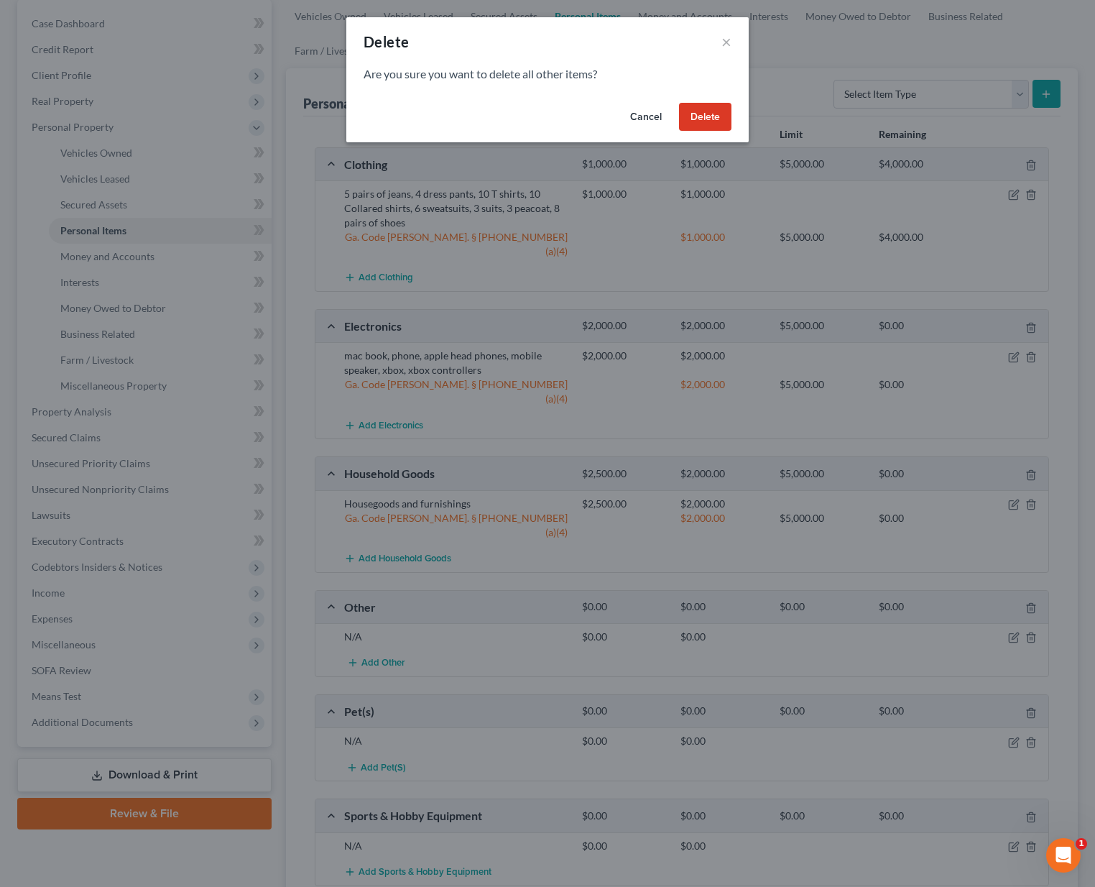
click at [704, 104] on button "Delete" at bounding box center [705, 117] width 52 height 29
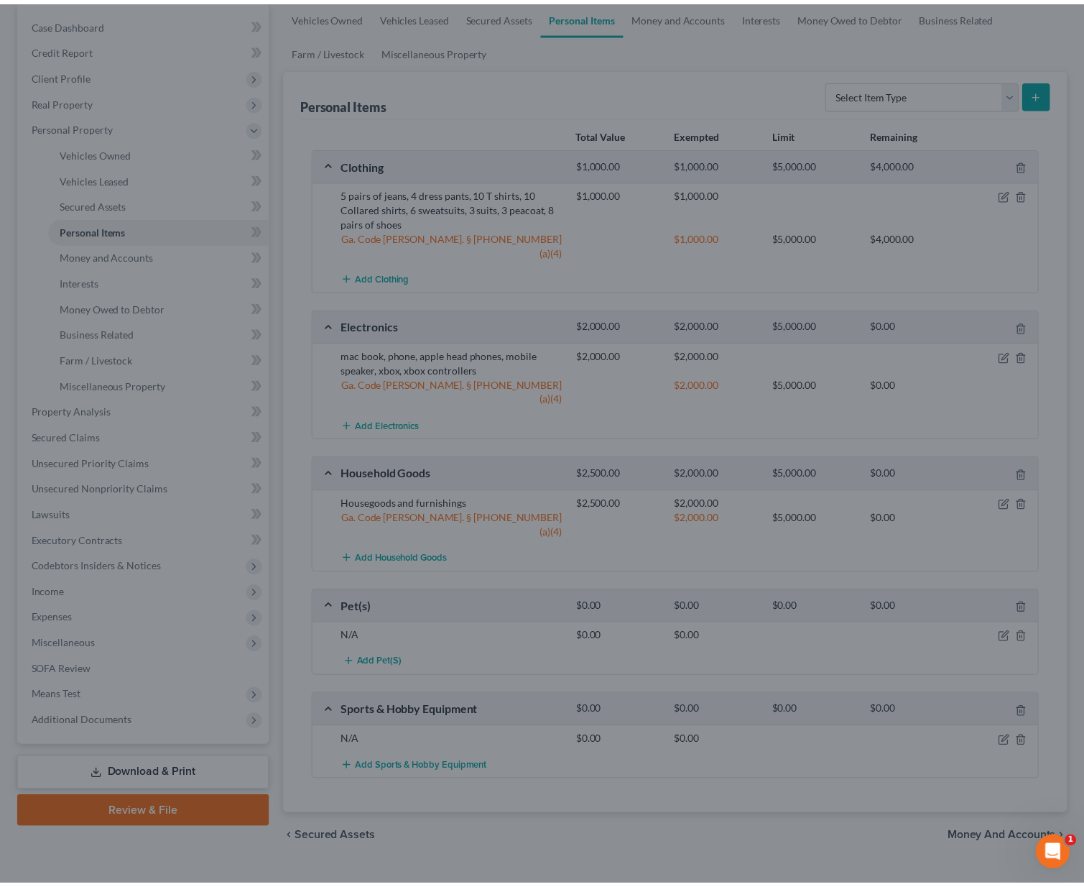
scroll to position [136, 0]
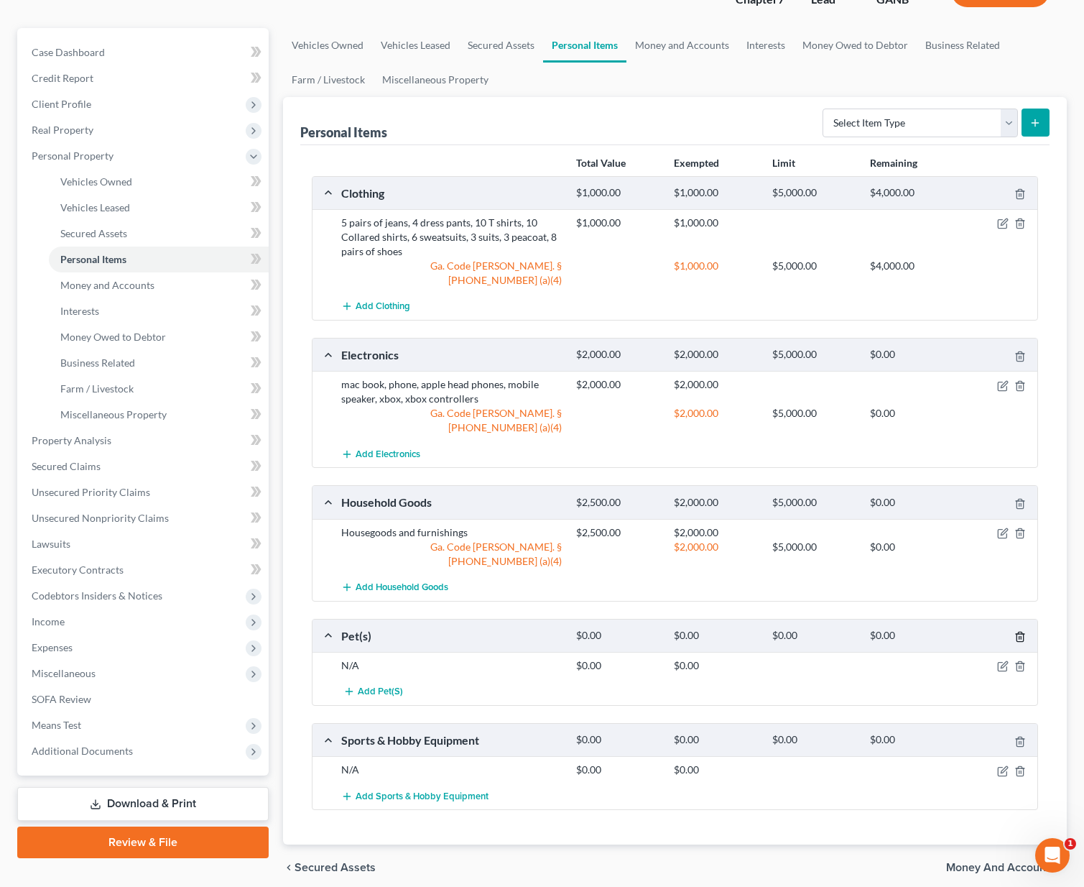
click at [1023, 631] on icon "button" at bounding box center [1020, 636] width 11 height 11
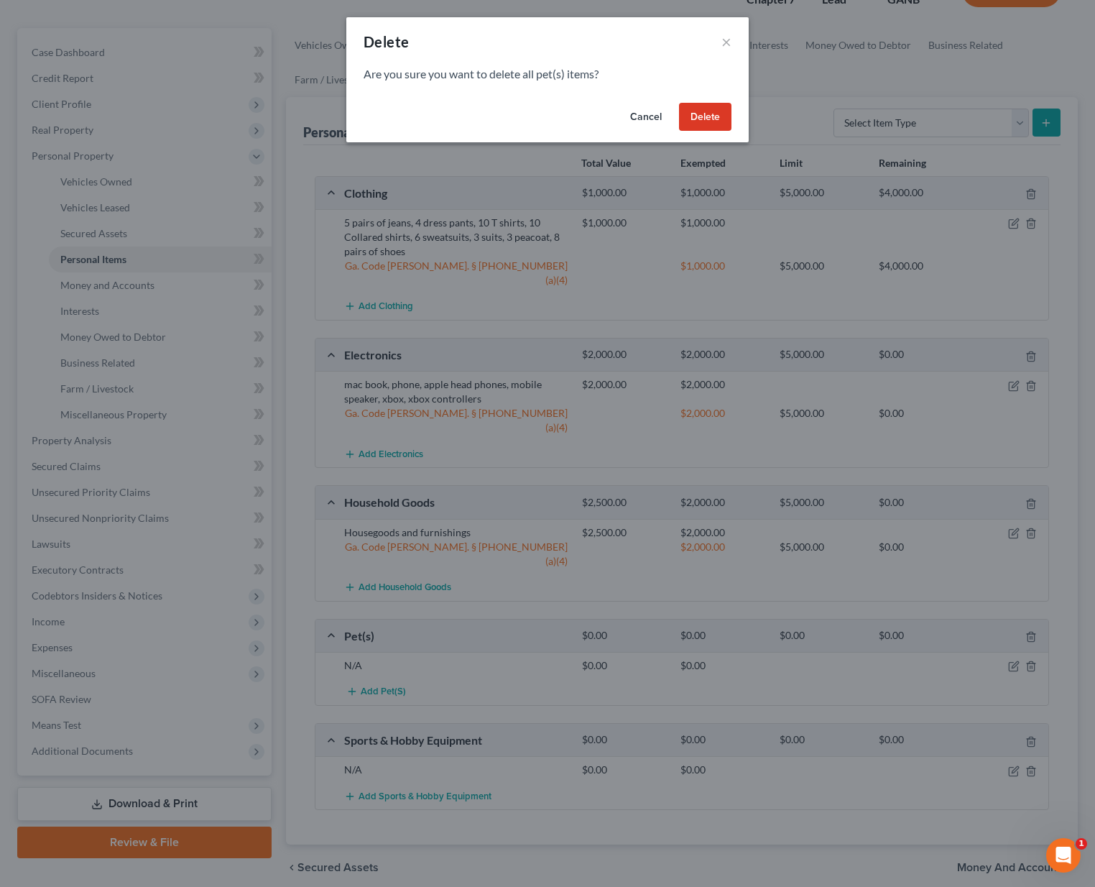
click at [697, 116] on button "Delete" at bounding box center [705, 117] width 52 height 29
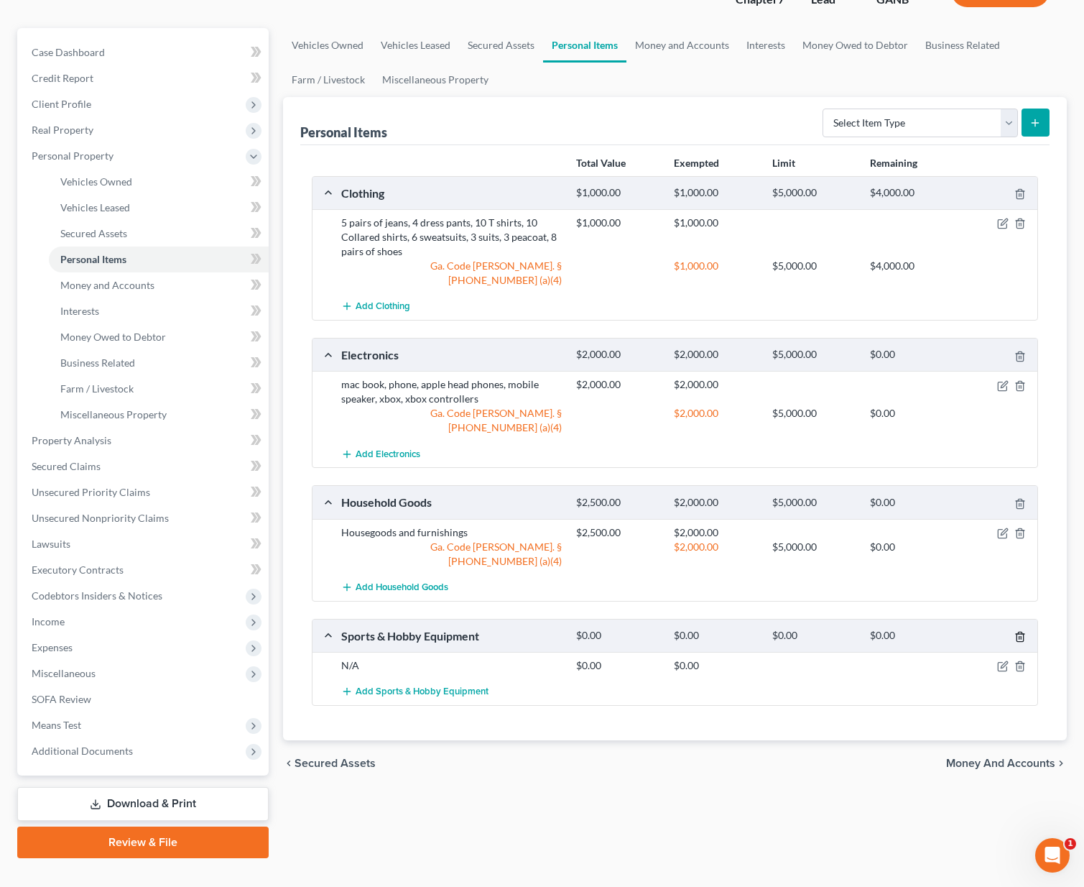
click at [1015, 631] on icon "button" at bounding box center [1020, 636] width 11 height 11
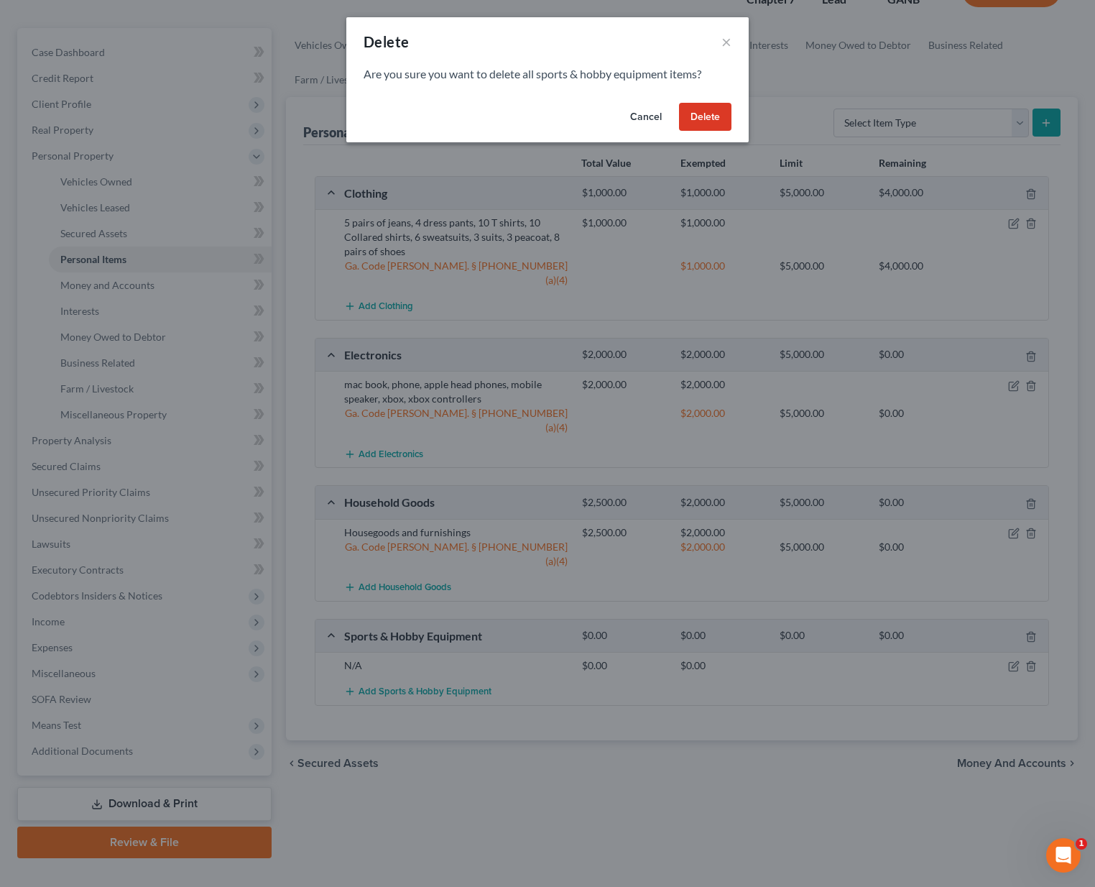
click at [703, 108] on button "Delete" at bounding box center [705, 117] width 52 height 29
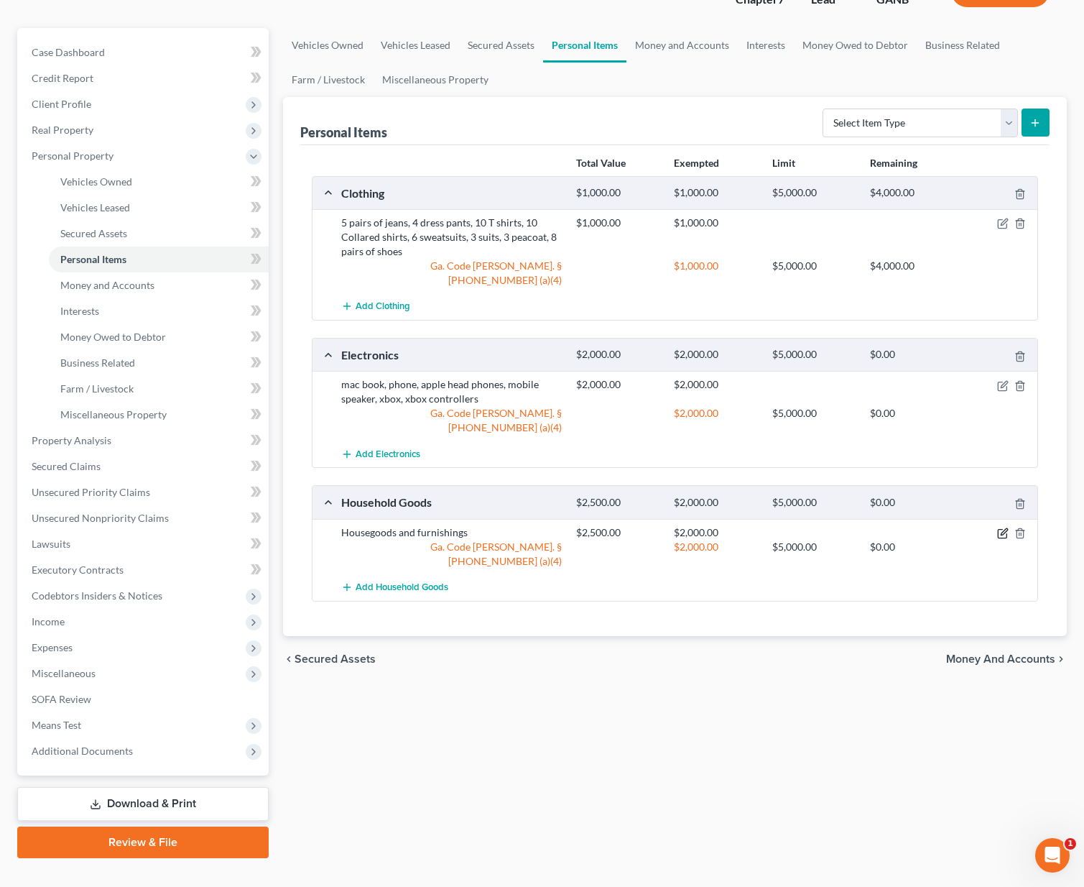
click at [1002, 527] on icon "button" at bounding box center [1002, 532] width 11 height 11
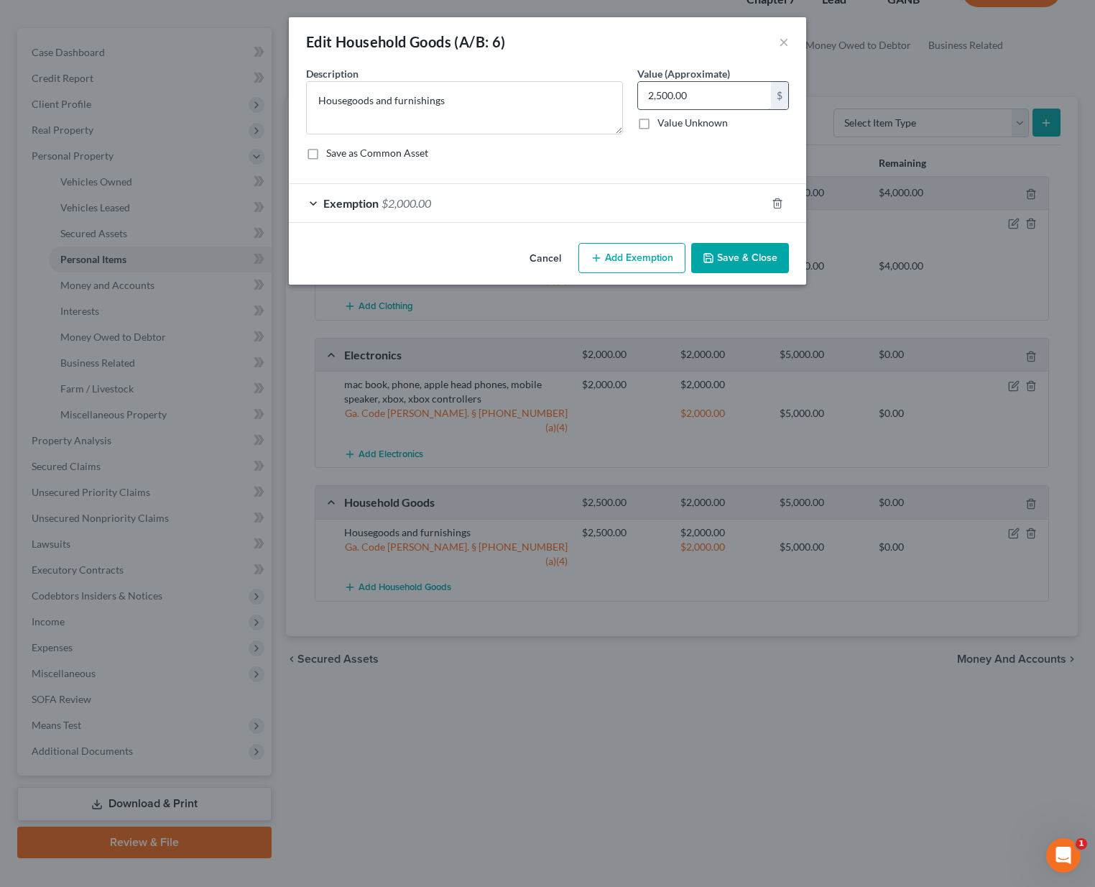
drag, startPoint x: 692, startPoint y: 104, endPoint x: 706, endPoint y: 96, distance: 16.4
click at [706, 96] on input "2,500.00" at bounding box center [704, 95] width 133 height 27
type input "1,500"
click at [400, 203] on span "$2,000.00" at bounding box center [407, 203] width 50 height 14
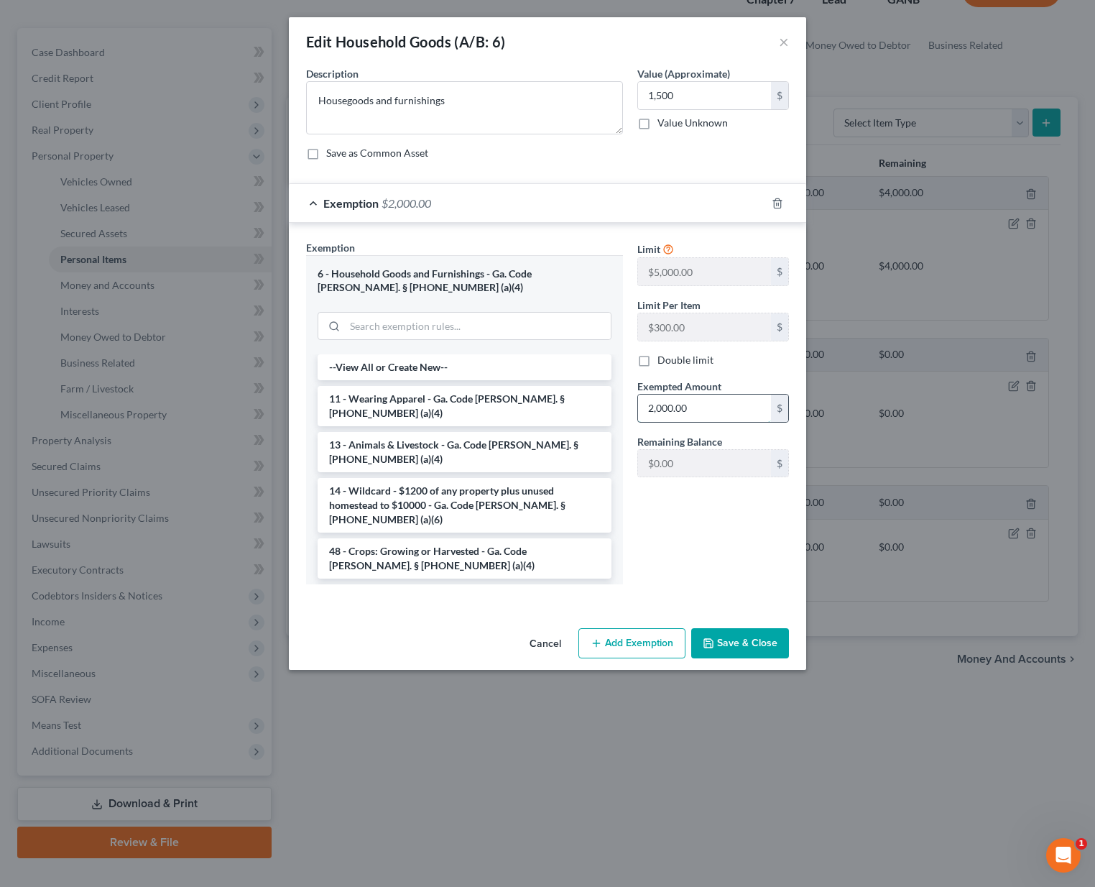
drag, startPoint x: 691, startPoint y: 406, endPoint x: 748, endPoint y: 409, distance: 57.6
click at [748, 409] on input "2,000.00" at bounding box center [704, 408] width 133 height 27
type input "1,500"
click at [737, 650] on button "Save & Close" at bounding box center [740, 643] width 98 height 30
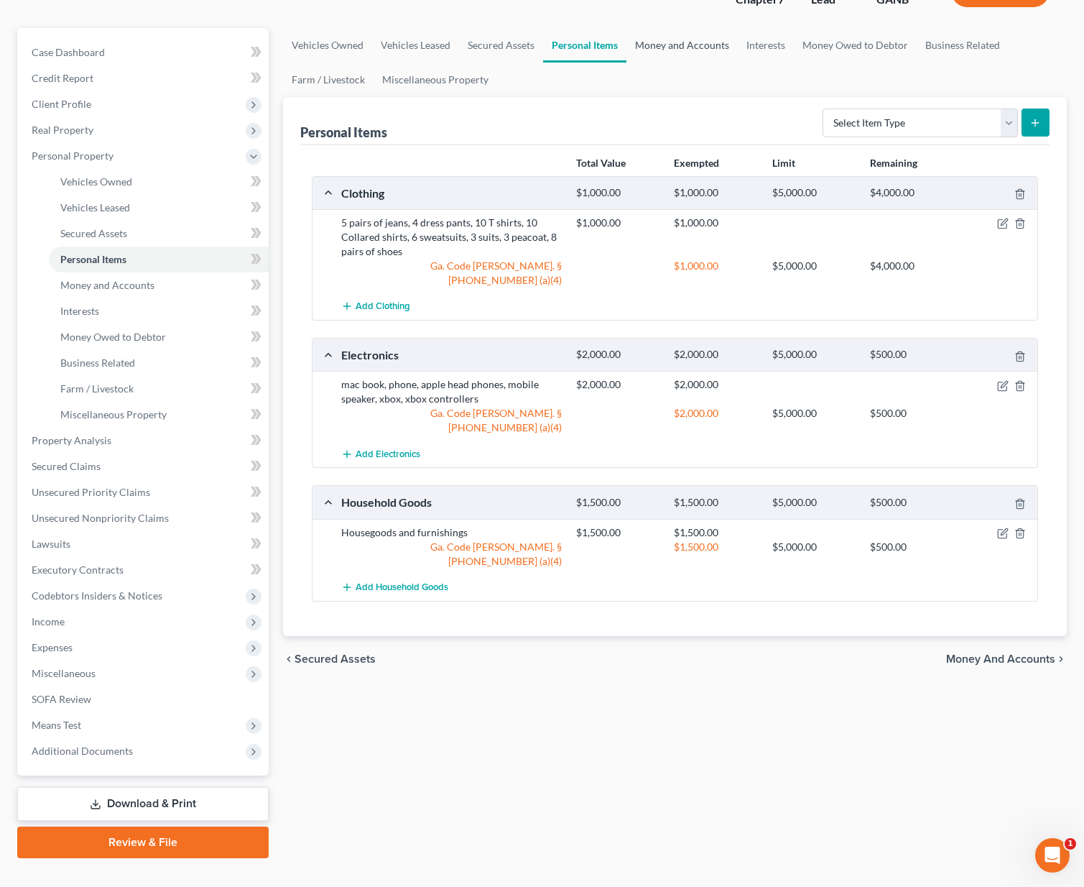
click at [657, 28] on link "Money and Accounts" at bounding box center [682, 45] width 111 height 34
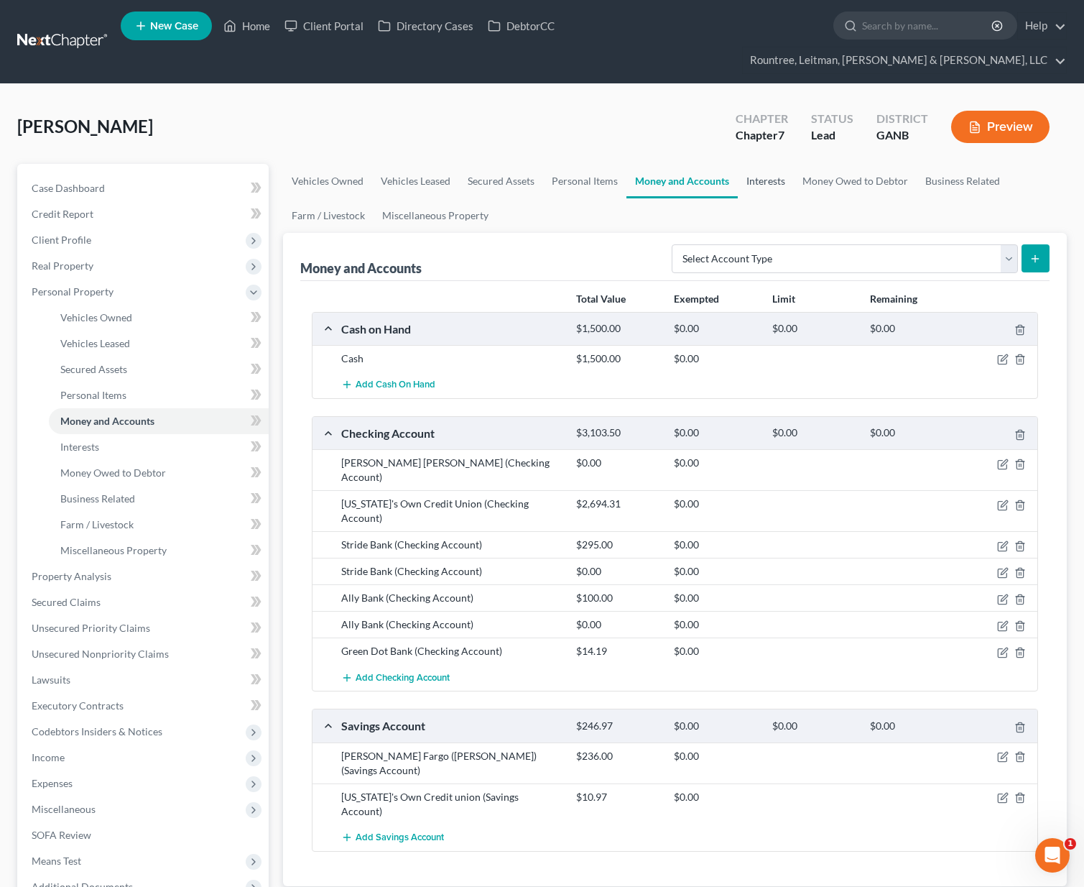
click at [772, 164] on link "Interests" at bounding box center [766, 181] width 56 height 34
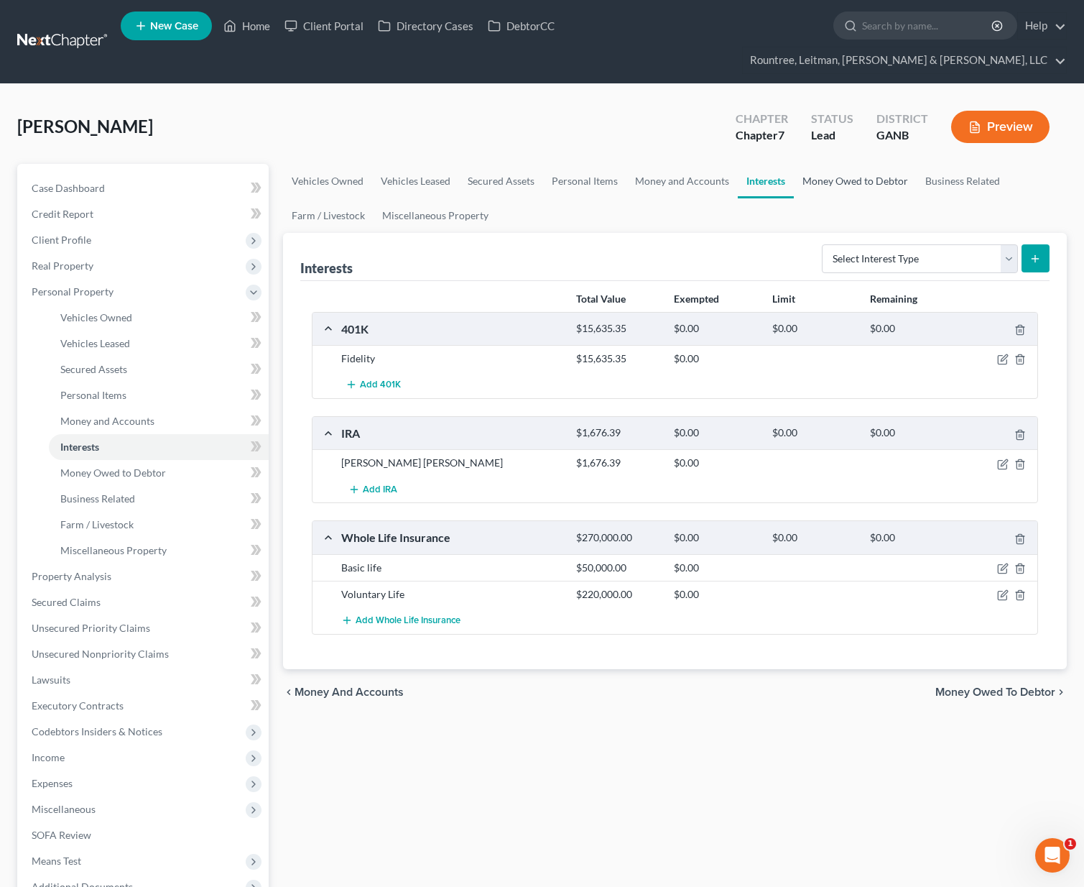
click at [829, 164] on link "Money Owed to Debtor" at bounding box center [855, 181] width 123 height 34
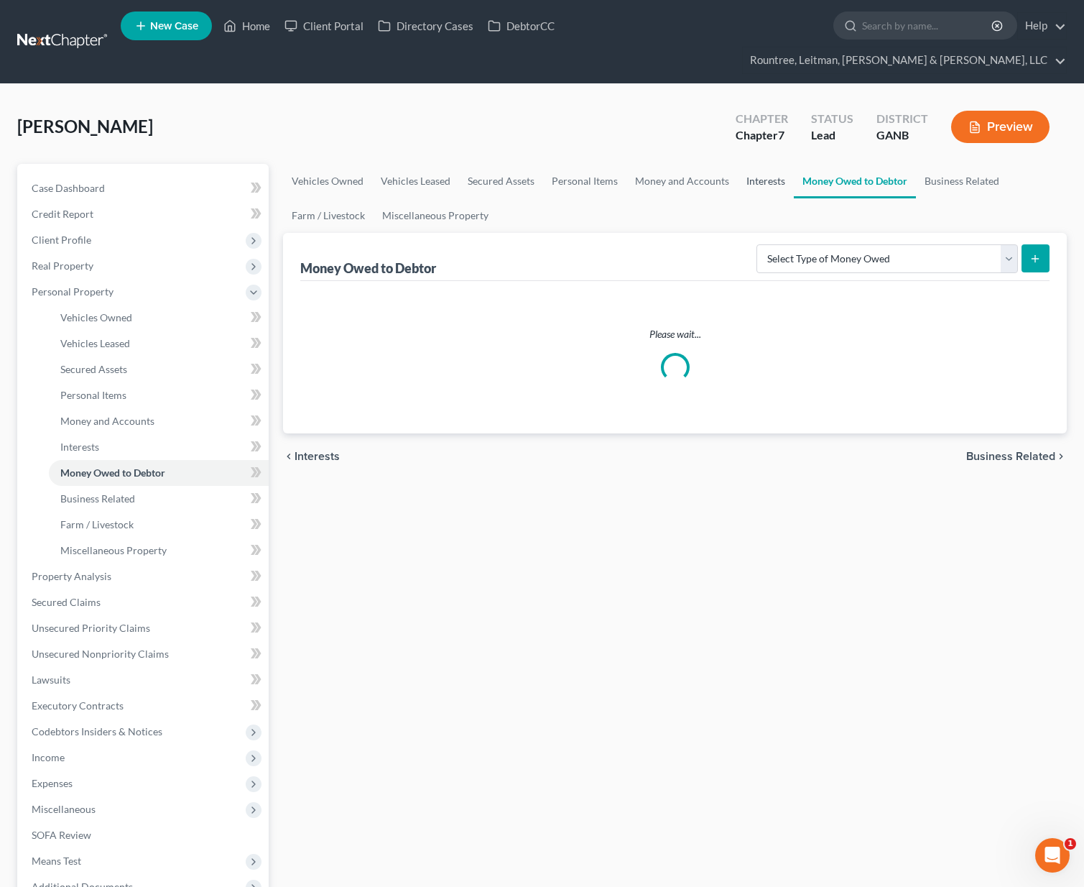
click at [767, 164] on link "Interests" at bounding box center [766, 181] width 56 height 34
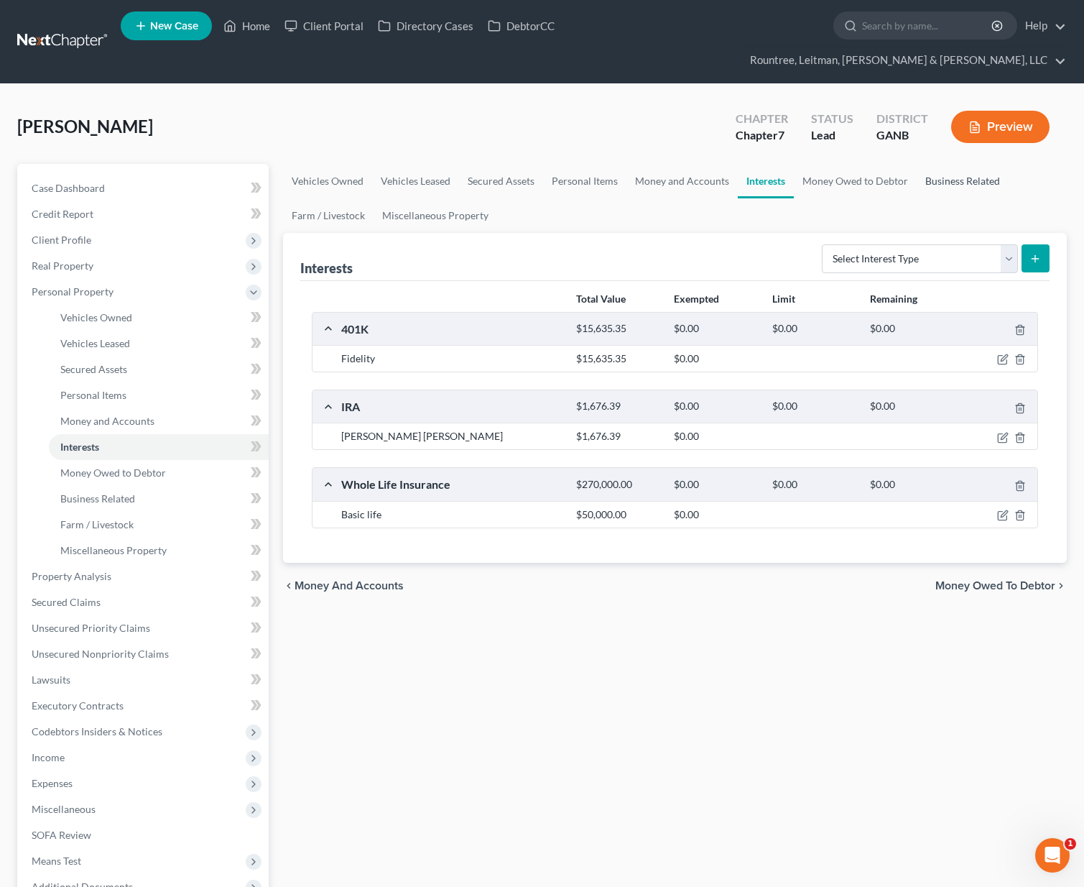
click at [967, 164] on link "Business Related" at bounding box center [963, 181] width 92 height 34
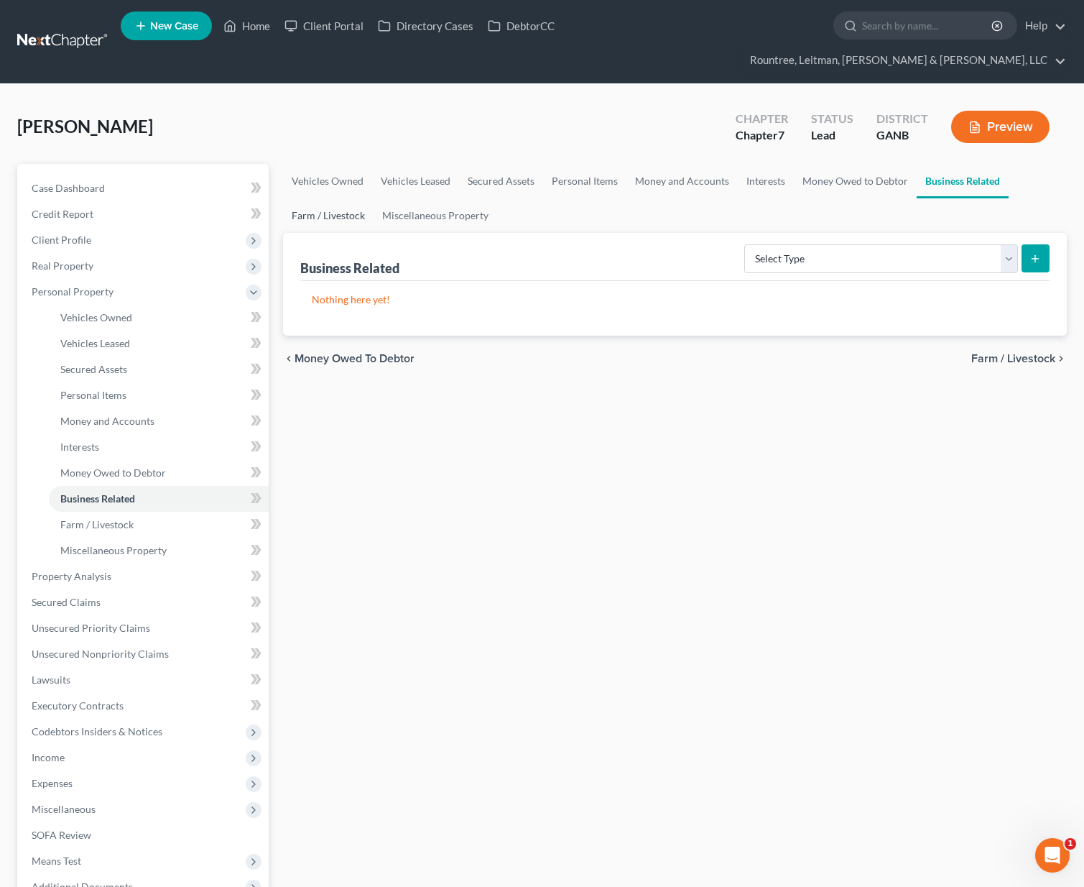
click at [351, 198] on link "Farm / Livestock" at bounding box center [328, 215] width 91 height 34
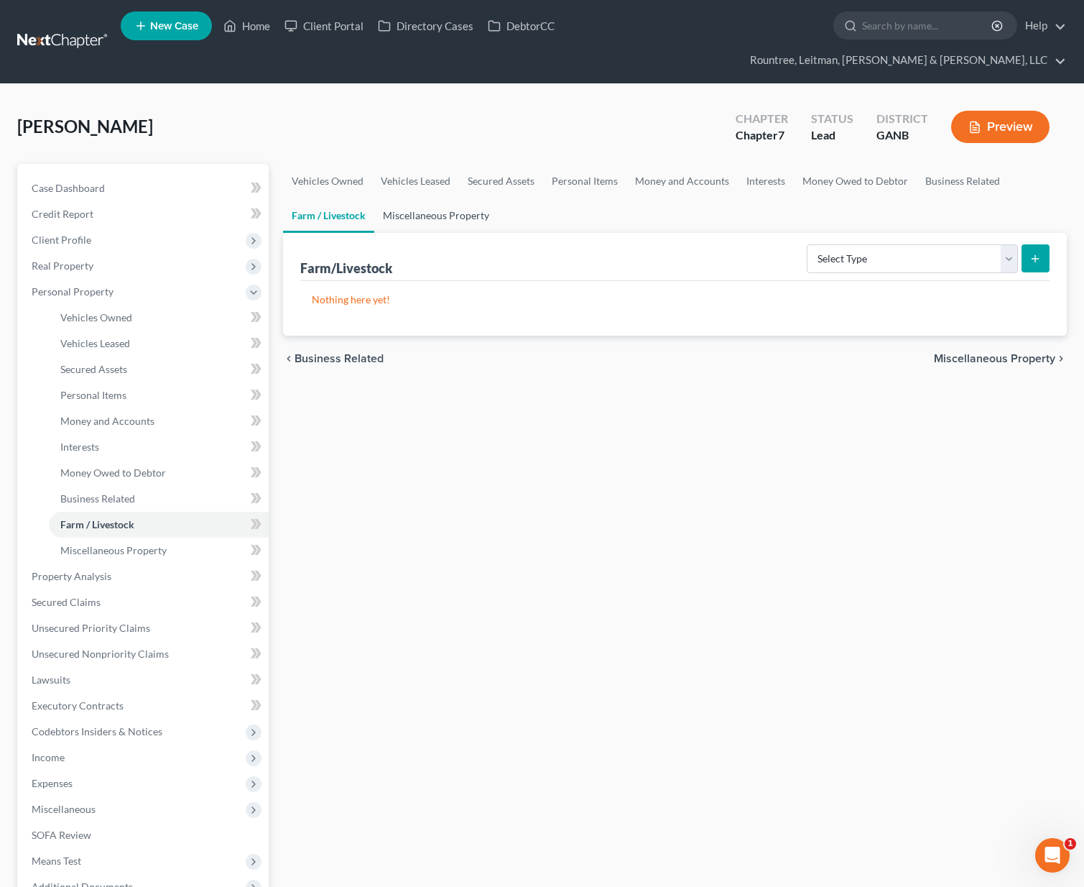
click at [405, 198] on link "Miscellaneous Property" at bounding box center [436, 215] width 124 height 34
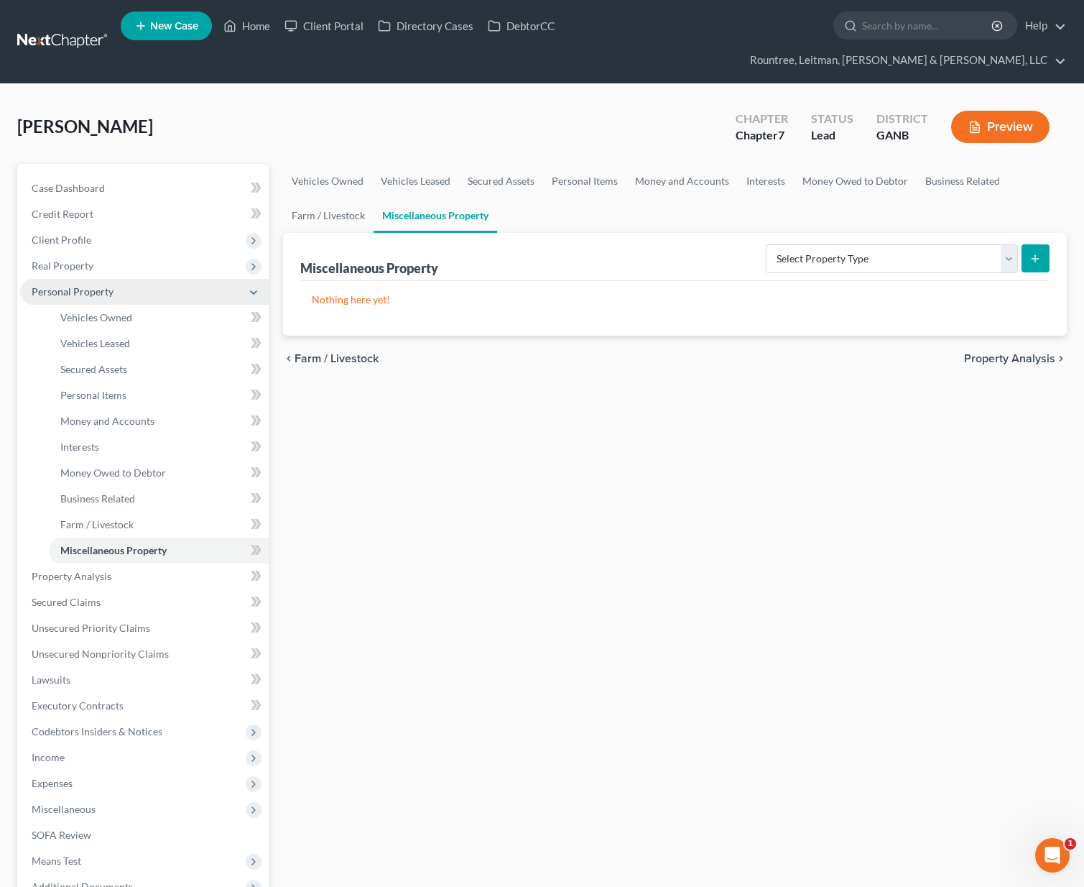
click at [70, 285] on span "Personal Property" at bounding box center [73, 291] width 82 height 12
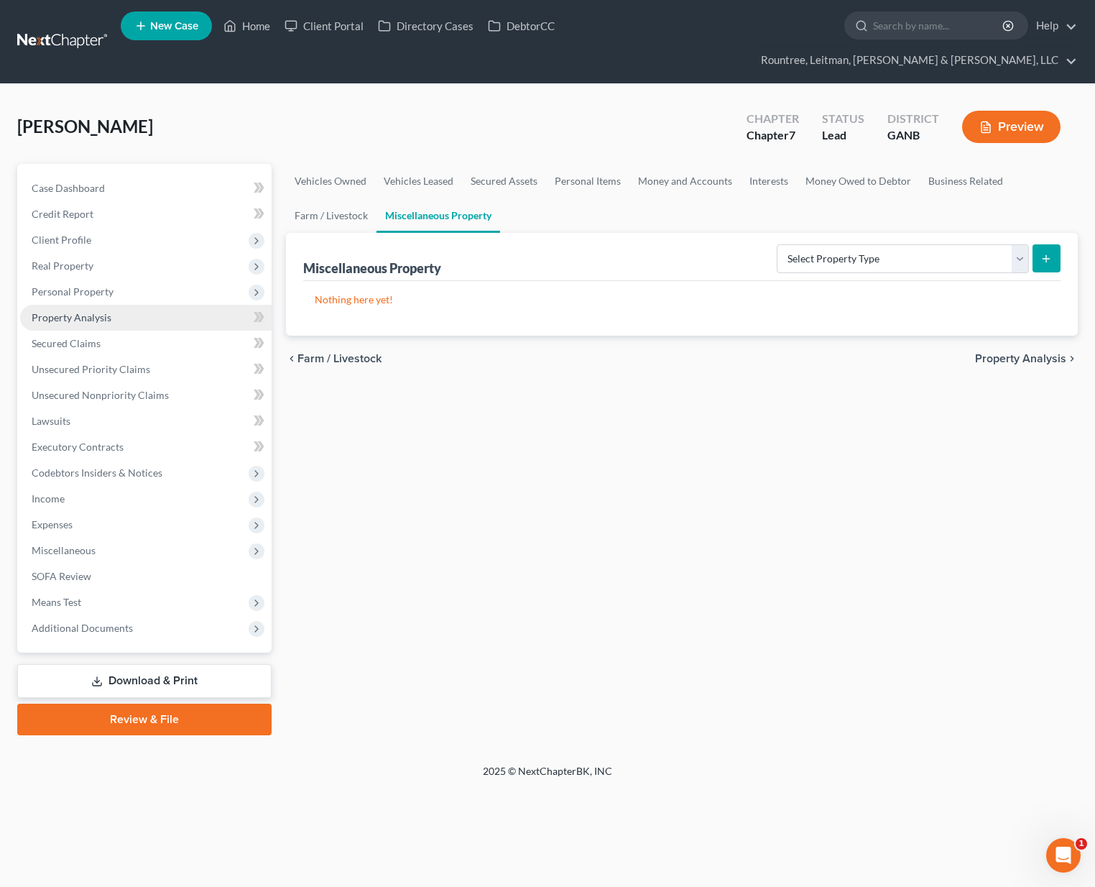
click at [81, 311] on span "Property Analysis" at bounding box center [72, 317] width 80 height 12
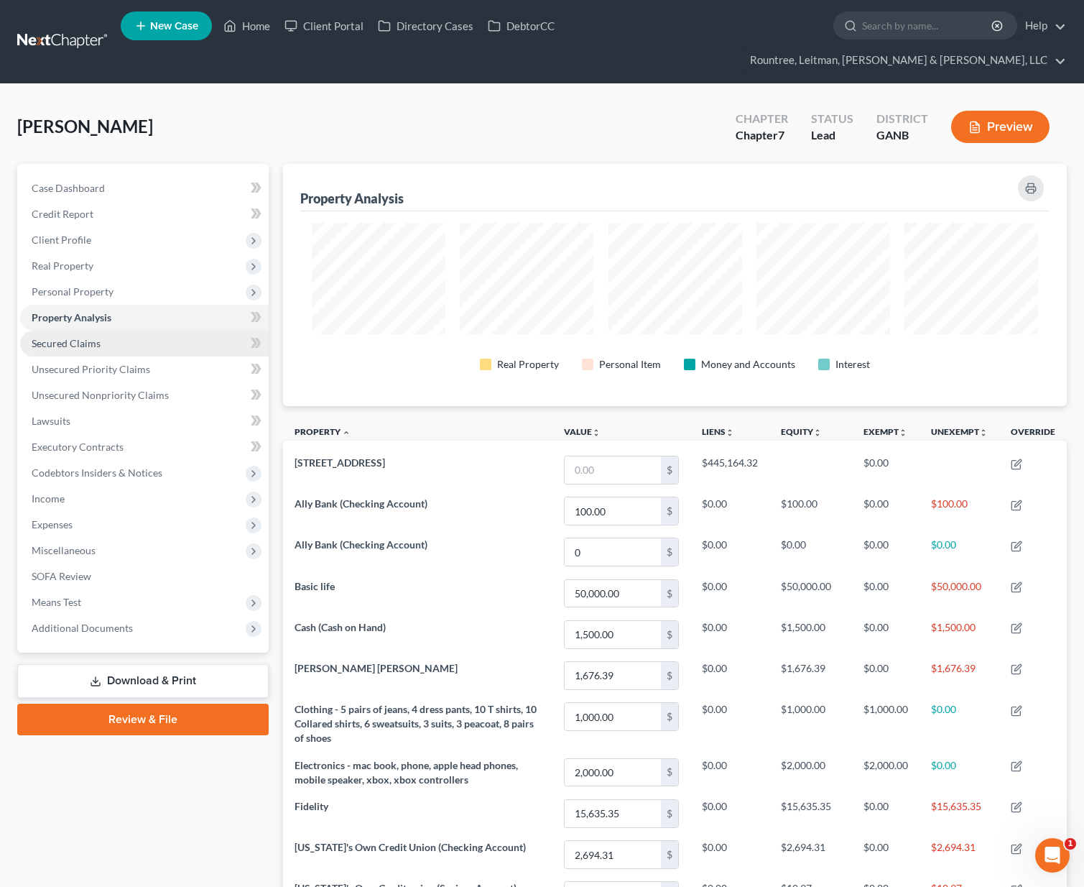
scroll to position [242, 784]
click at [83, 331] on link "Secured Claims" at bounding box center [144, 344] width 249 height 26
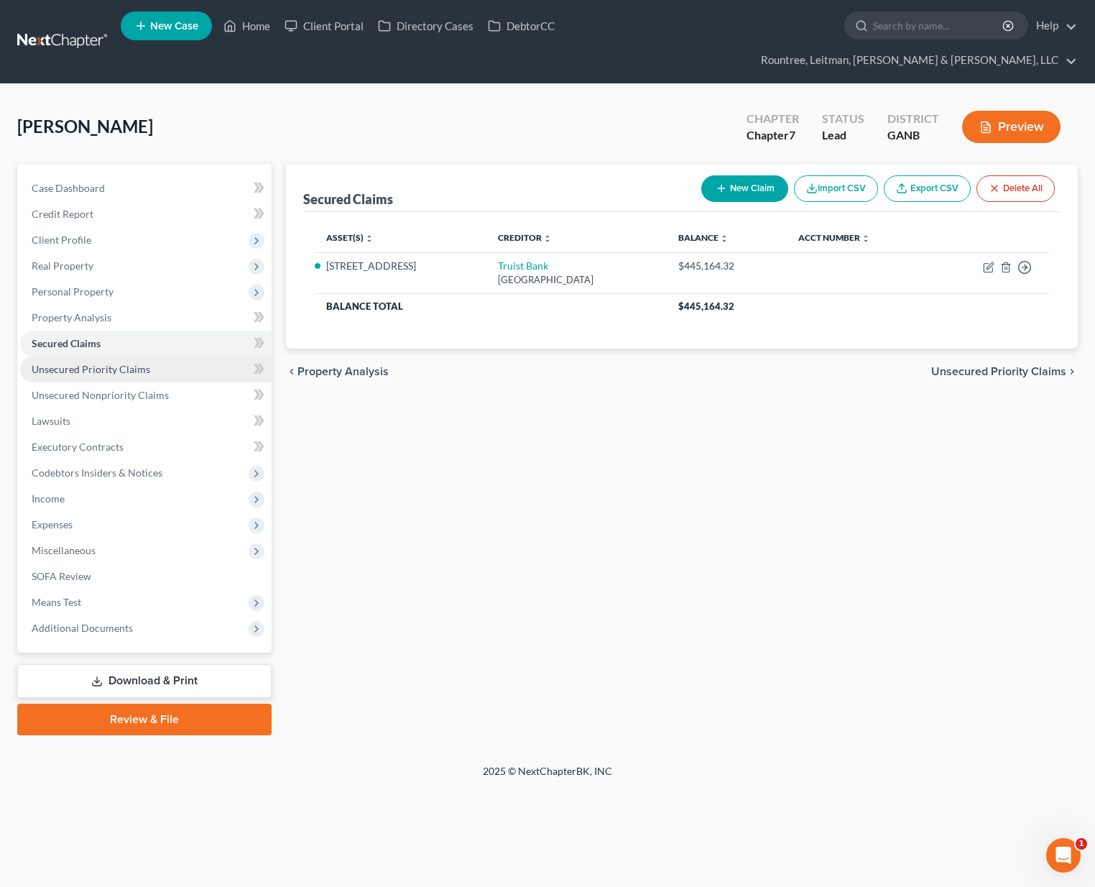
click at [116, 363] on span "Unsecured Priority Claims" at bounding box center [91, 369] width 119 height 12
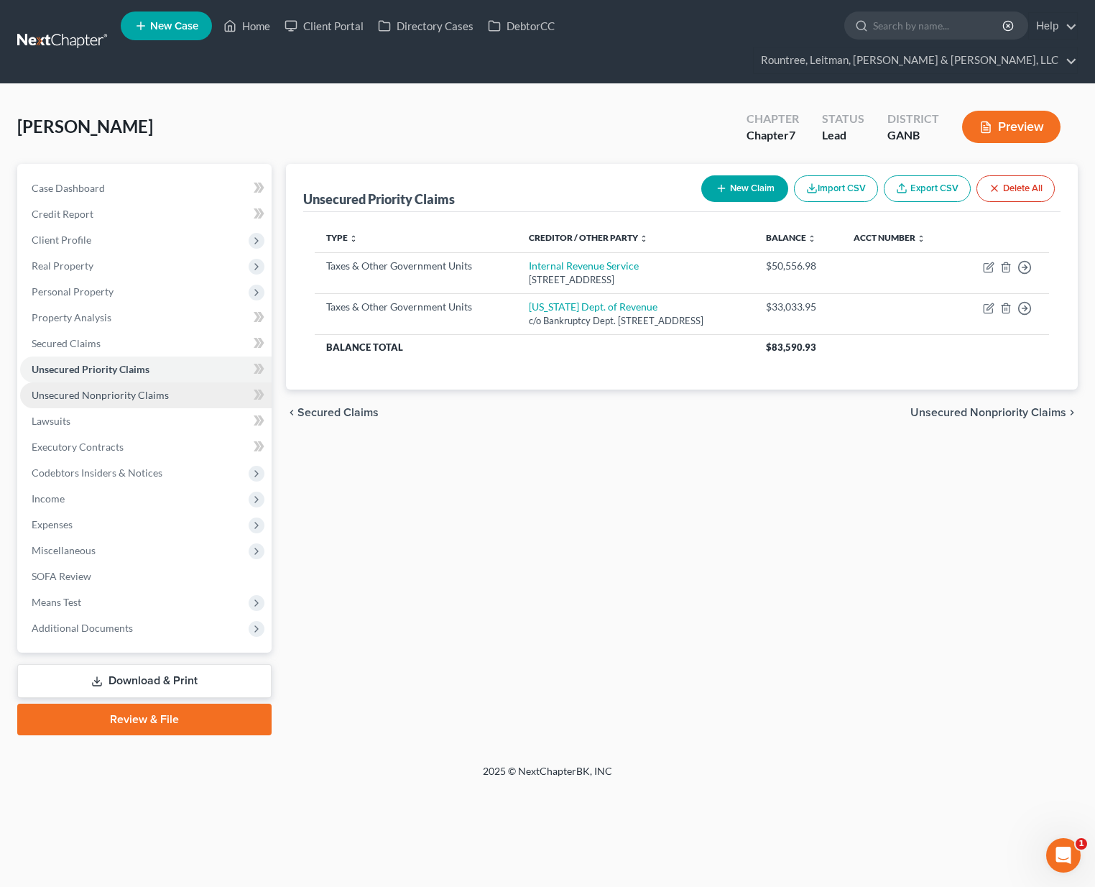
click at [113, 389] on span "Unsecured Nonpriority Claims" at bounding box center [100, 395] width 137 height 12
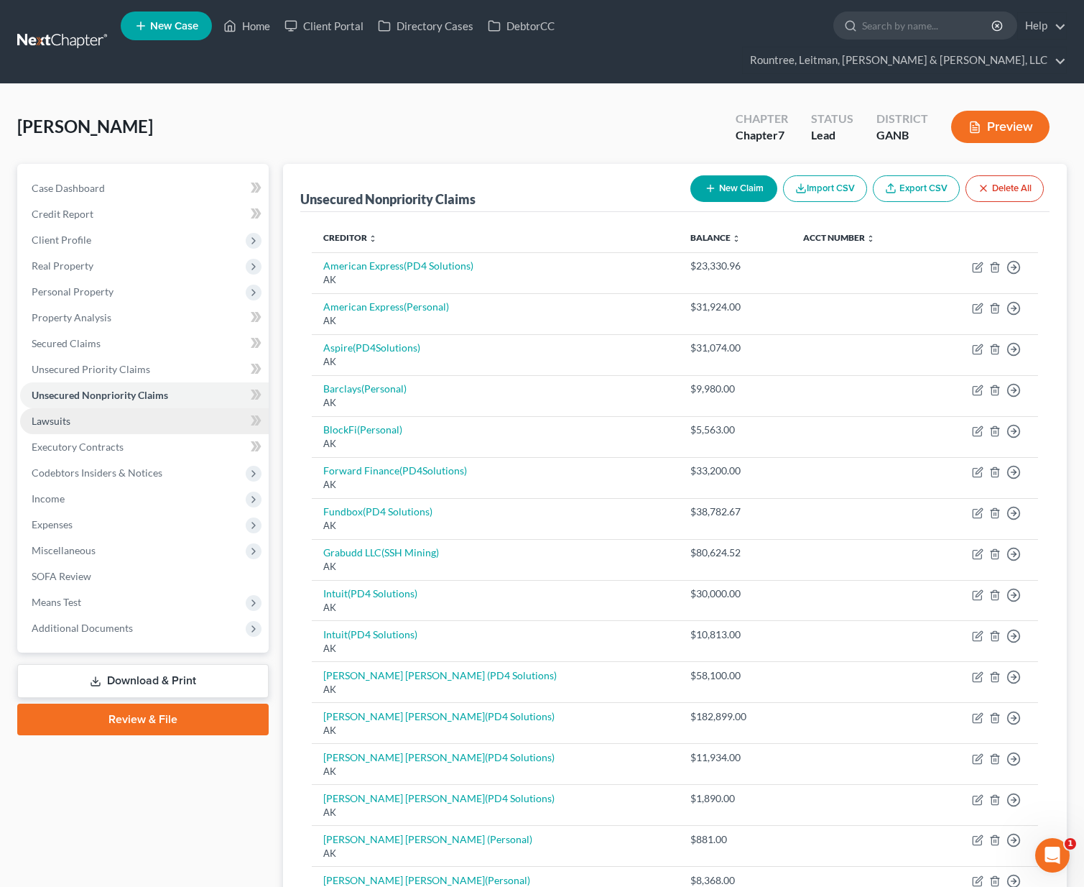
click at [78, 408] on link "Lawsuits" at bounding box center [144, 421] width 249 height 26
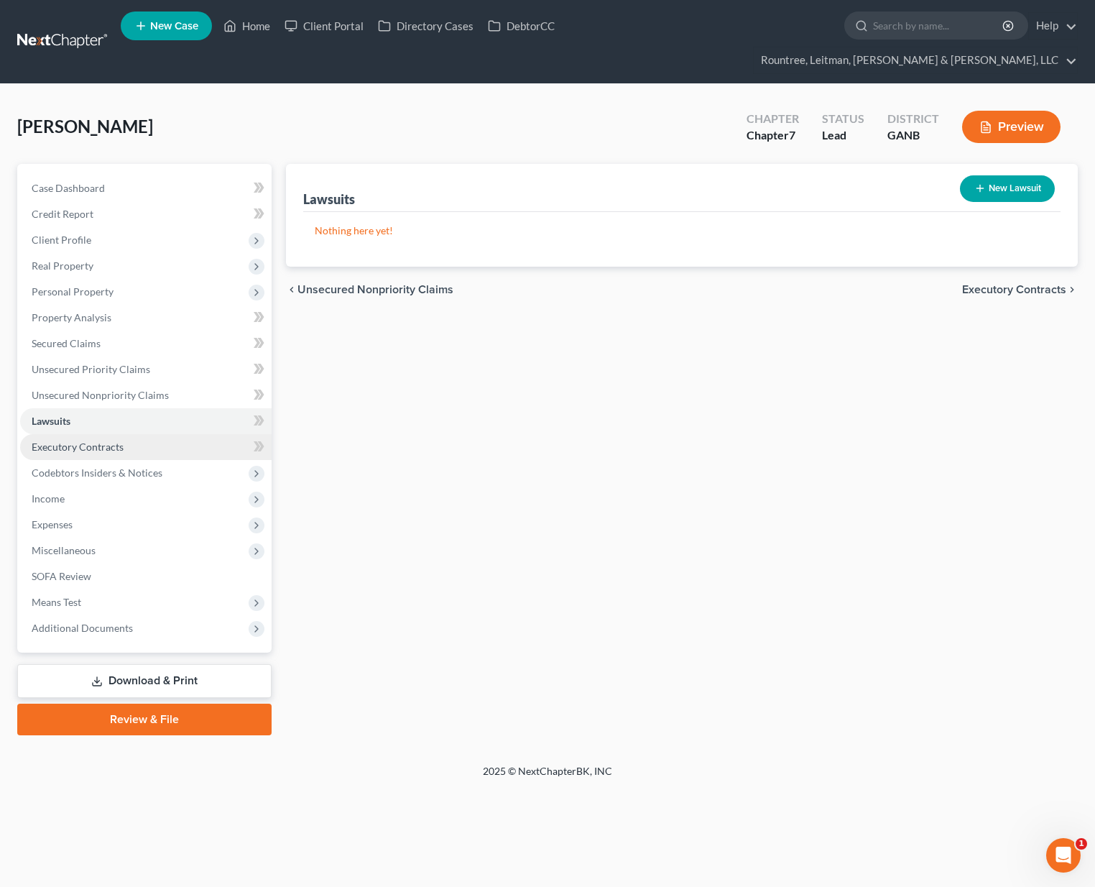
click at [101, 441] on span "Executory Contracts" at bounding box center [78, 447] width 92 height 12
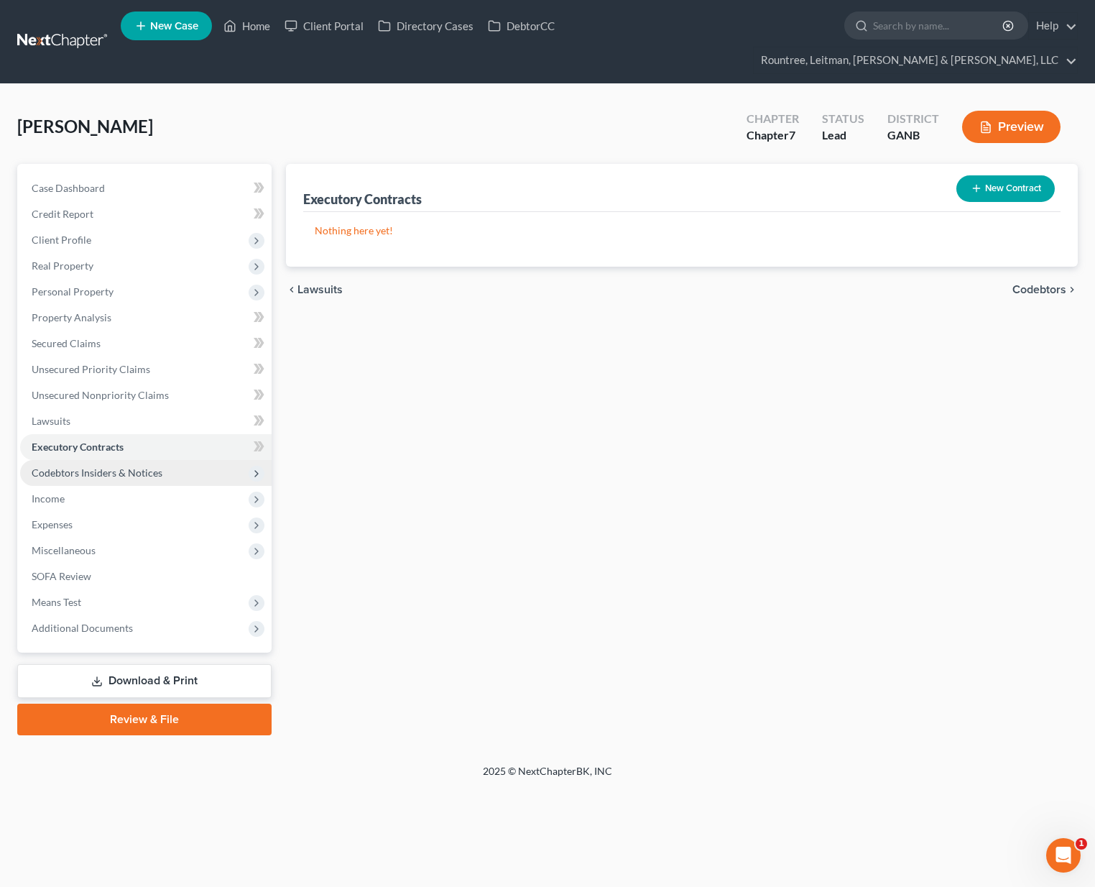
click at [110, 460] on span "Codebtors Insiders & Notices" at bounding box center [146, 473] width 252 height 26
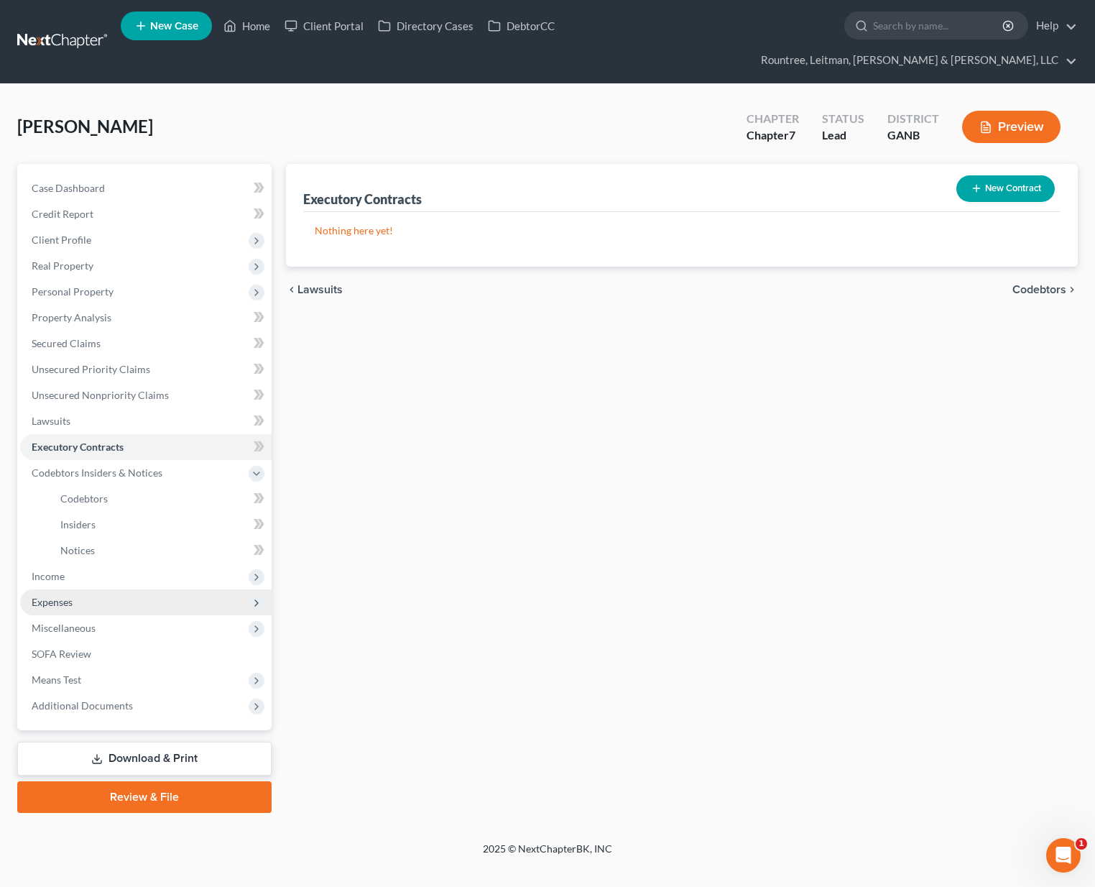
click at [57, 596] on span "Expenses" at bounding box center [52, 602] width 41 height 12
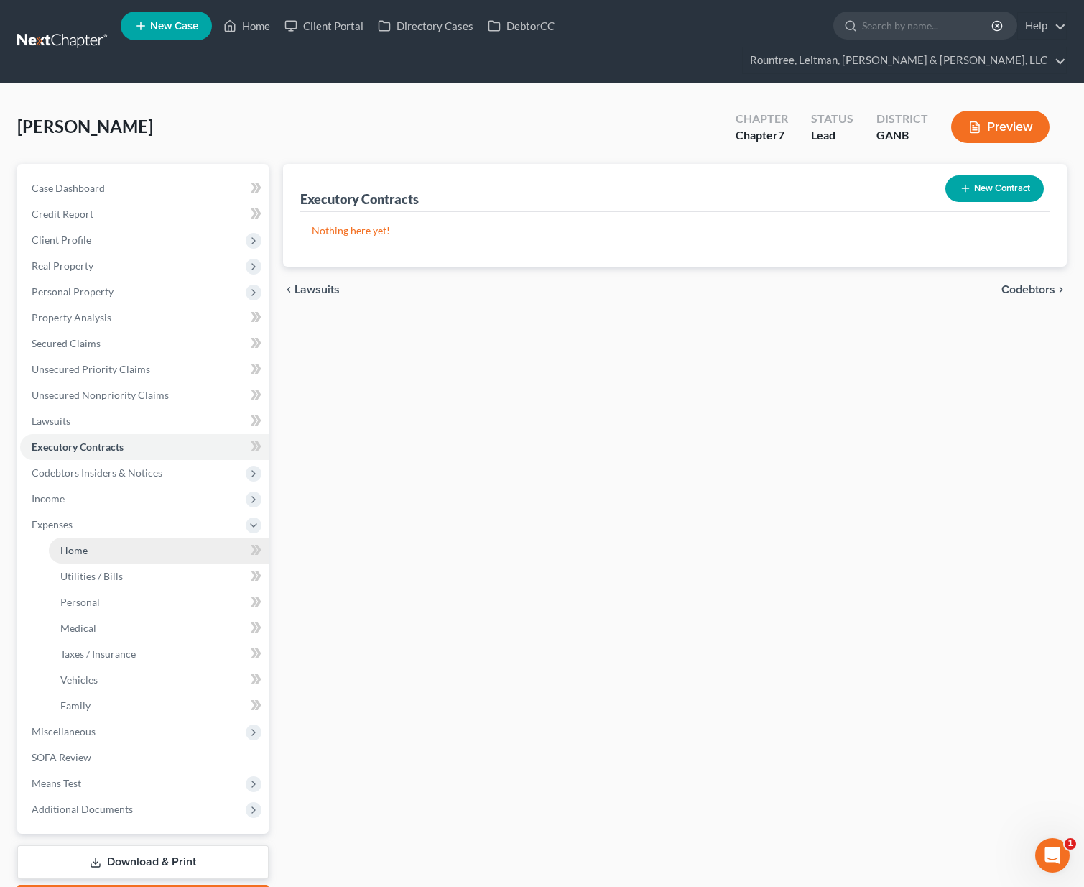
click at [73, 538] on link "Home" at bounding box center [159, 551] width 220 height 26
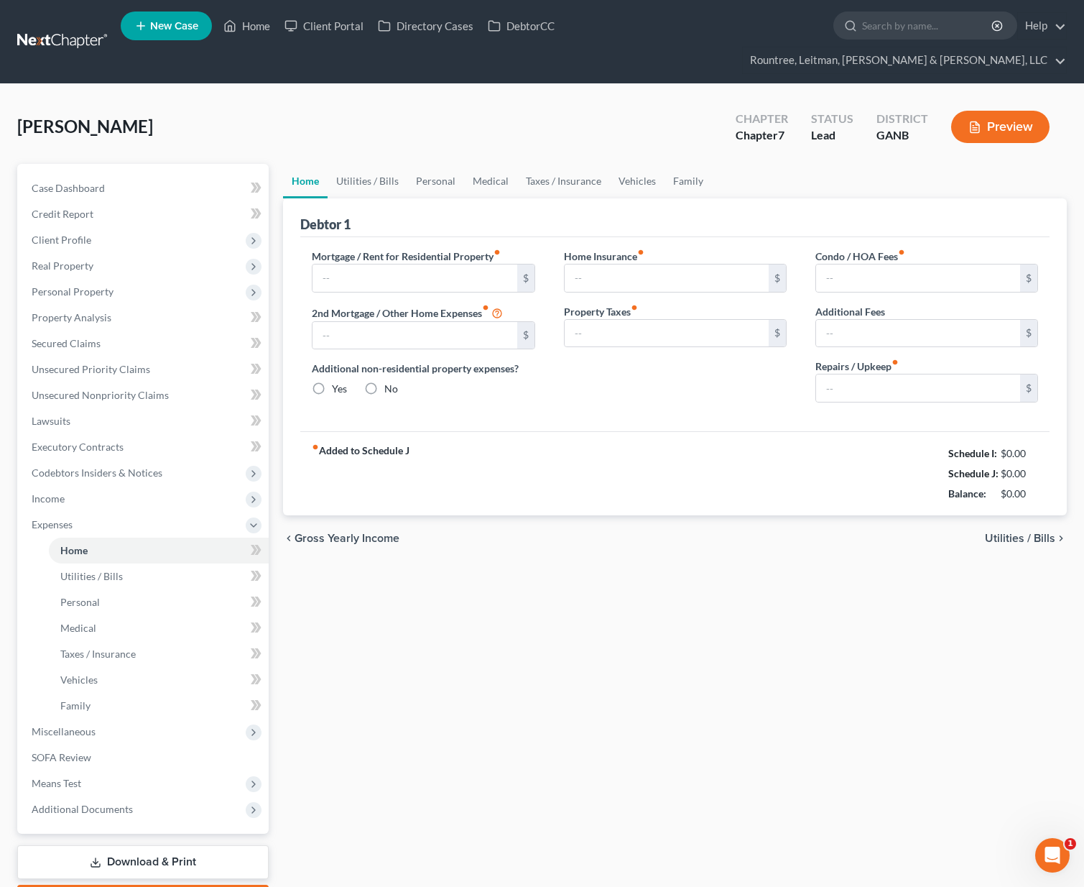
type input "2,500.00"
type input "0.00"
radio input "true"
type input "110.00"
type input "725.00"
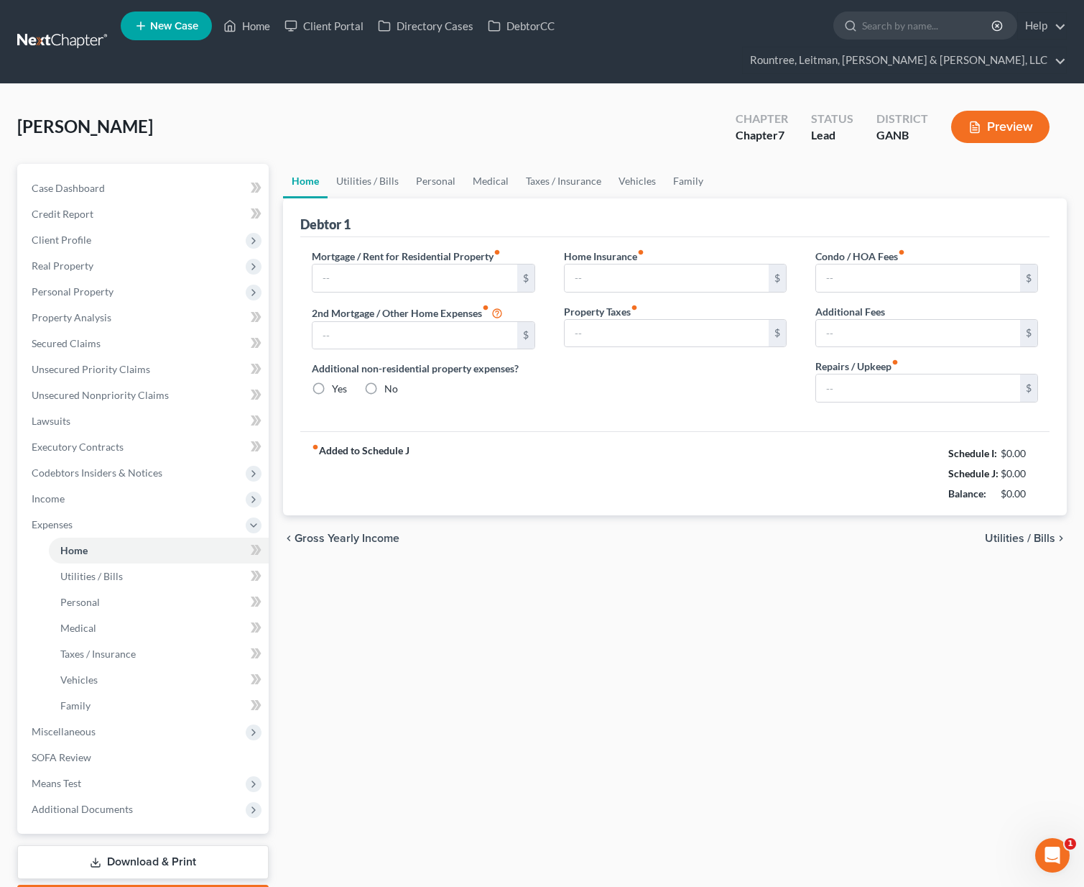
type input "650.00"
type input "0.00"
type input "250.00"
click at [384, 164] on link "Utilities / Bills" at bounding box center [368, 181] width 80 height 34
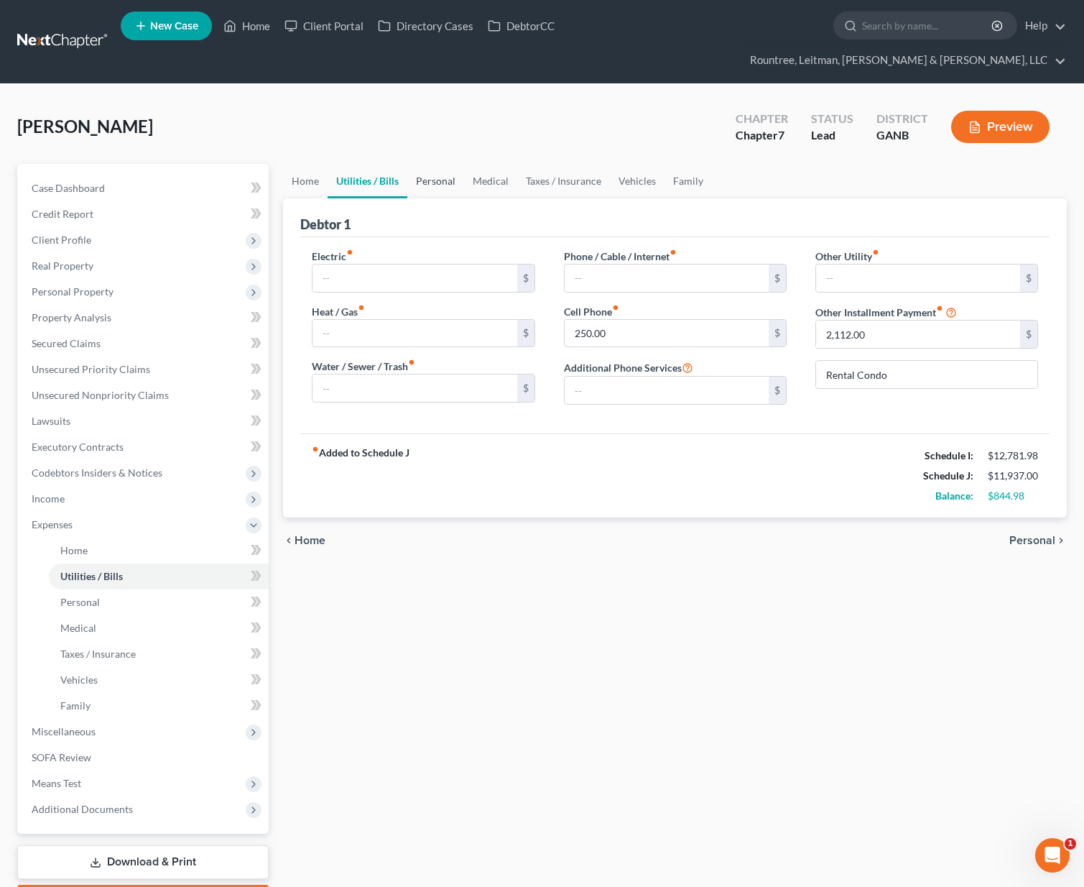
click at [438, 164] on link "Personal" at bounding box center [435, 181] width 57 height 34
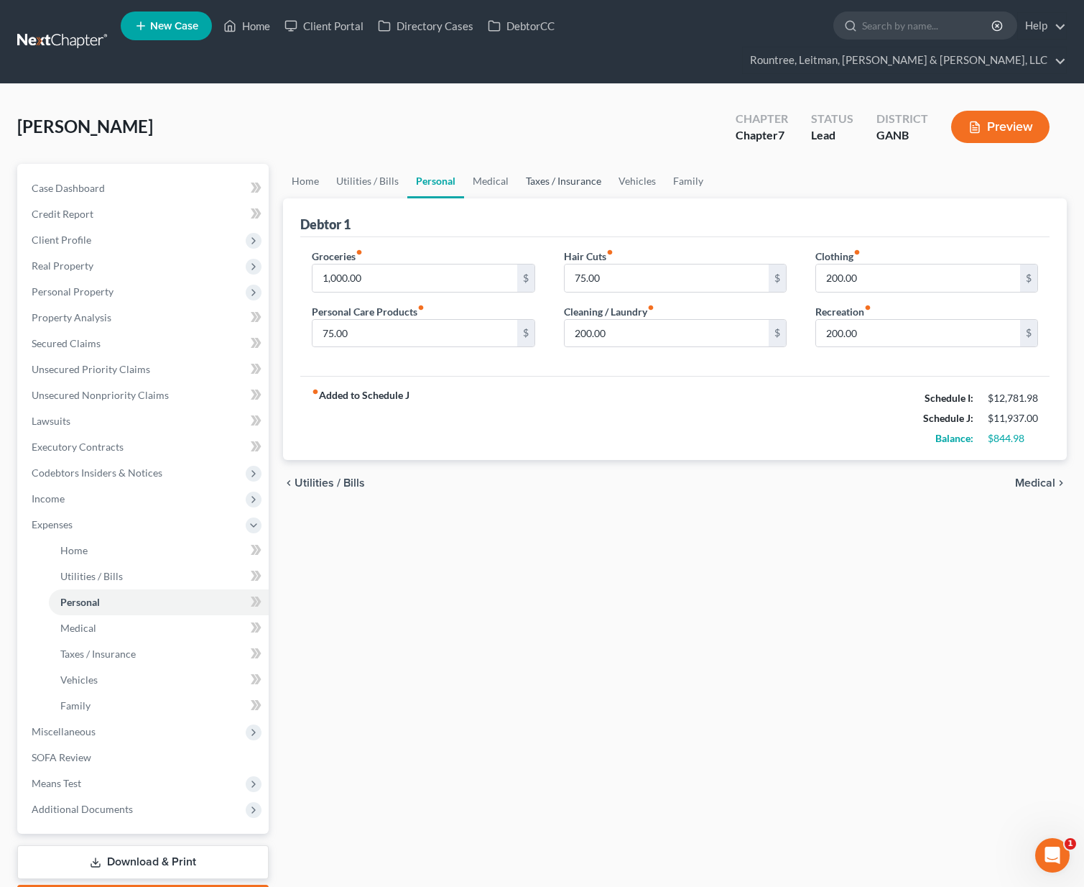
click at [517, 164] on link "Taxes / Insurance" at bounding box center [563, 181] width 93 height 34
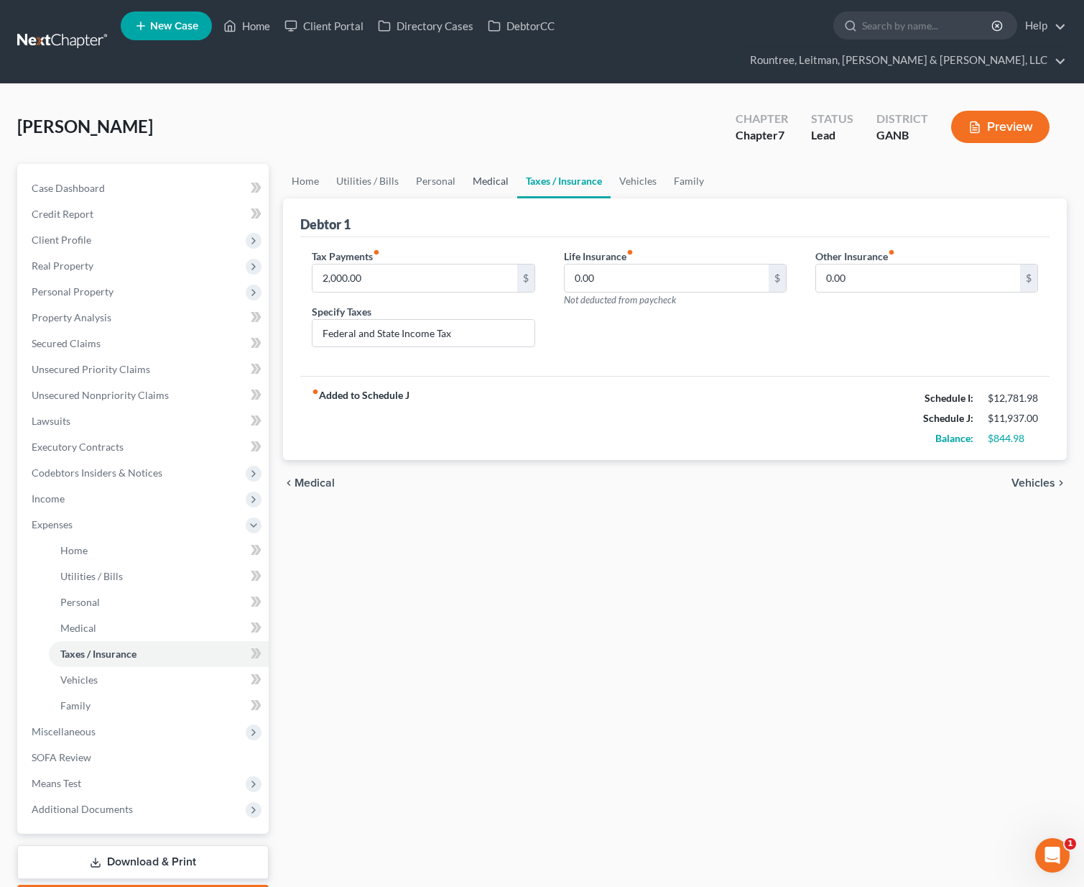
click at [492, 164] on link "Medical" at bounding box center [490, 181] width 53 height 34
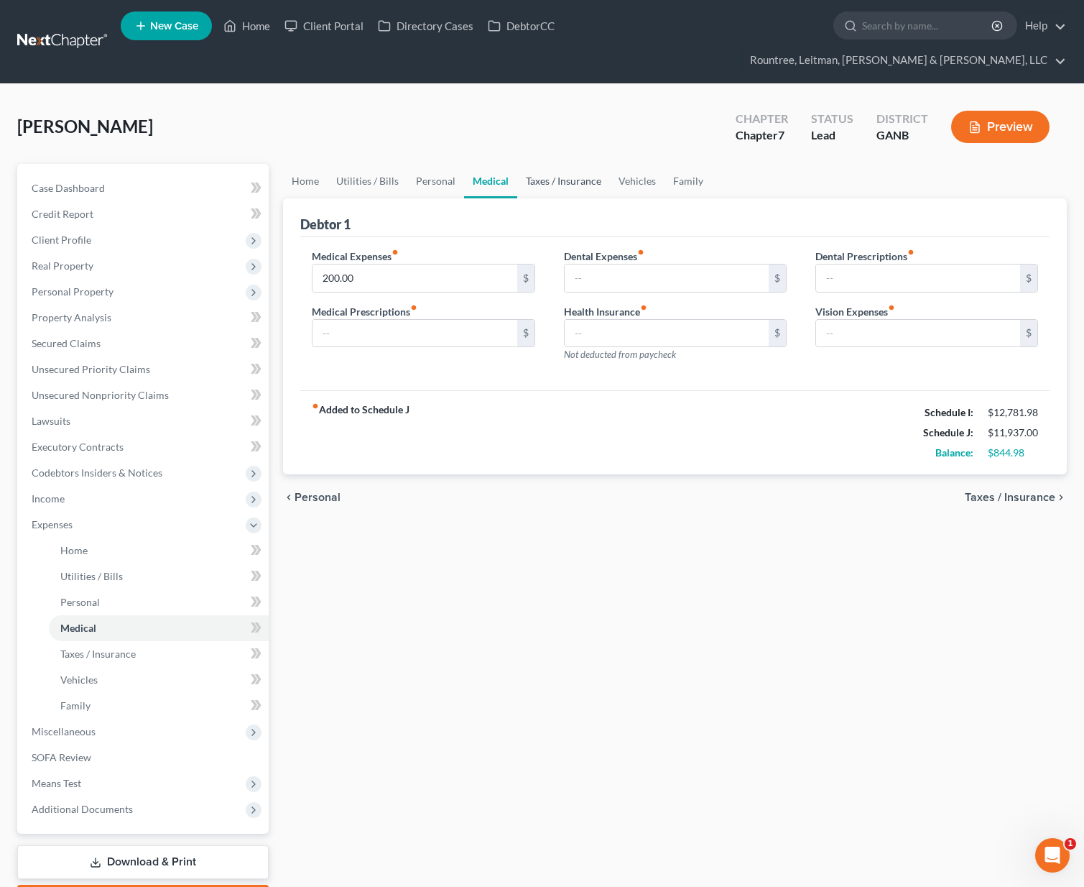
click at [550, 164] on link "Taxes / Insurance" at bounding box center [563, 181] width 93 height 34
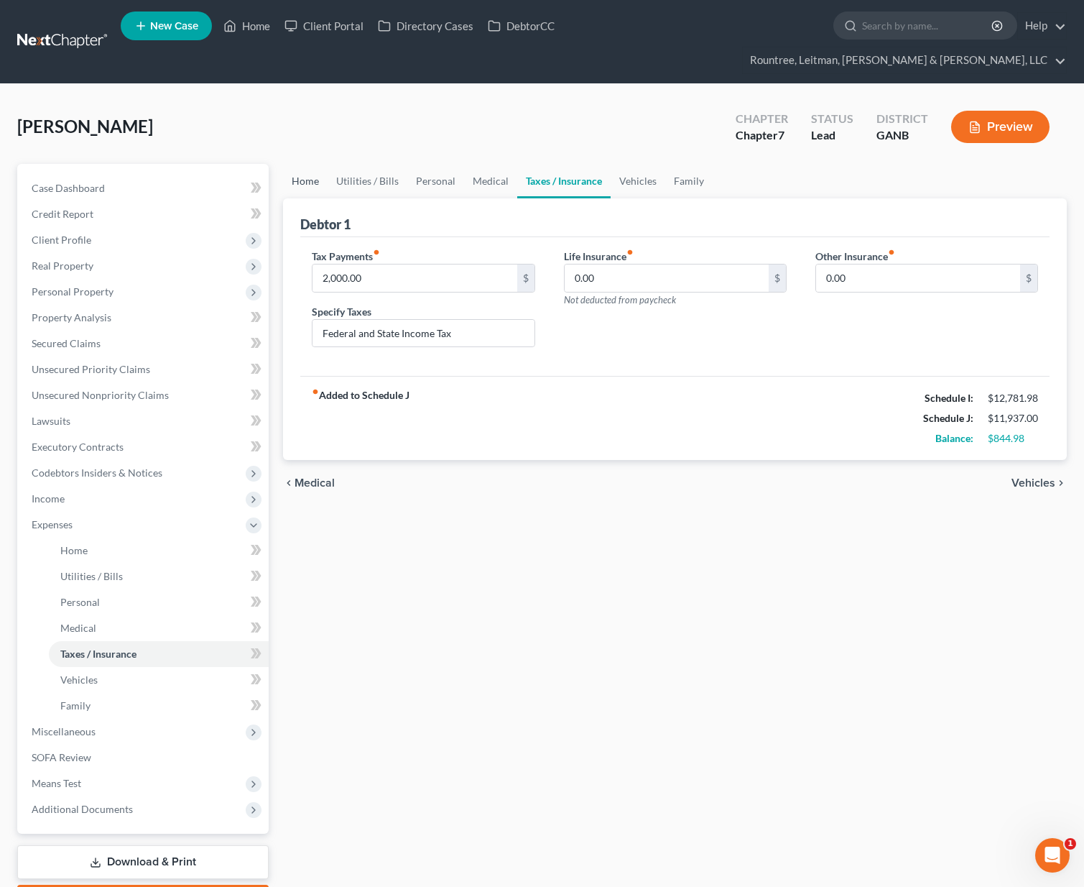
click at [313, 164] on link "Home" at bounding box center [305, 181] width 45 height 34
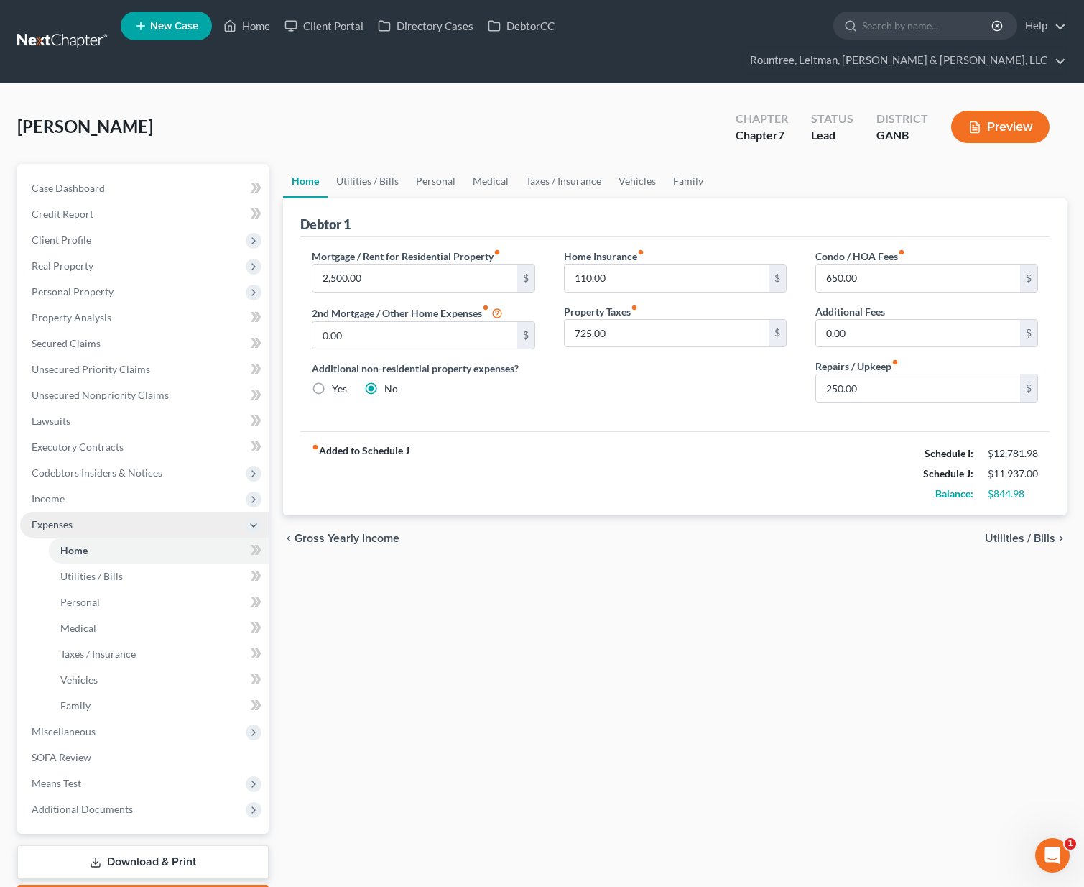
click at [28, 512] on span "Expenses" at bounding box center [144, 525] width 249 height 26
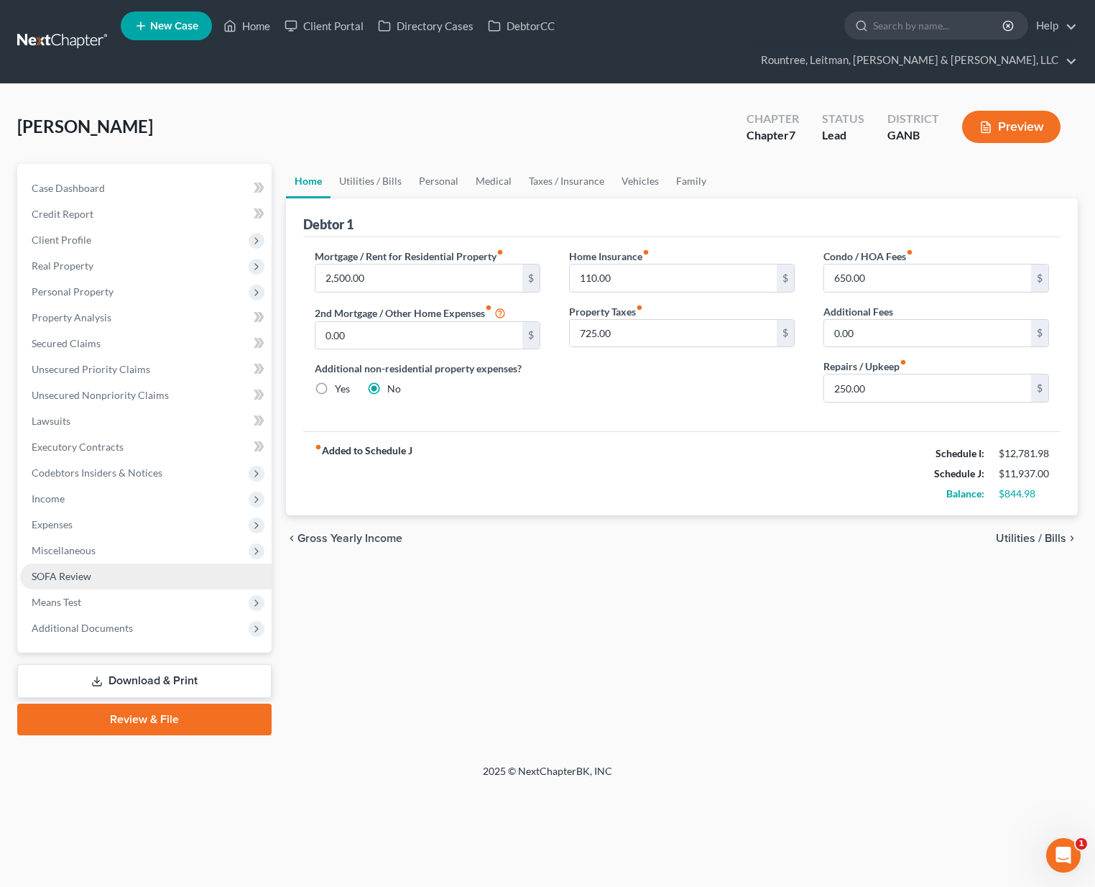
click at [68, 563] on link "SOFA Review" at bounding box center [146, 576] width 252 height 26
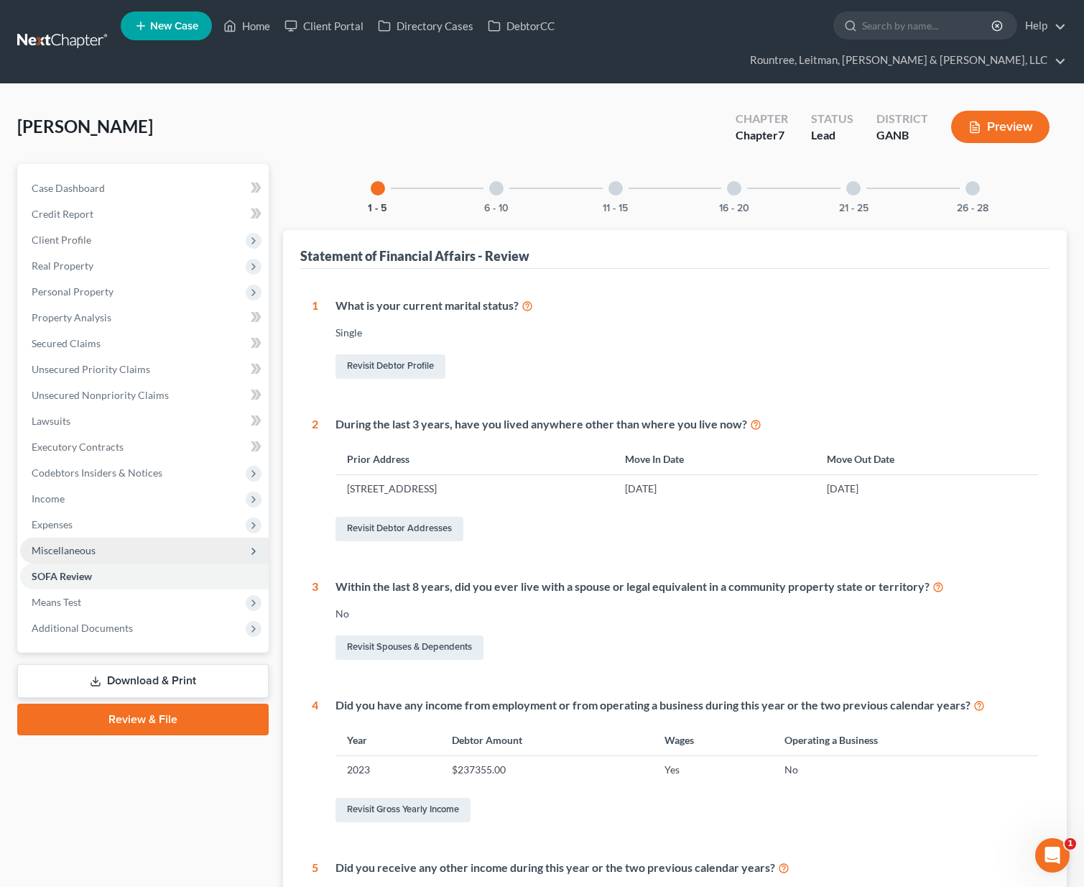
click at [68, 544] on span "Miscellaneous" at bounding box center [64, 550] width 64 height 12
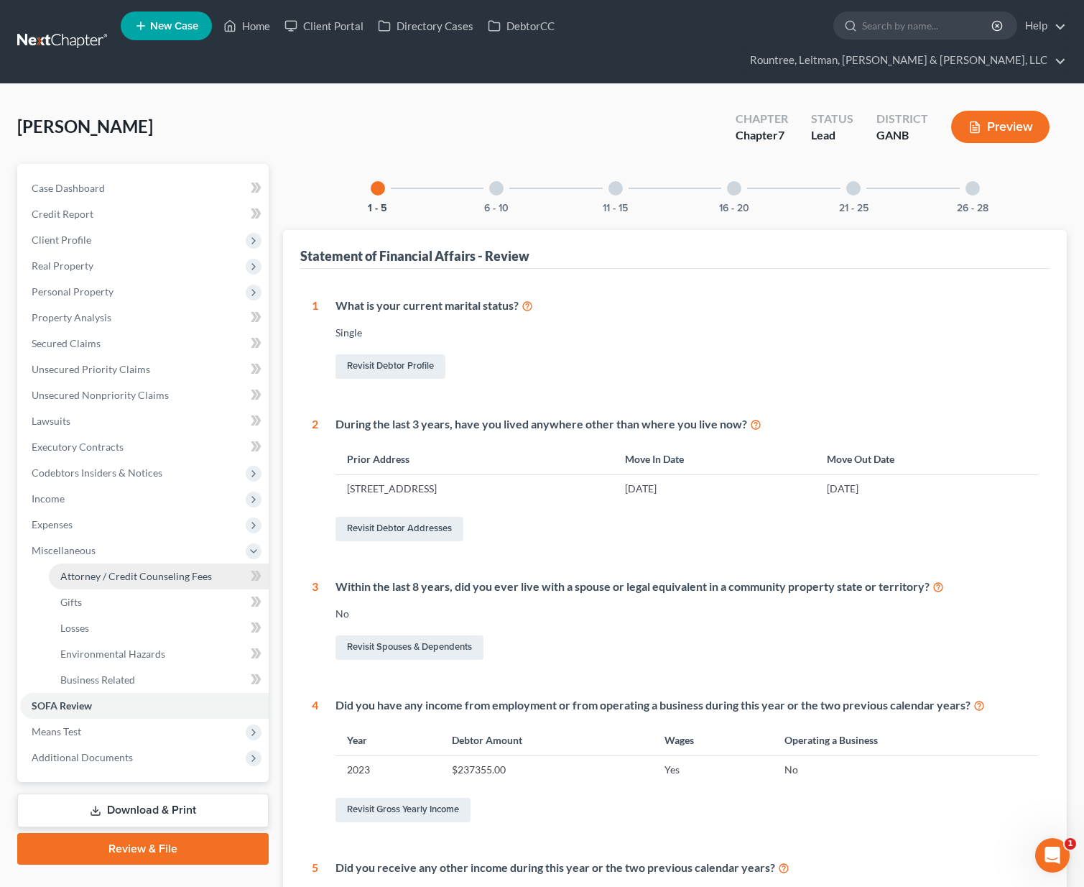
click at [70, 570] on span "Attorney / Credit Counseling Fees" at bounding box center [136, 576] width 152 height 12
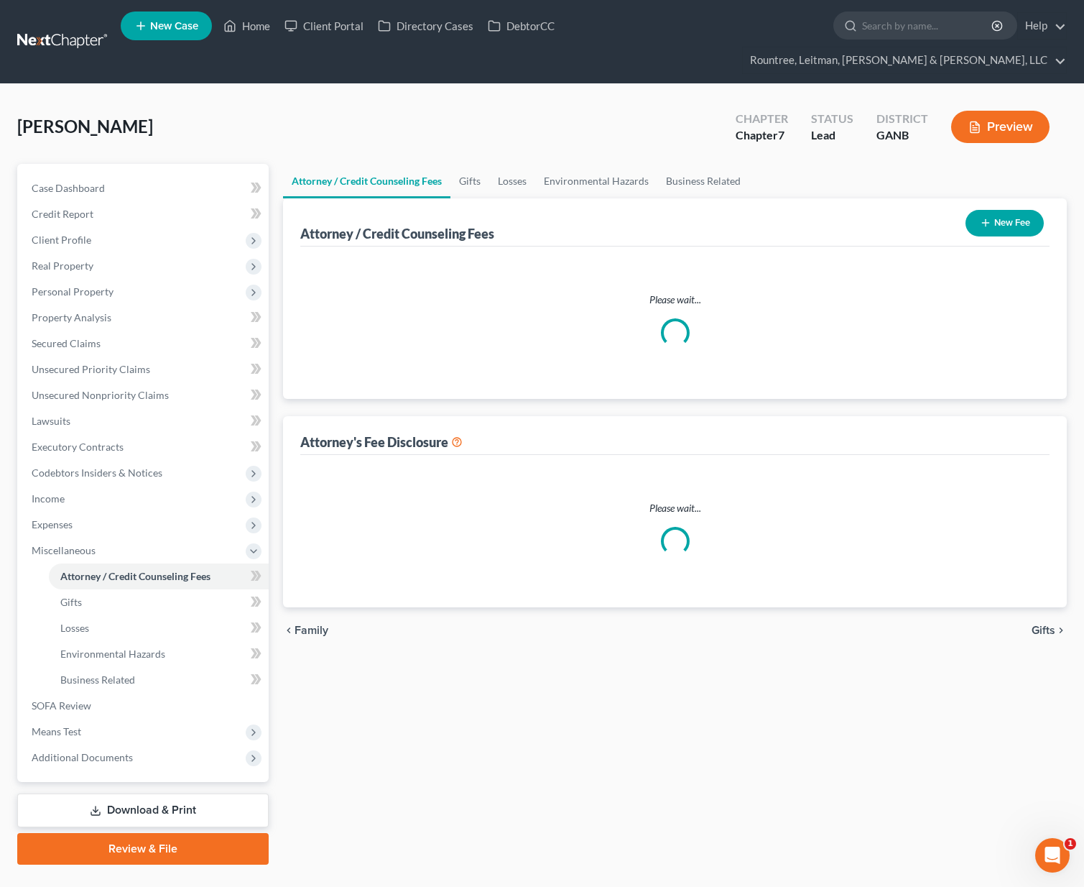
select select "4"
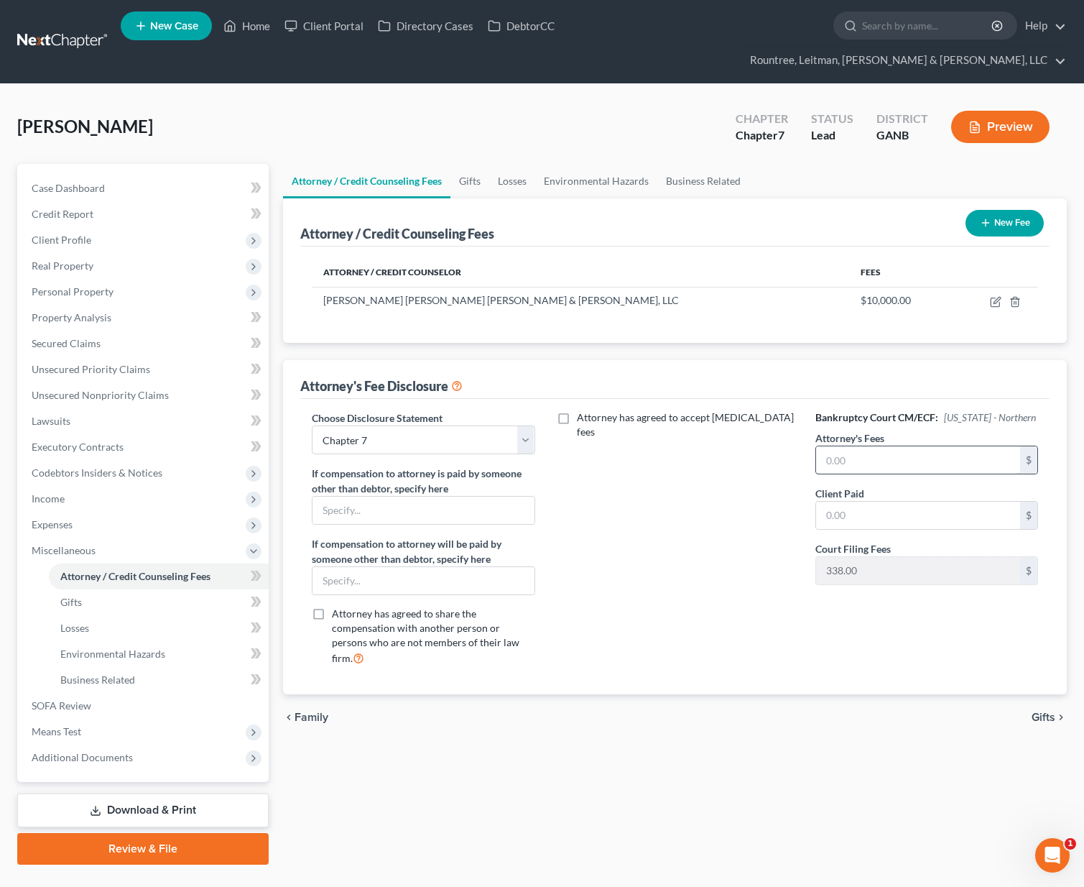
click at [851, 446] on input "text" at bounding box center [918, 459] width 204 height 27
type input "9,662.00"
click at [846, 502] on input "text" at bounding box center [918, 515] width 204 height 27
type input "9,662.00"
click at [475, 164] on link "Gifts" at bounding box center [470, 181] width 39 height 34
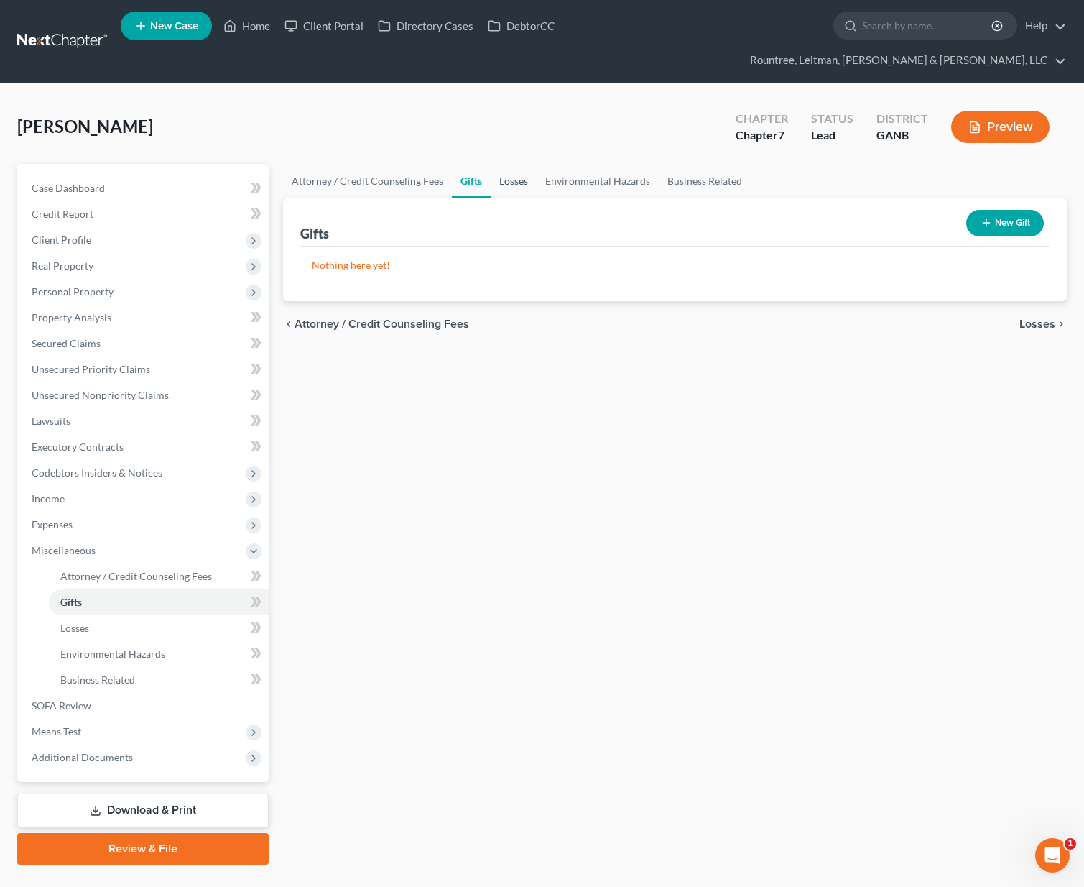
click at [520, 164] on link "Losses" at bounding box center [514, 181] width 46 height 34
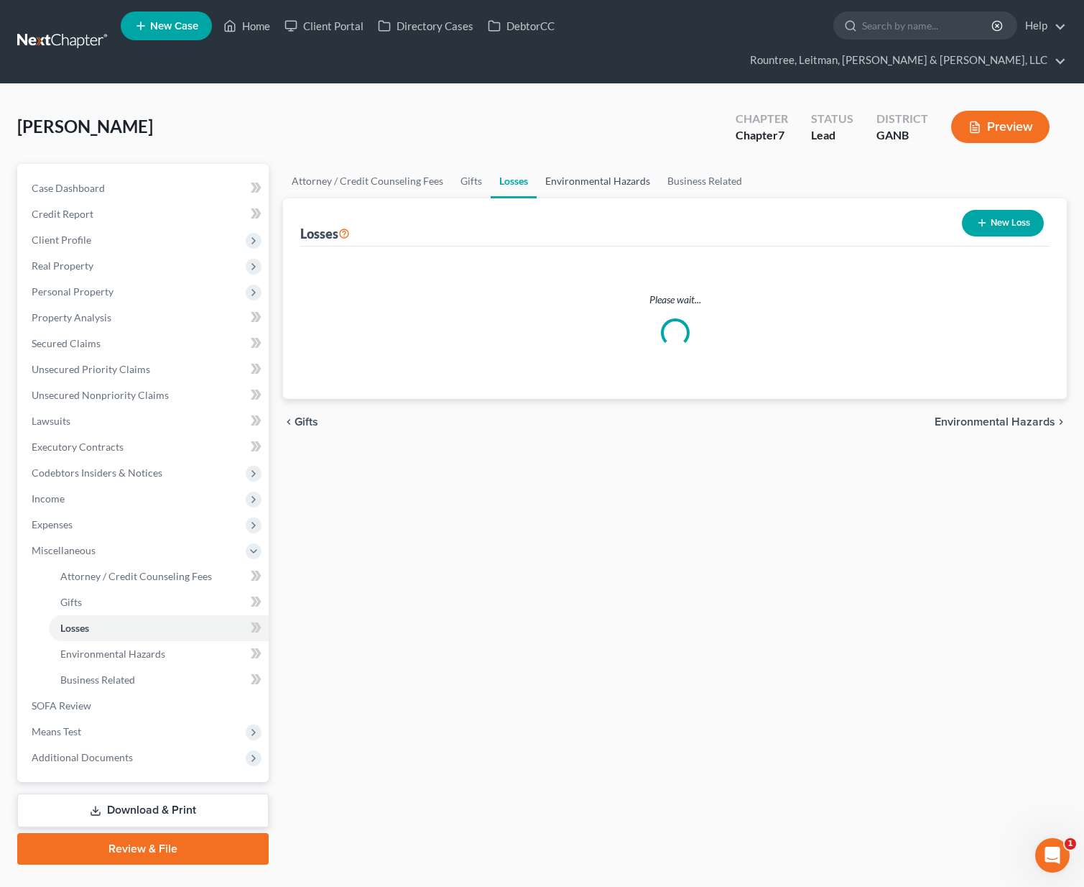
click at [573, 164] on link "Environmental Hazards" at bounding box center [598, 181] width 122 height 34
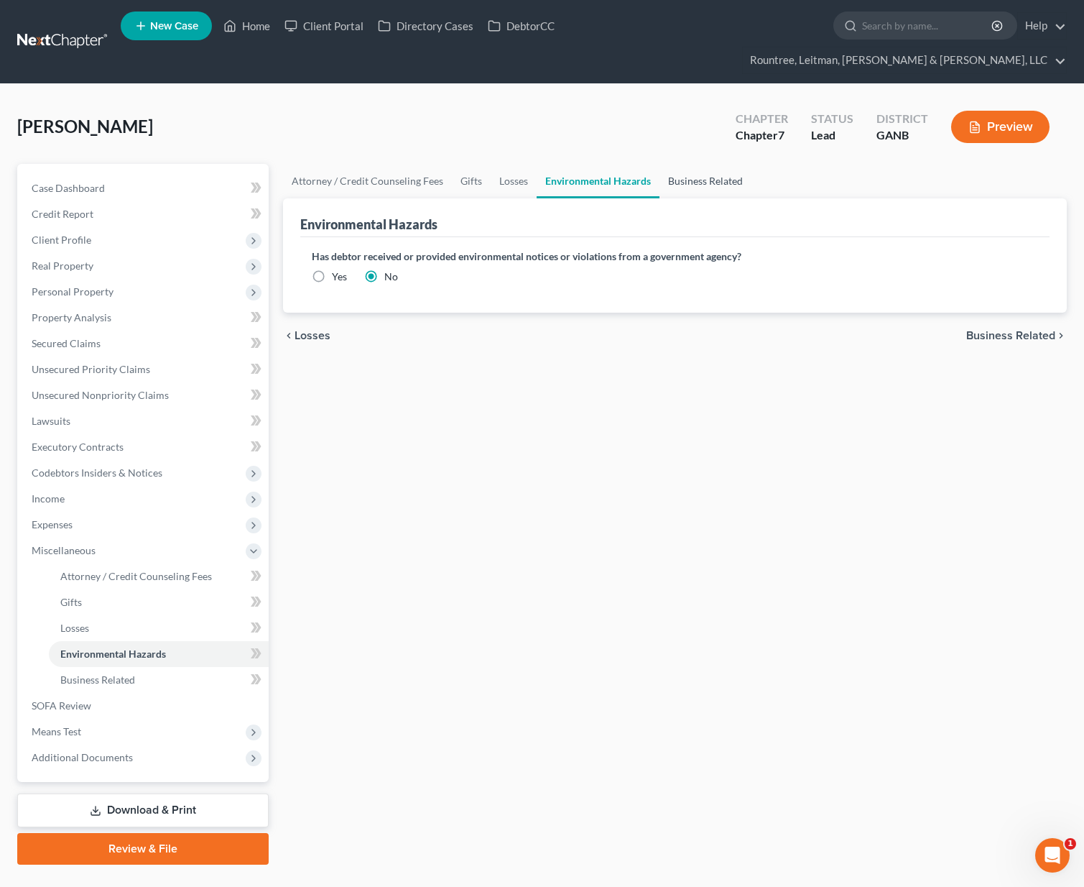
click at [706, 164] on link "Business Related" at bounding box center [706, 181] width 92 height 34
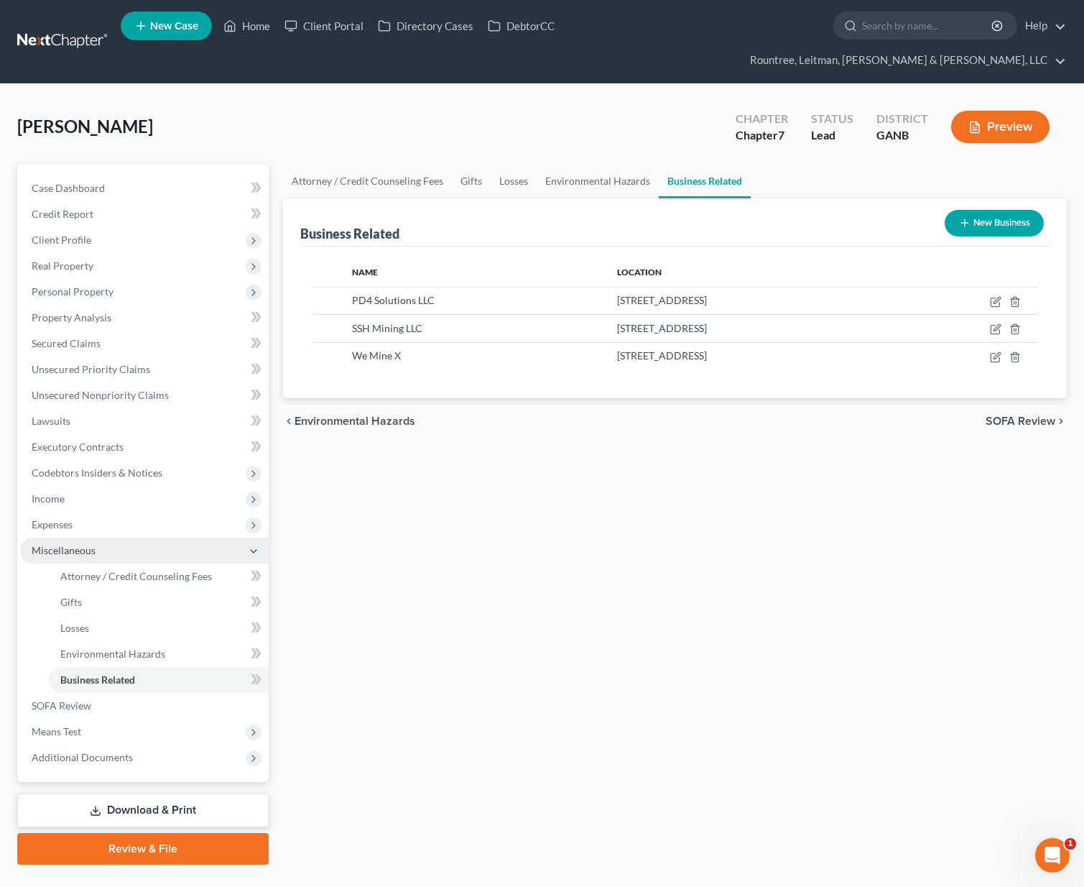
click at [85, 538] on span "Miscellaneous" at bounding box center [144, 551] width 249 height 26
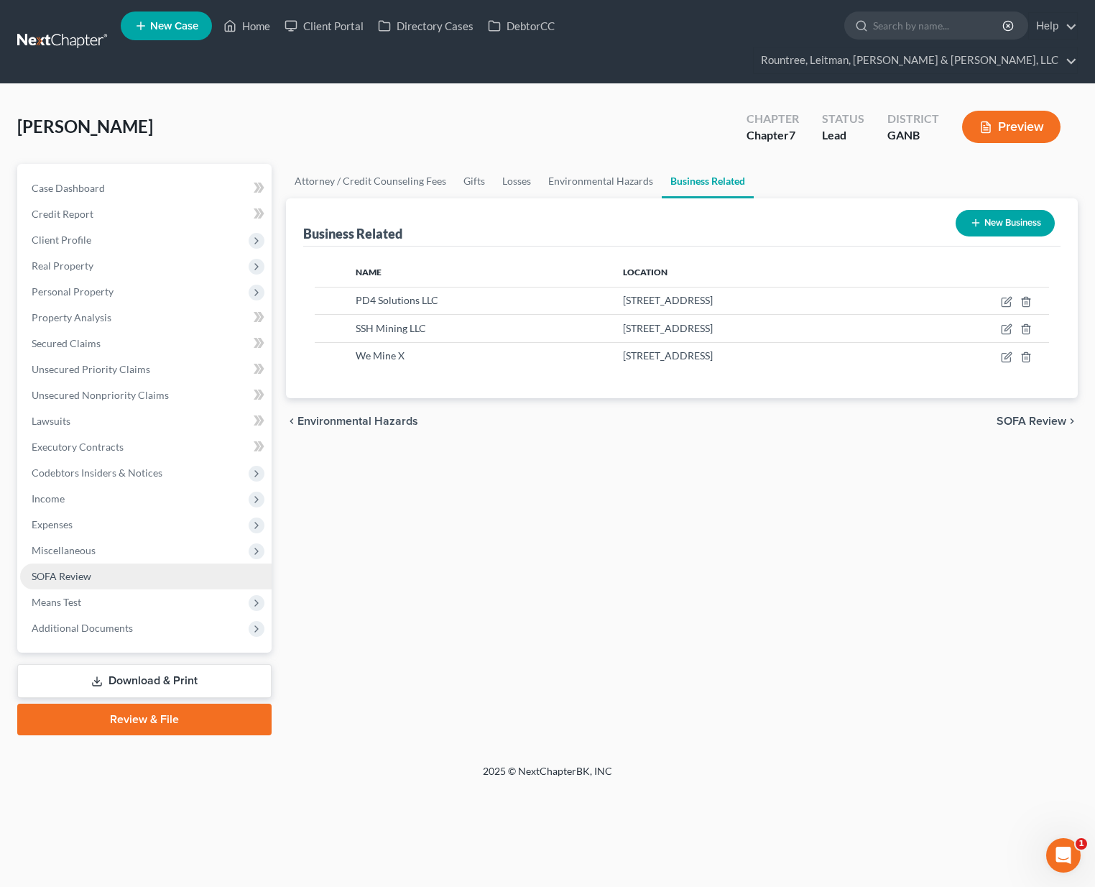
click at [58, 563] on link "SOFA Review" at bounding box center [146, 576] width 252 height 26
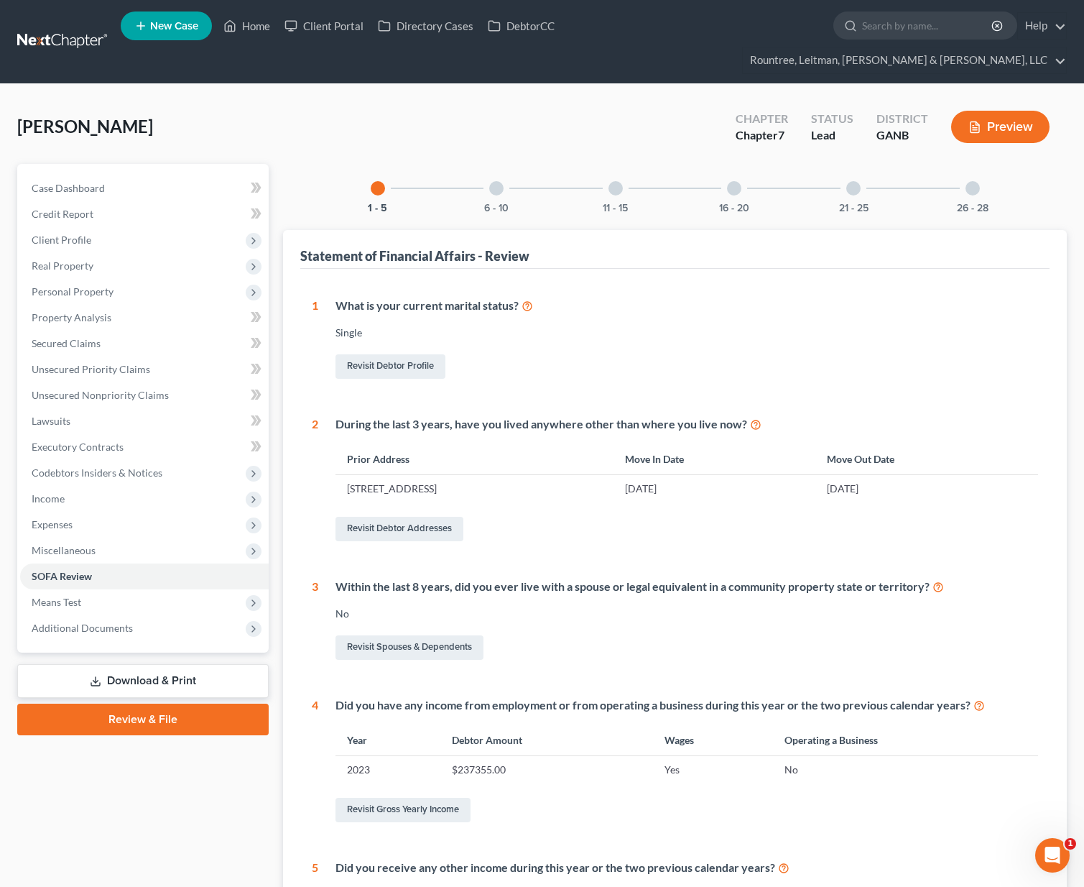
click at [496, 170] on div "6 - 10" at bounding box center [496, 188] width 49 height 49
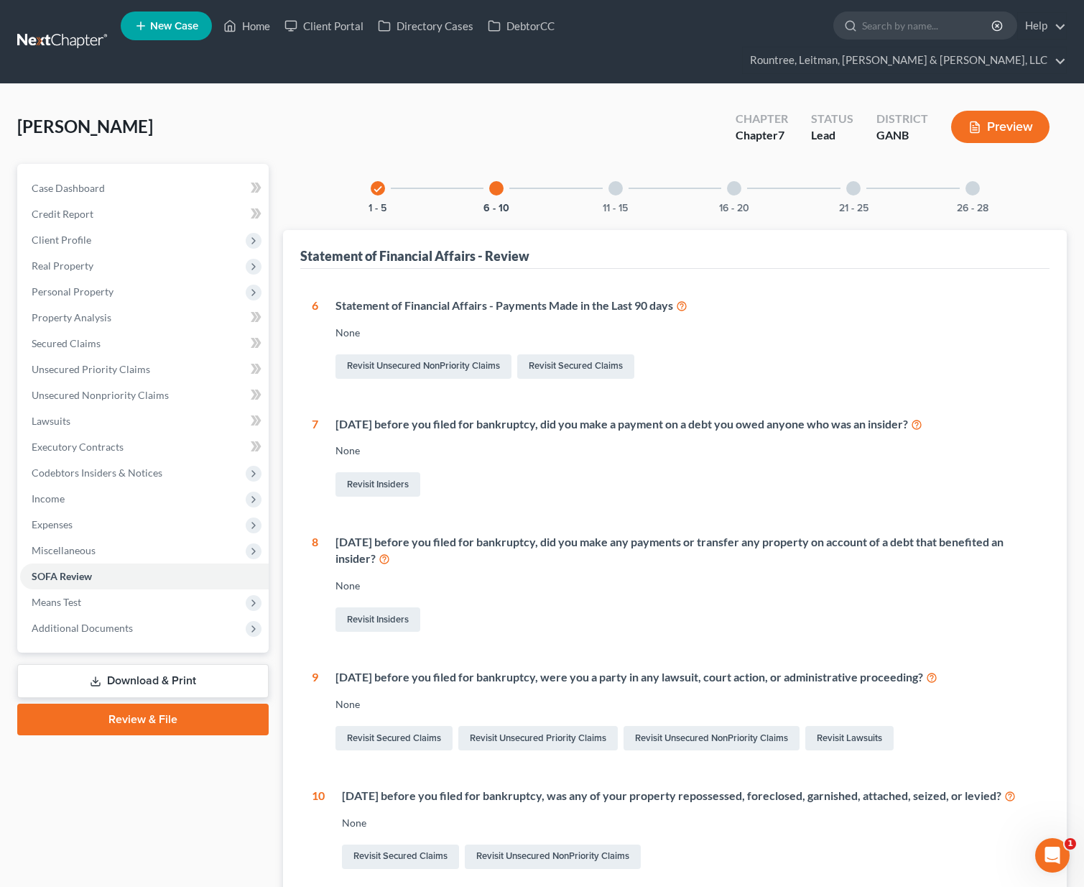
click at [361, 164] on div "check 1 - 5" at bounding box center [378, 188] width 49 height 49
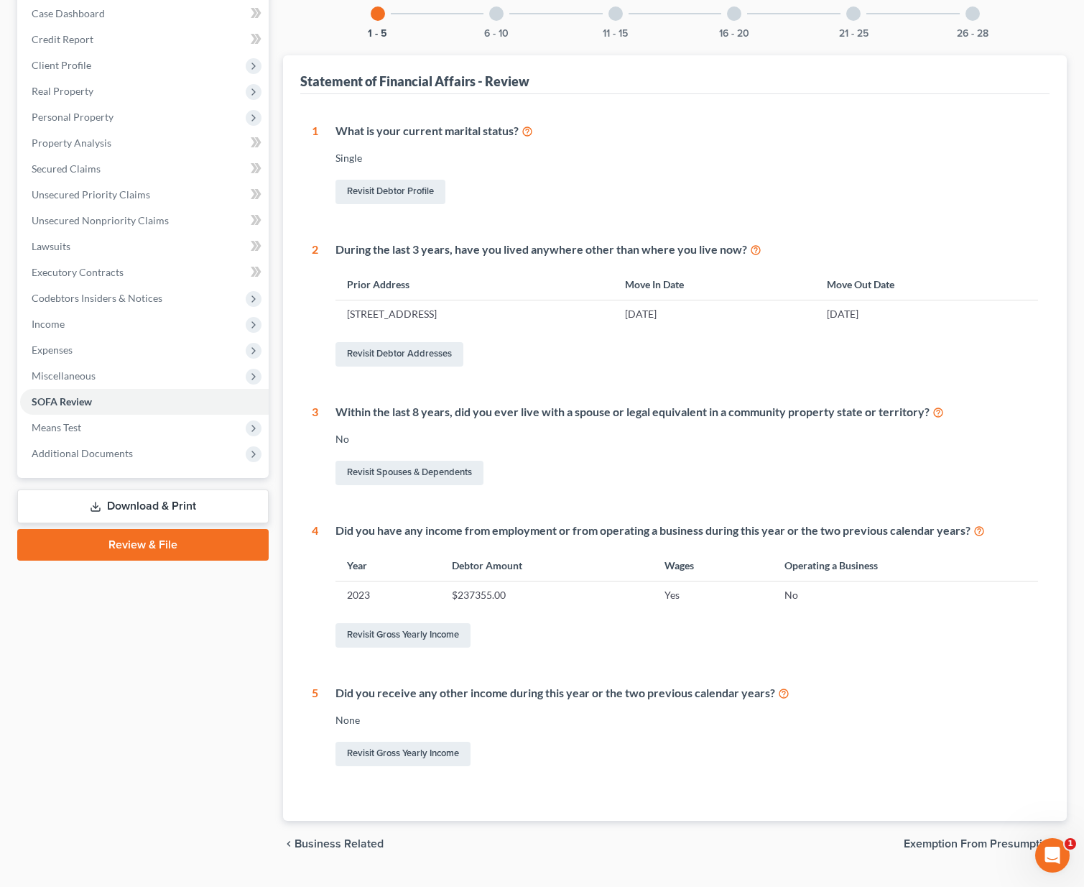
scroll to position [183, 0]
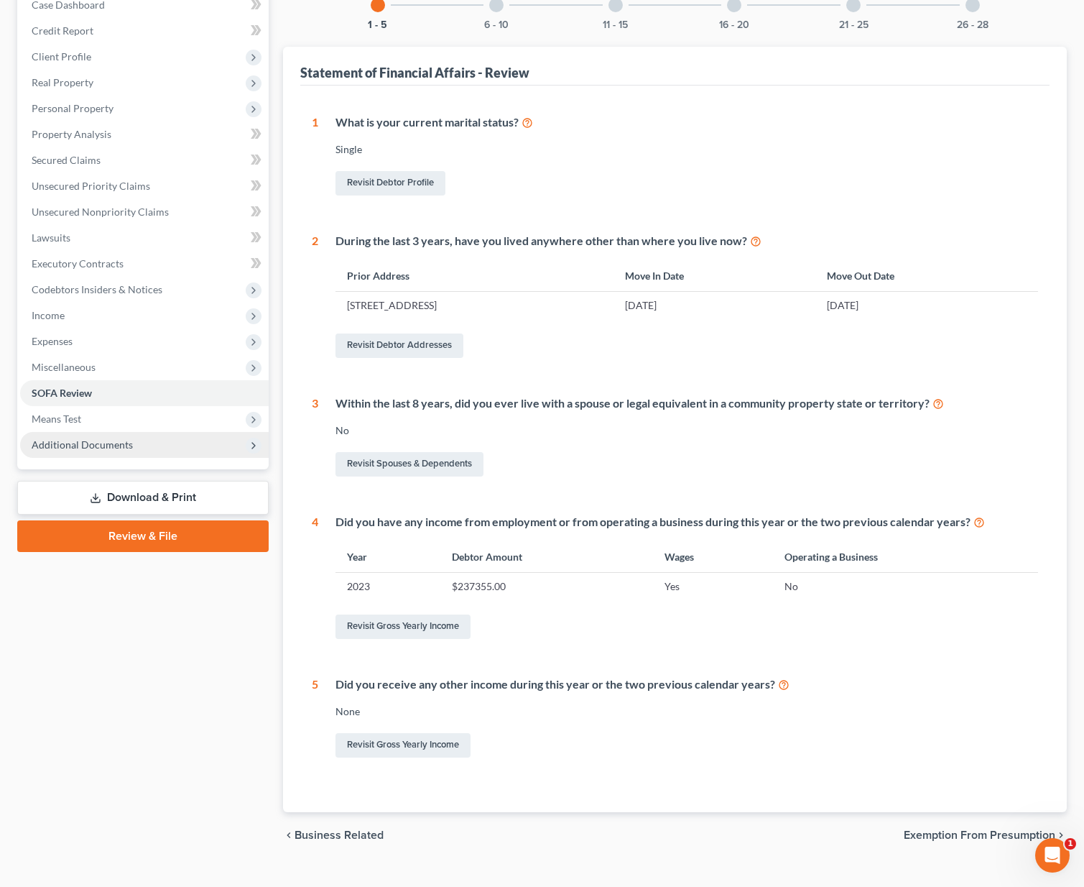
click at [87, 438] on span "Additional Documents" at bounding box center [82, 444] width 101 height 12
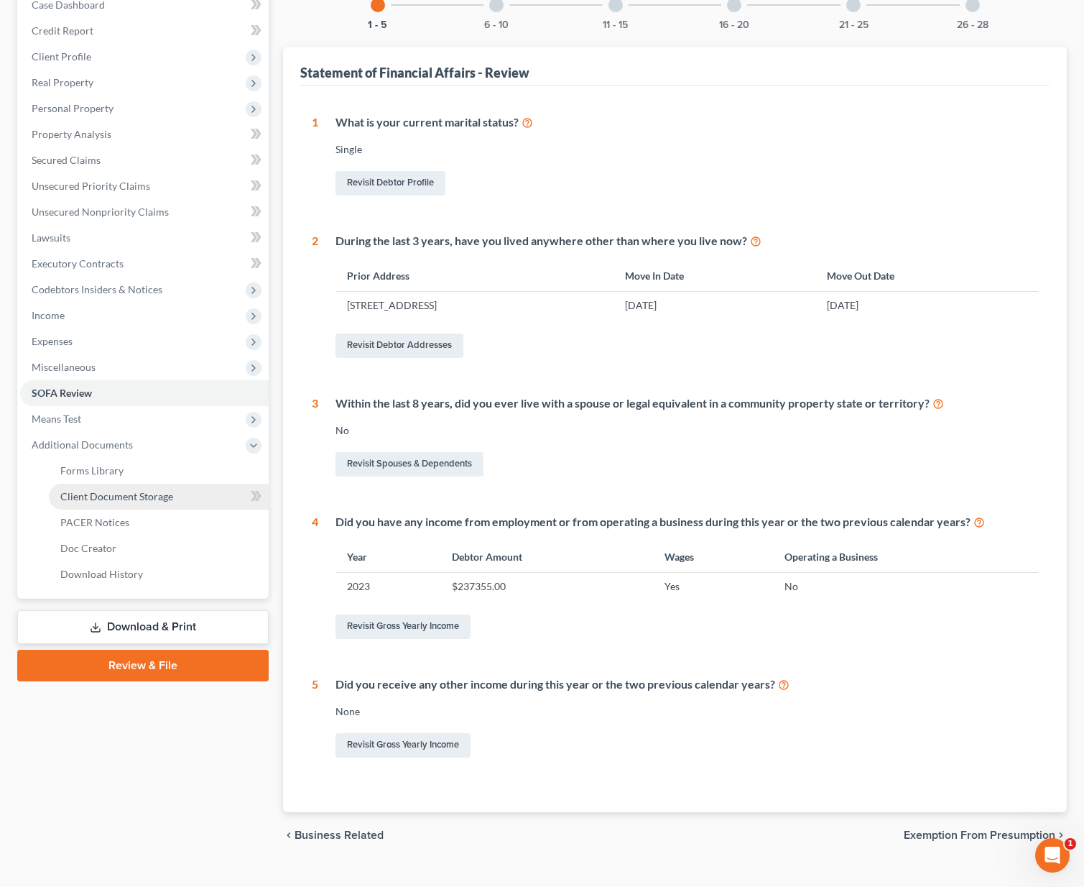
click at [99, 490] on span "Client Document Storage" at bounding box center [116, 496] width 113 height 12
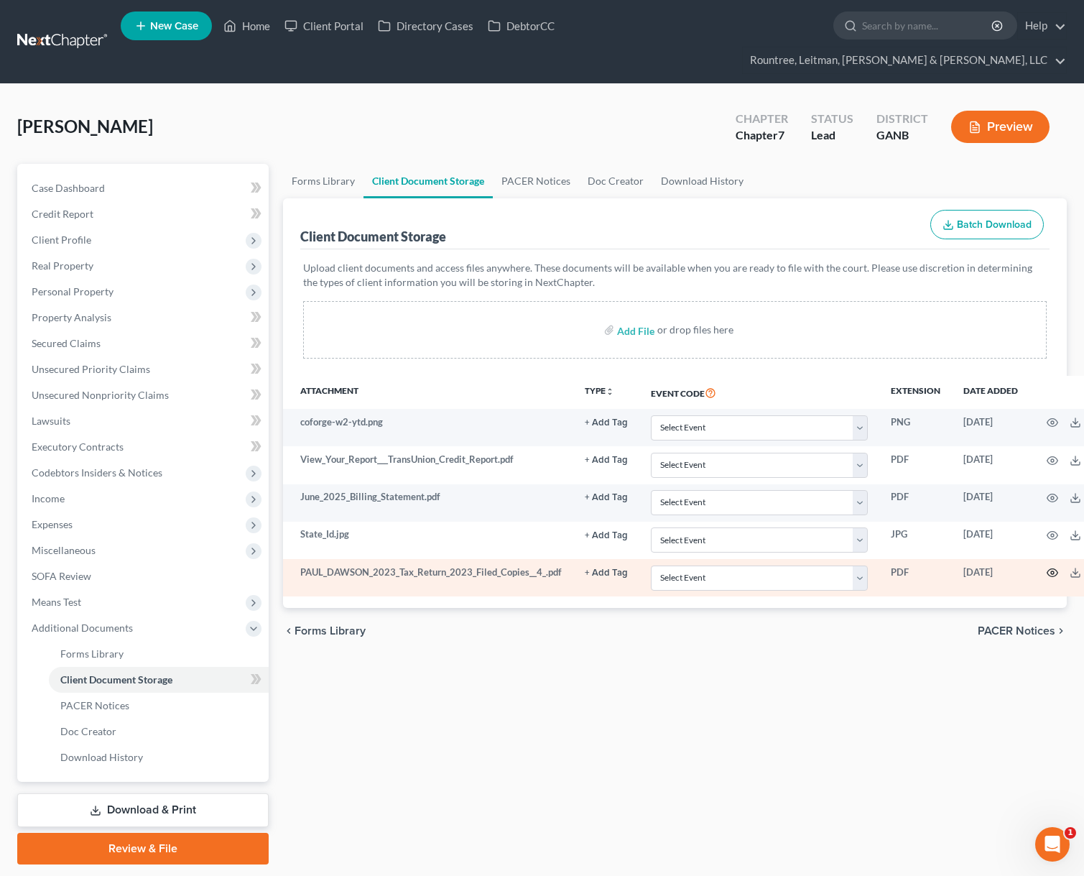
click at [1047, 567] on icon "button" at bounding box center [1052, 572] width 11 height 11
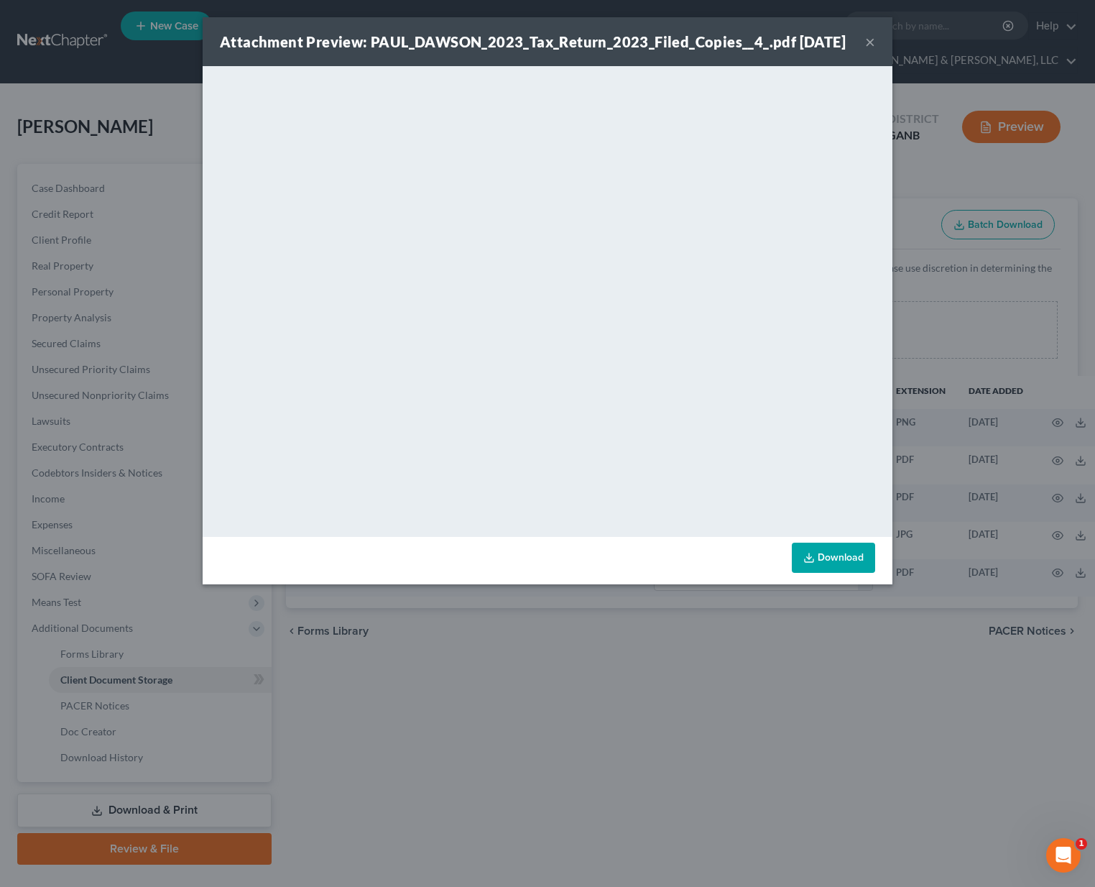
click at [865, 50] on button "×" at bounding box center [870, 41] width 10 height 17
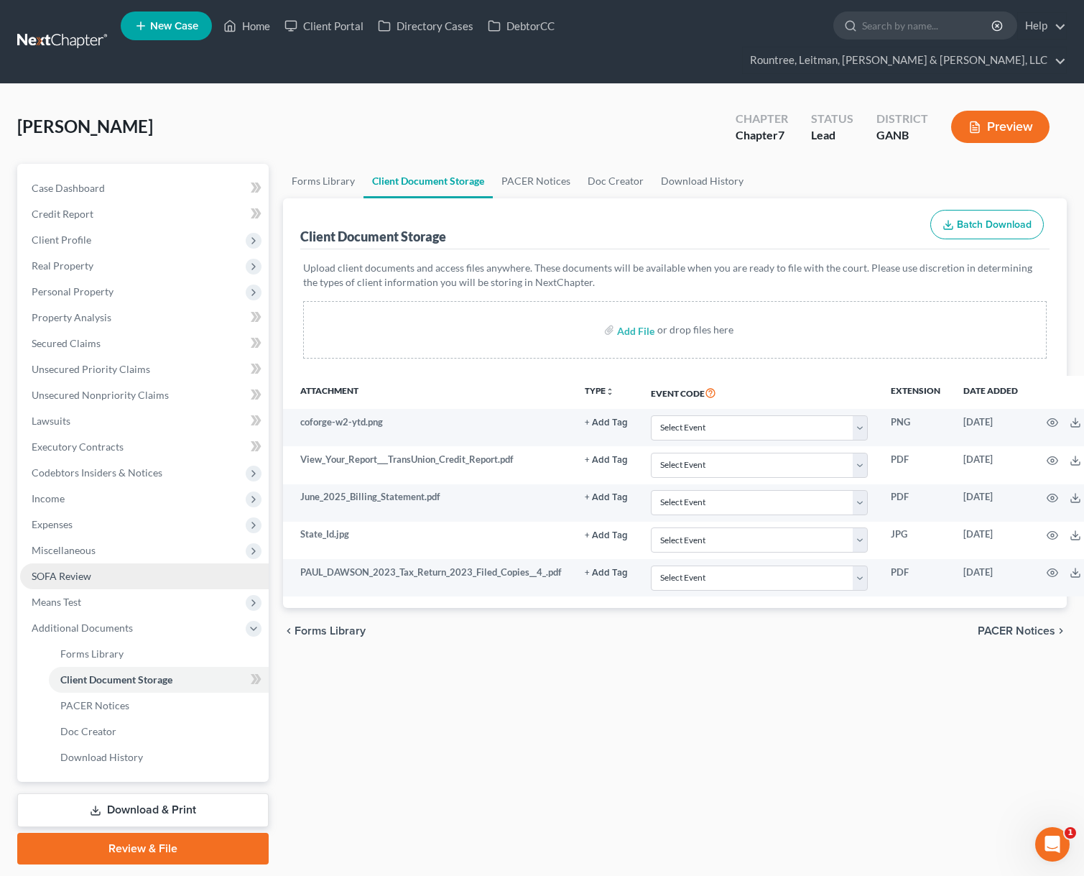
click at [55, 570] on span "SOFA Review" at bounding box center [62, 576] width 60 height 12
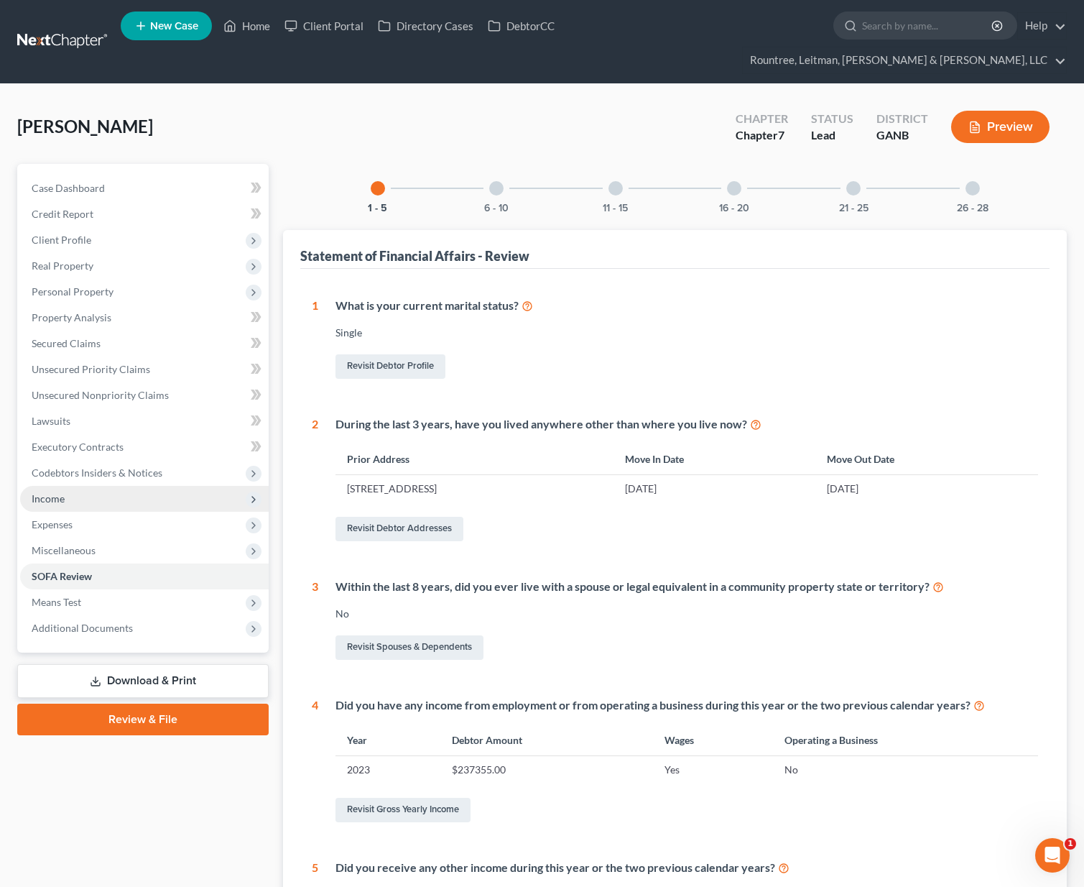
click at [48, 492] on span "Income" at bounding box center [48, 498] width 33 height 12
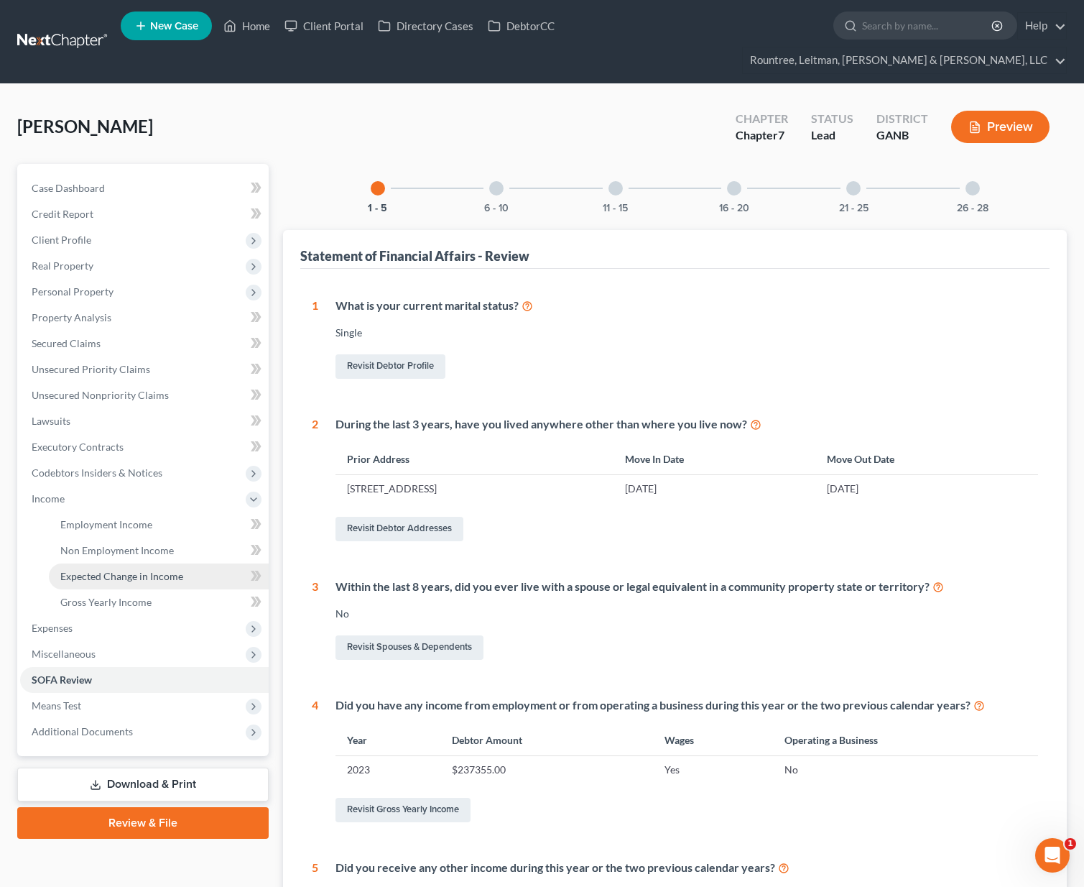
click at [100, 563] on link "Expected Change in Income" at bounding box center [159, 576] width 220 height 26
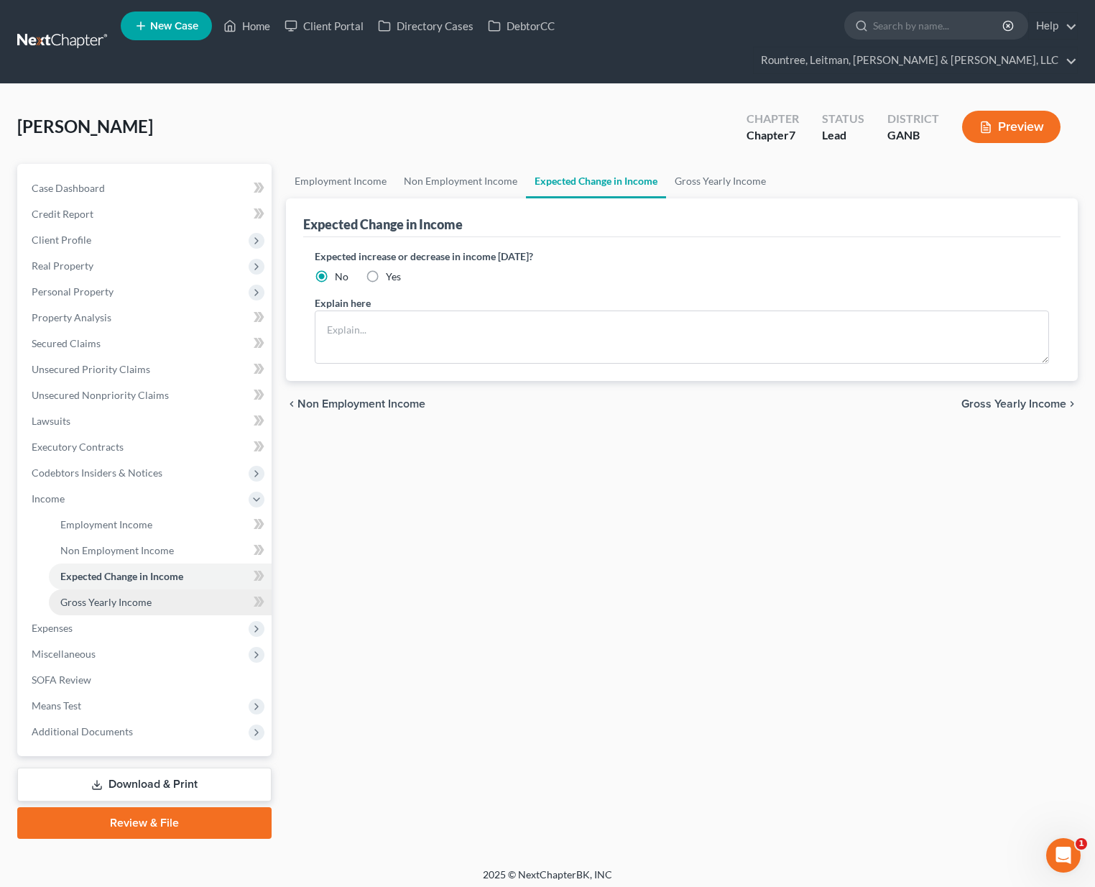
click at [108, 596] on span "Gross Yearly Income" at bounding box center [105, 602] width 91 height 12
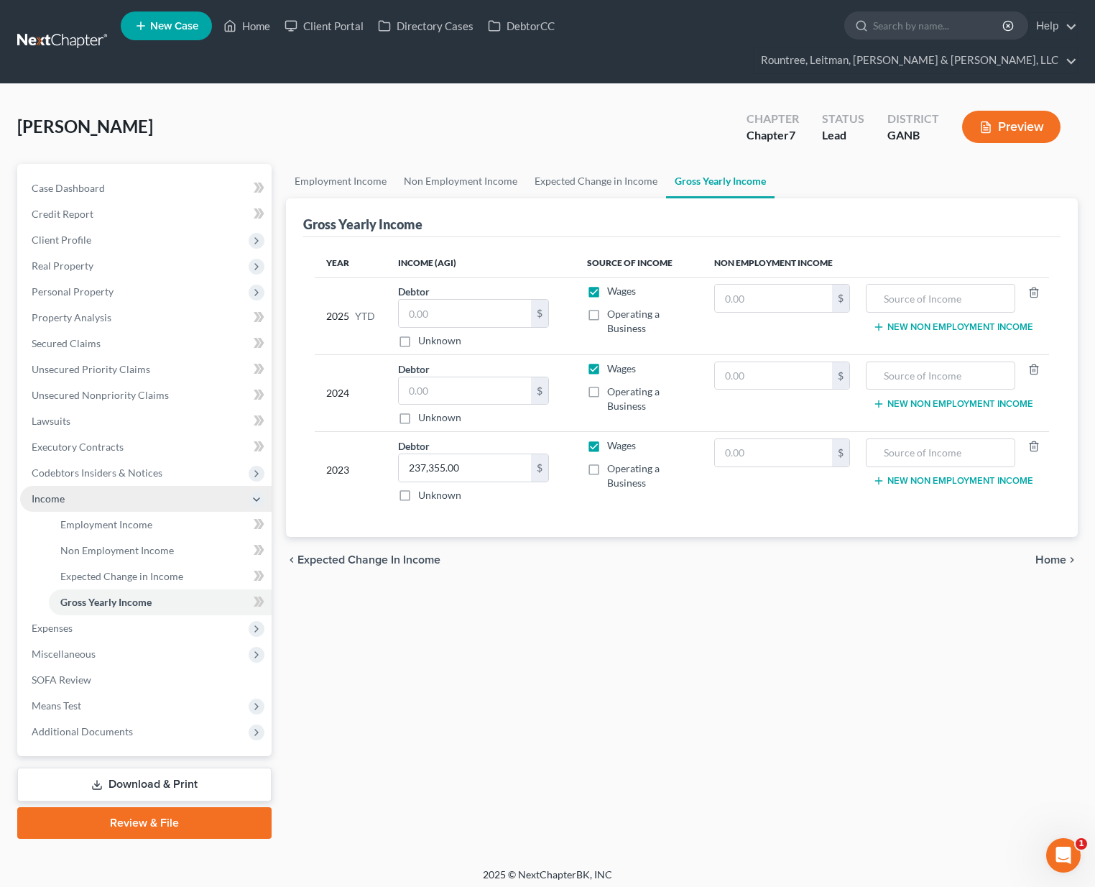
click at [46, 492] on span "Income" at bounding box center [48, 498] width 33 height 12
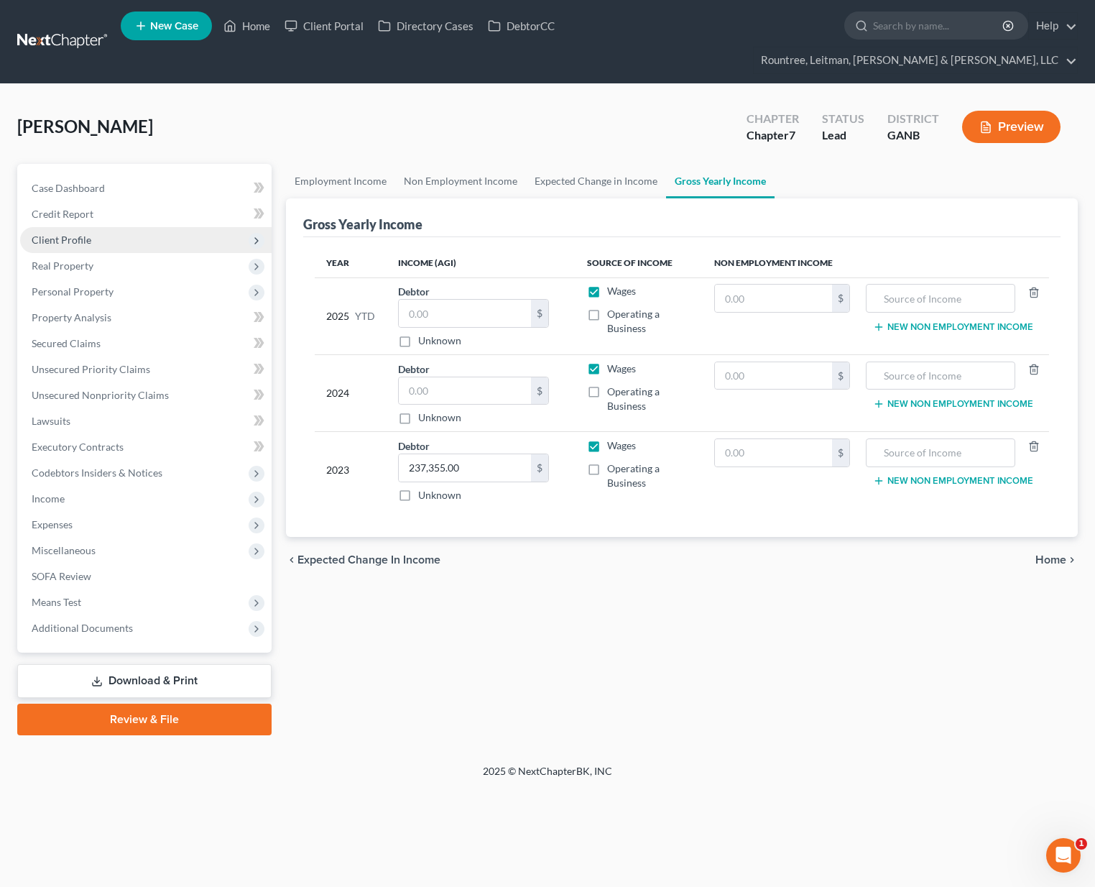
click at [77, 227] on span "Client Profile" at bounding box center [146, 240] width 252 height 26
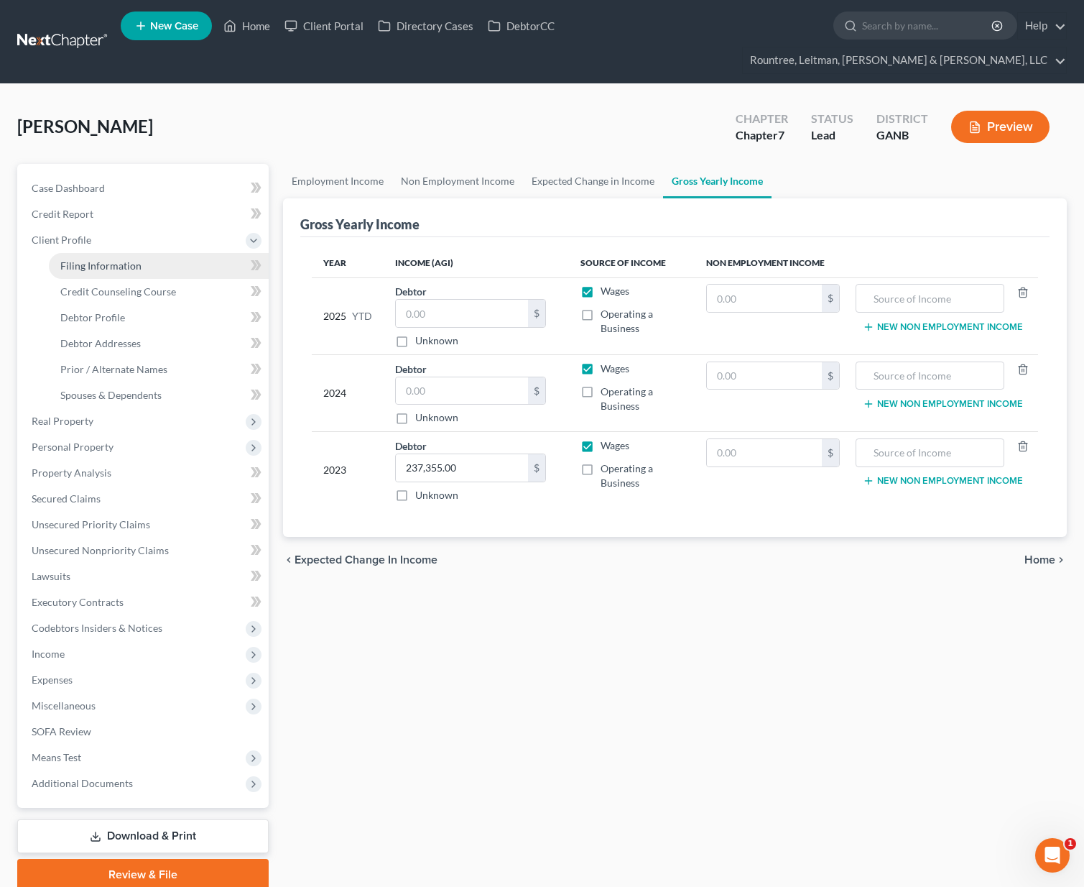
click at [106, 253] on link "Filing Information" at bounding box center [159, 266] width 220 height 26
select select "1"
select select "0"
select select "19"
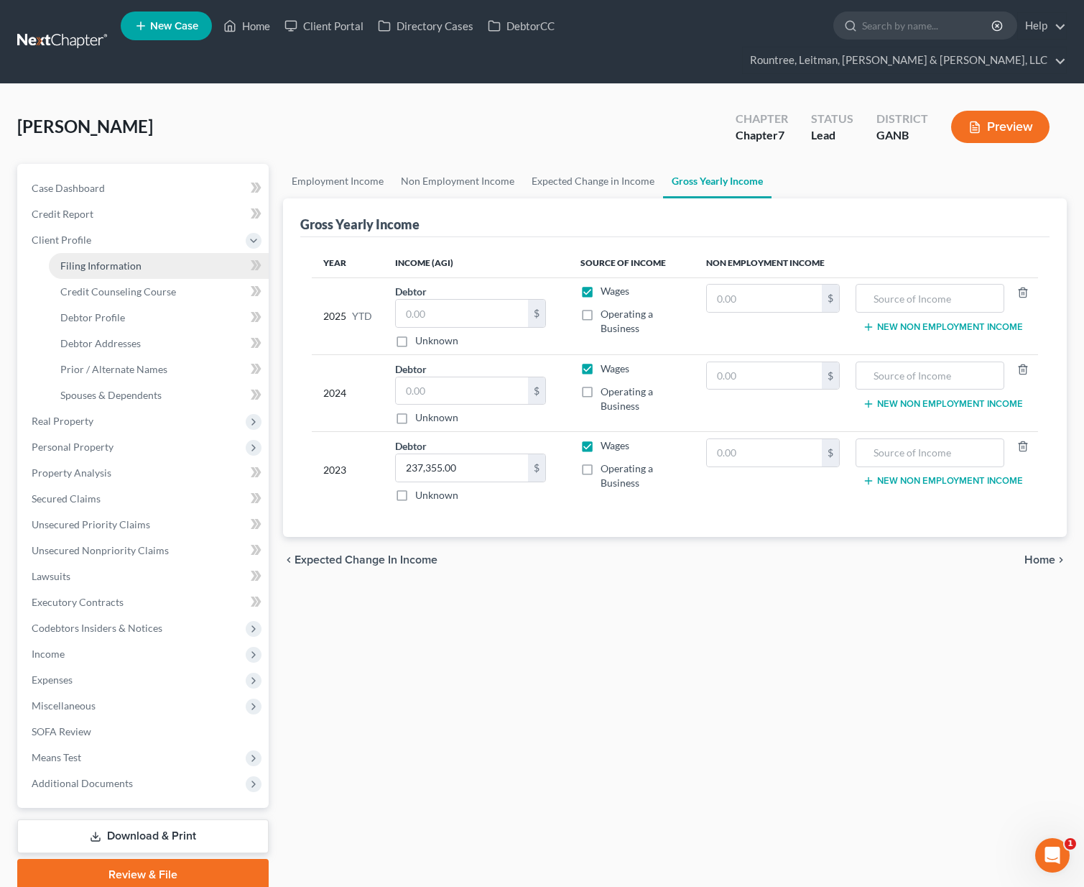
select select "0"
select select "10"
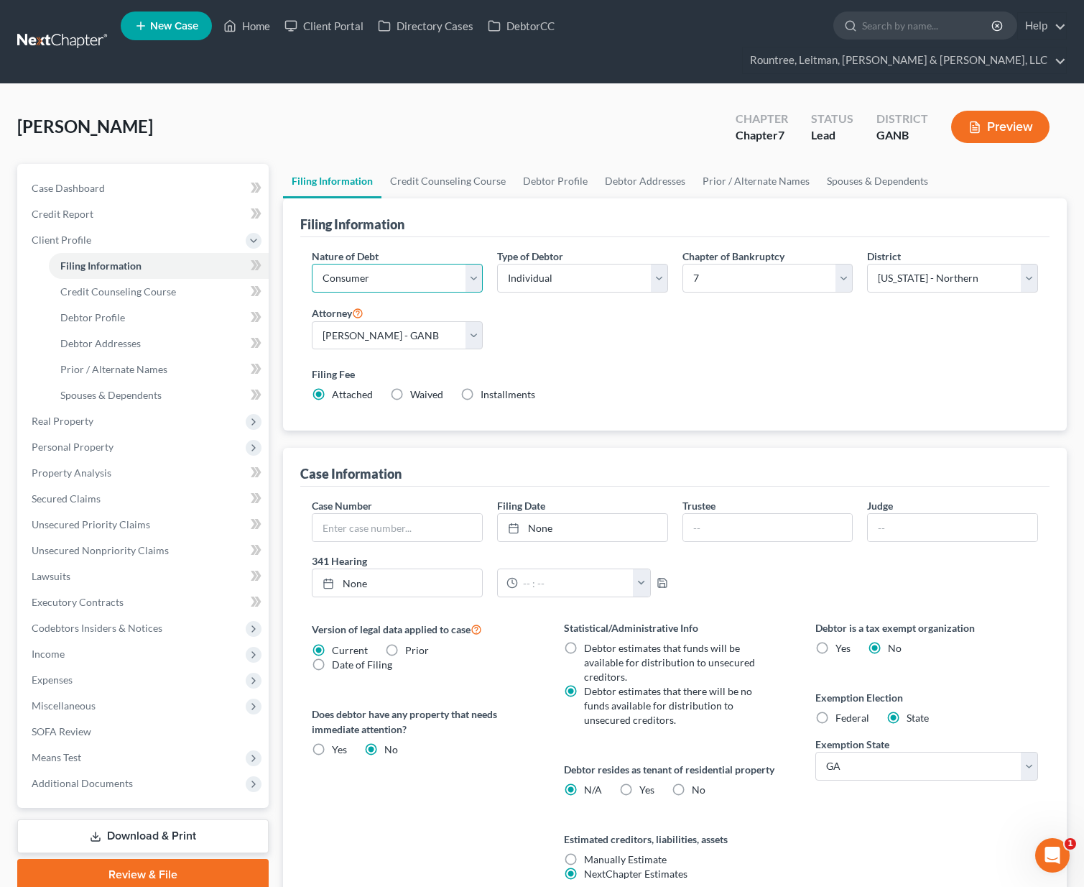
click at [421, 264] on select "Select Business Consumer Other" at bounding box center [397, 278] width 171 height 29
select select "0"
click at [312, 264] on select "Select Business Consumer Other" at bounding box center [397, 278] width 171 height 29
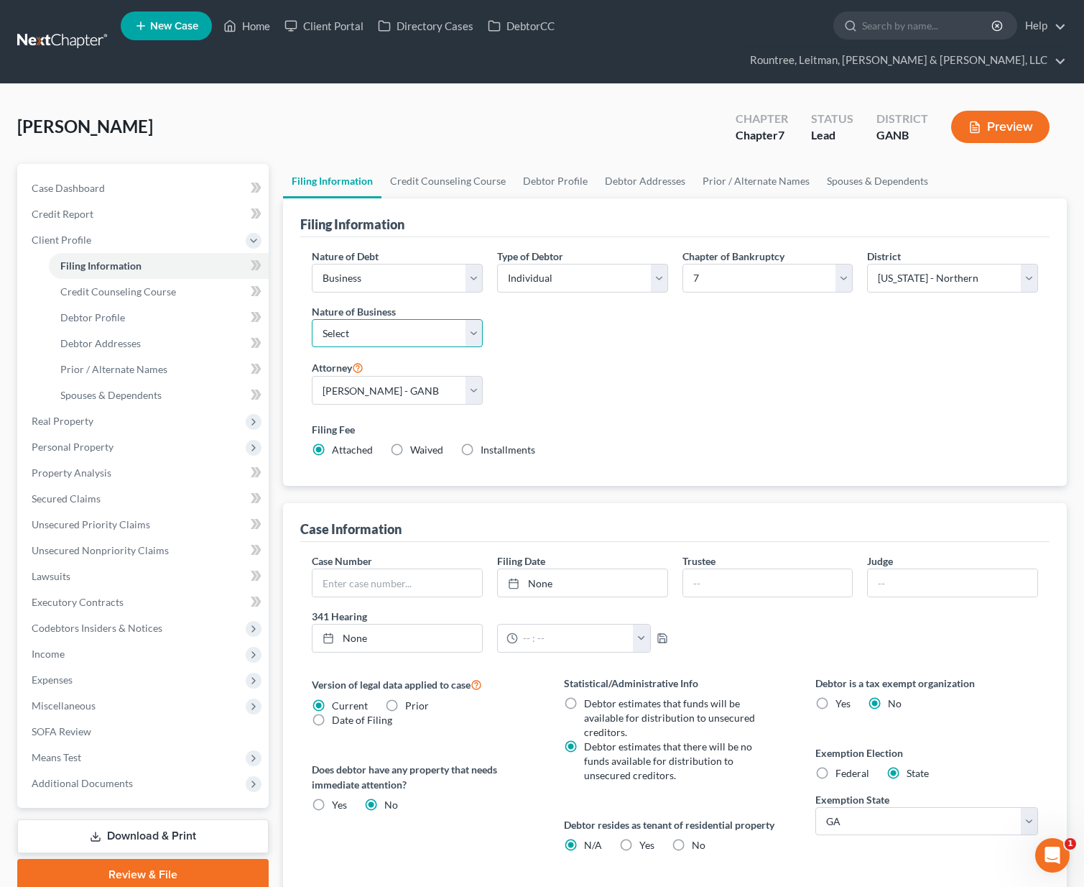
click at [401, 319] on select "Select Clearing Bank Commodity Broker Health Care Business Other Railroad Singl…" at bounding box center [397, 333] width 171 height 29
select select "3"
click at [312, 319] on select "Select Clearing Bank Commodity Broker Health Care Business Other Railroad Singl…" at bounding box center [397, 333] width 171 height 29
click at [466, 164] on link "Credit Counseling Course" at bounding box center [448, 181] width 133 height 34
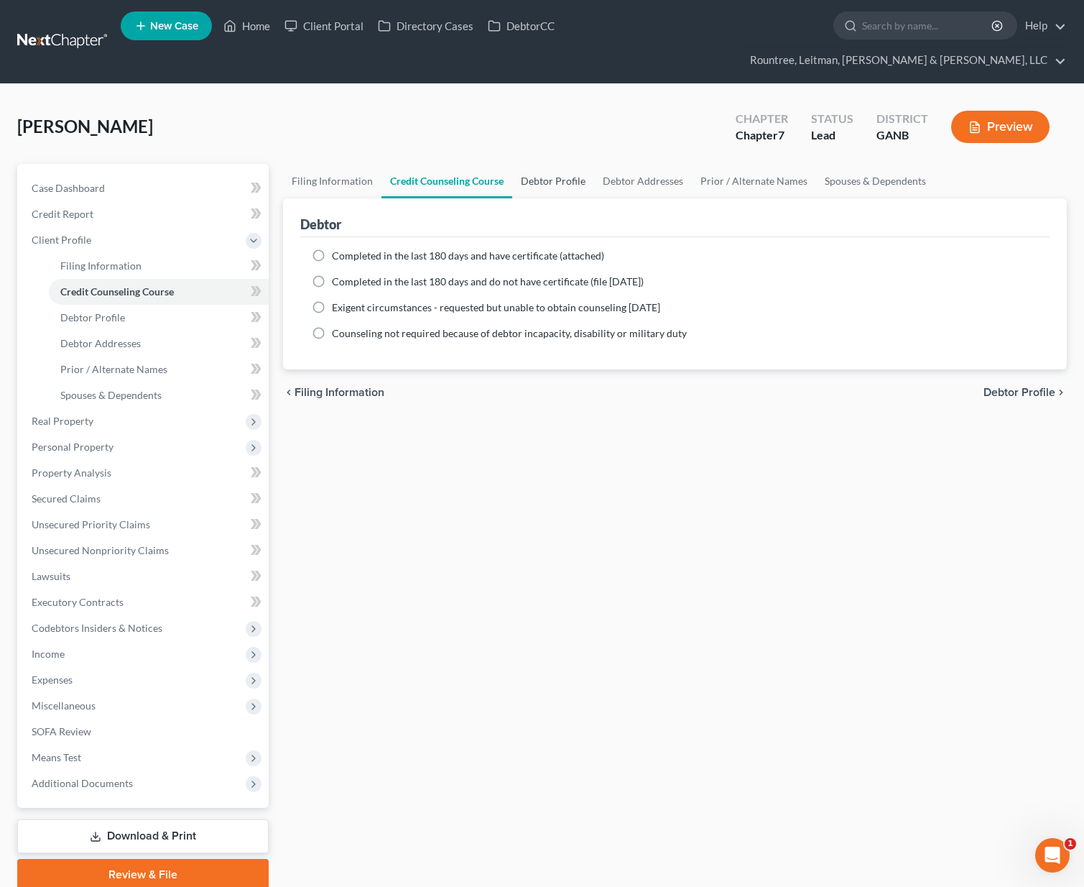
click at [553, 165] on link "Debtor Profile" at bounding box center [553, 181] width 82 height 34
select select "0"
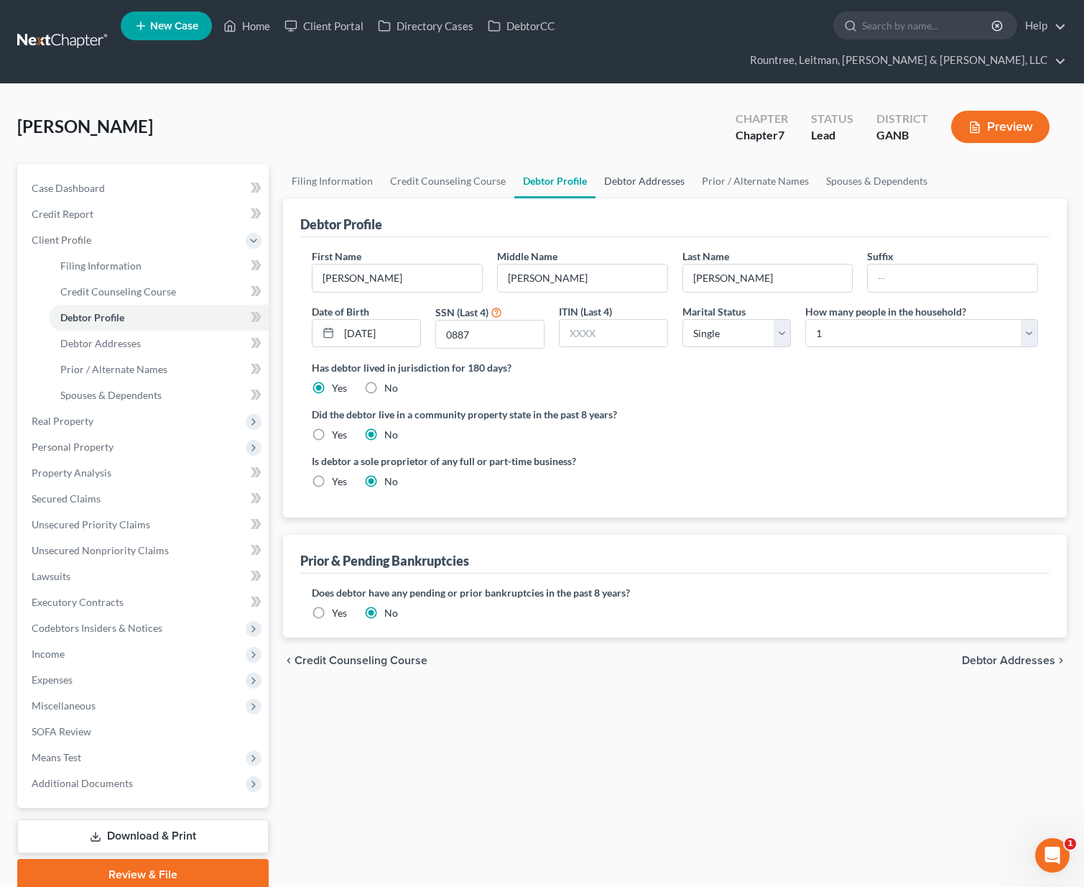
click at [622, 164] on link "Debtor Addresses" at bounding box center [645, 181] width 98 height 34
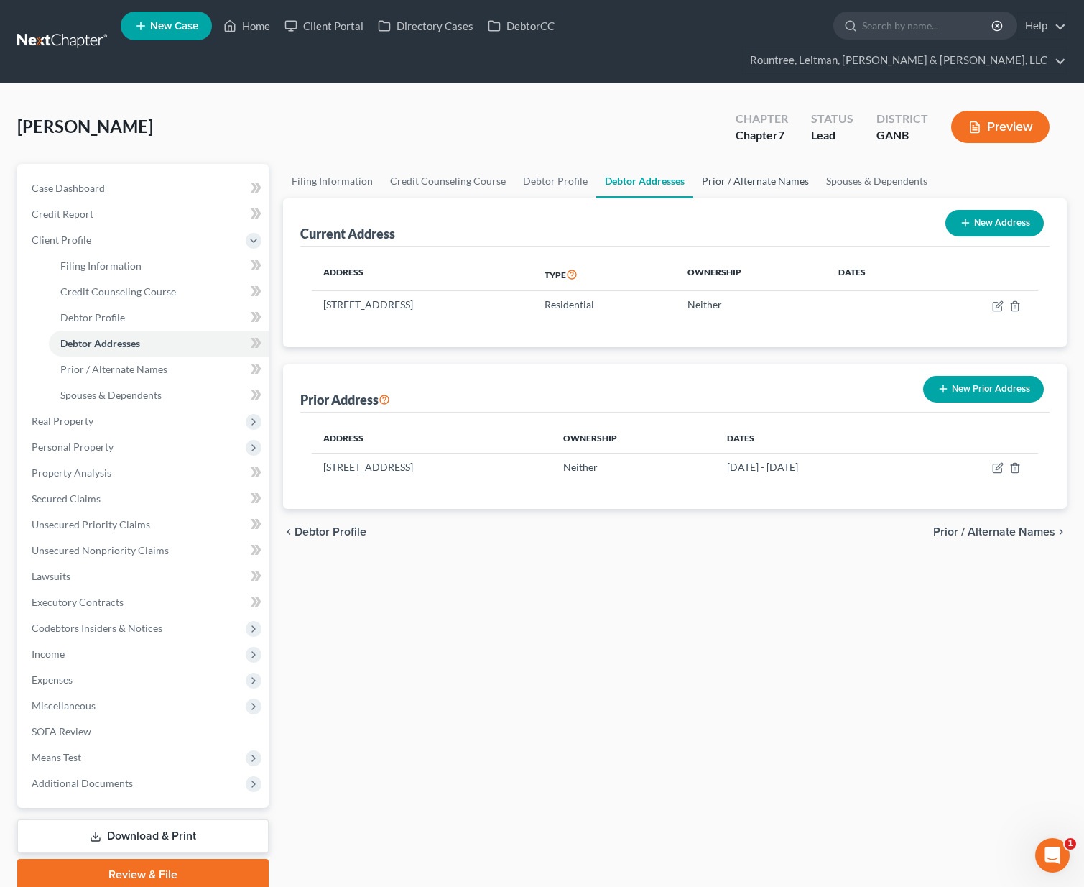
click at [719, 164] on link "Prior / Alternate Names" at bounding box center [755, 181] width 124 height 34
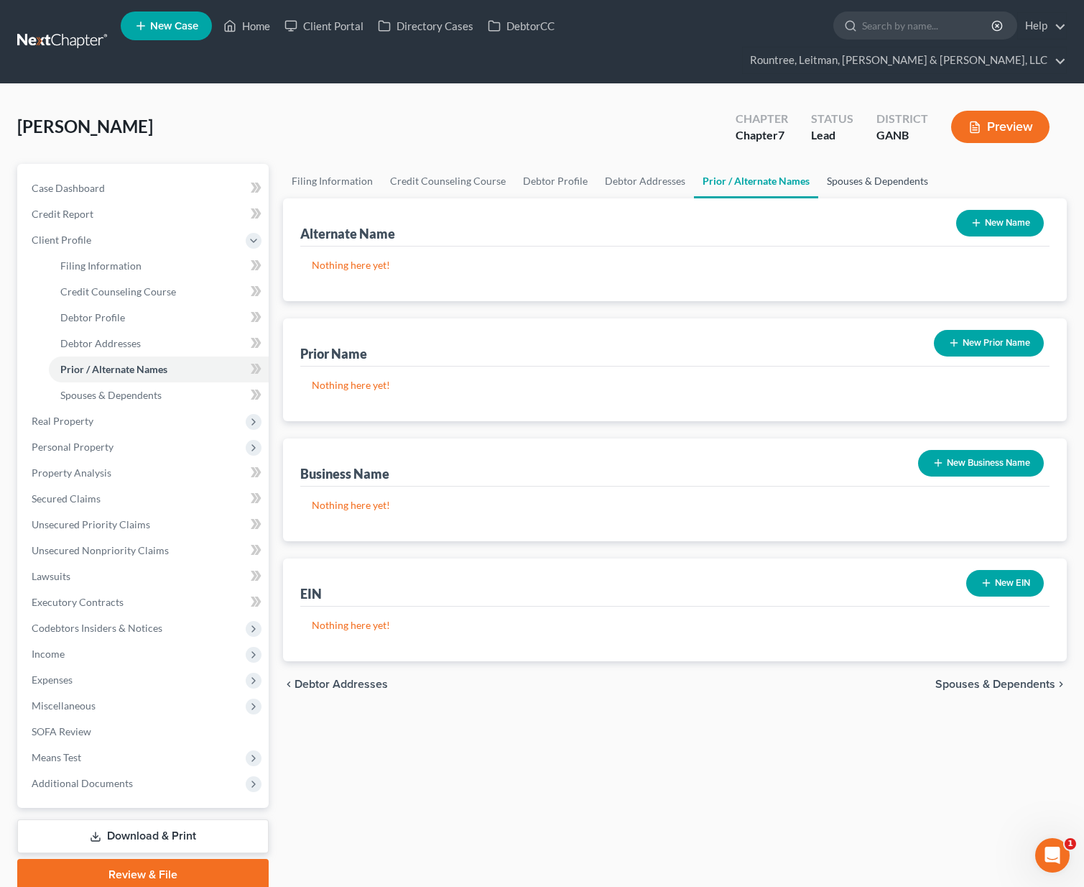
click at [849, 164] on link "Spouses & Dependents" at bounding box center [878, 181] width 119 height 34
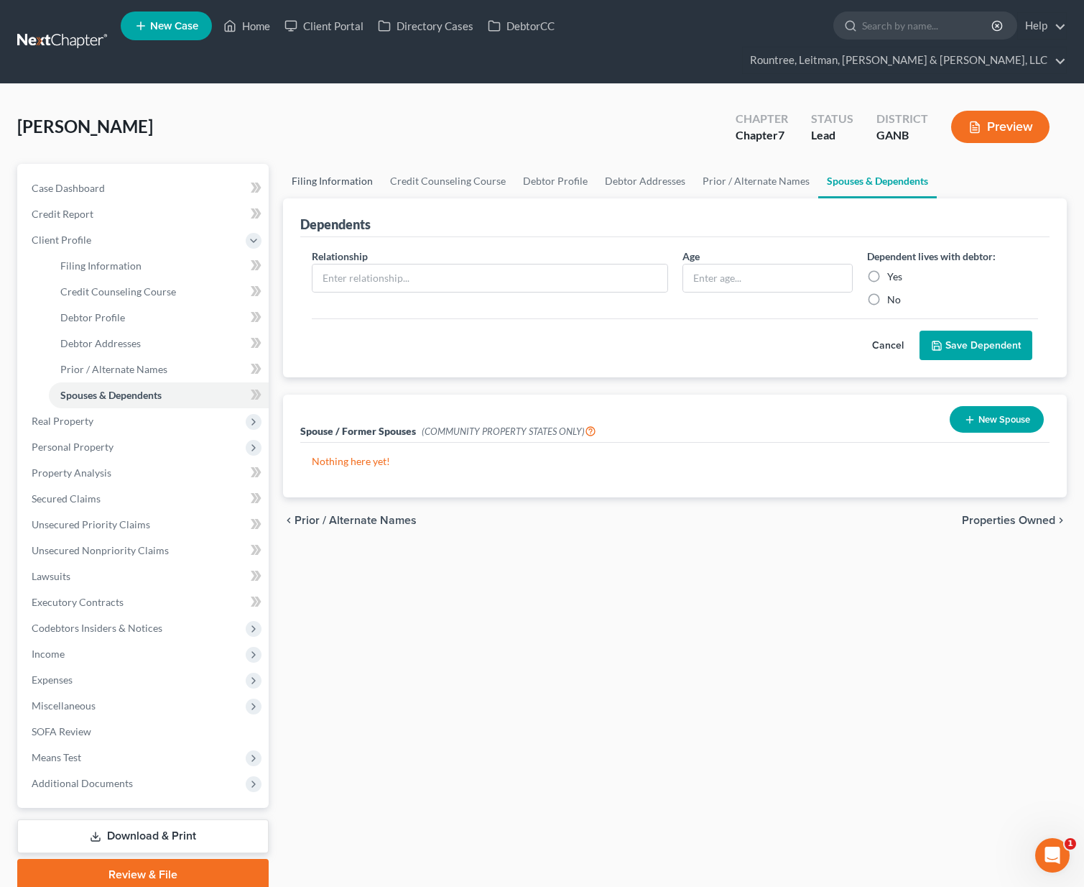
click at [334, 164] on link "Filing Information" at bounding box center [332, 181] width 98 height 34
select select "0"
select select "3"
select select "0"
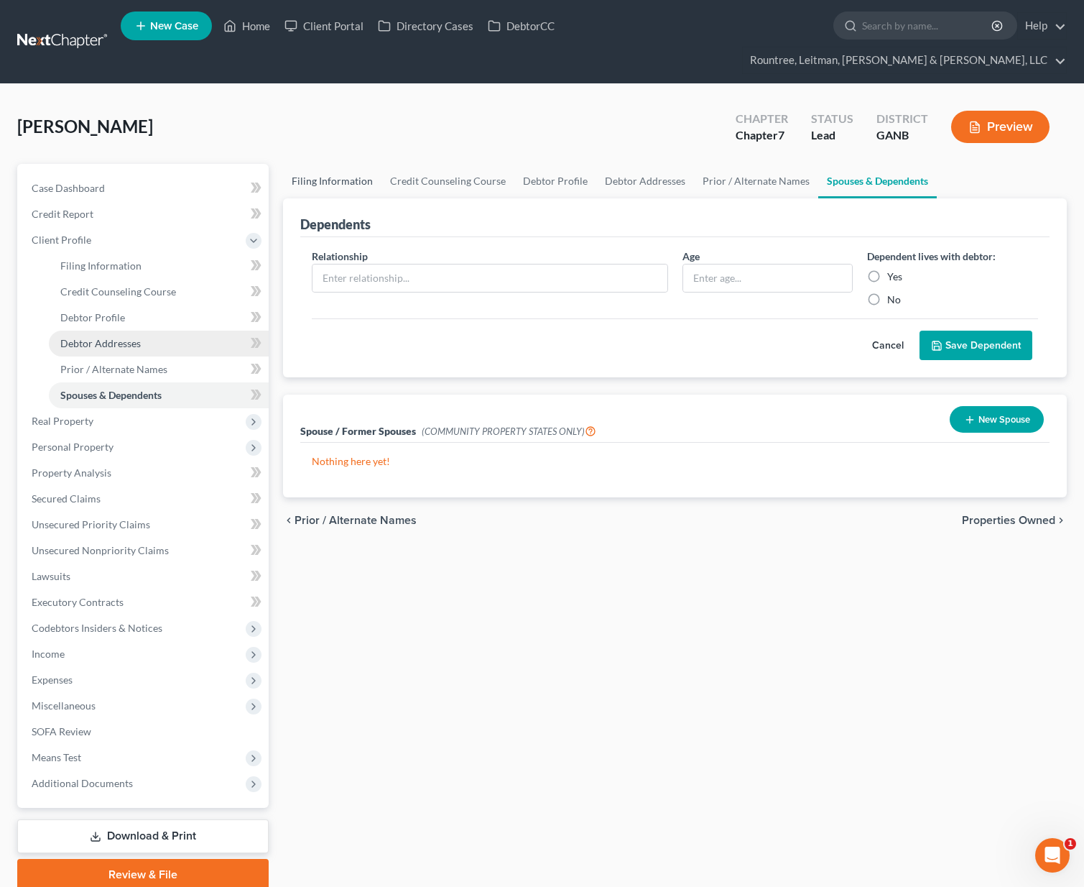
select select "19"
select select "0"
select select "10"
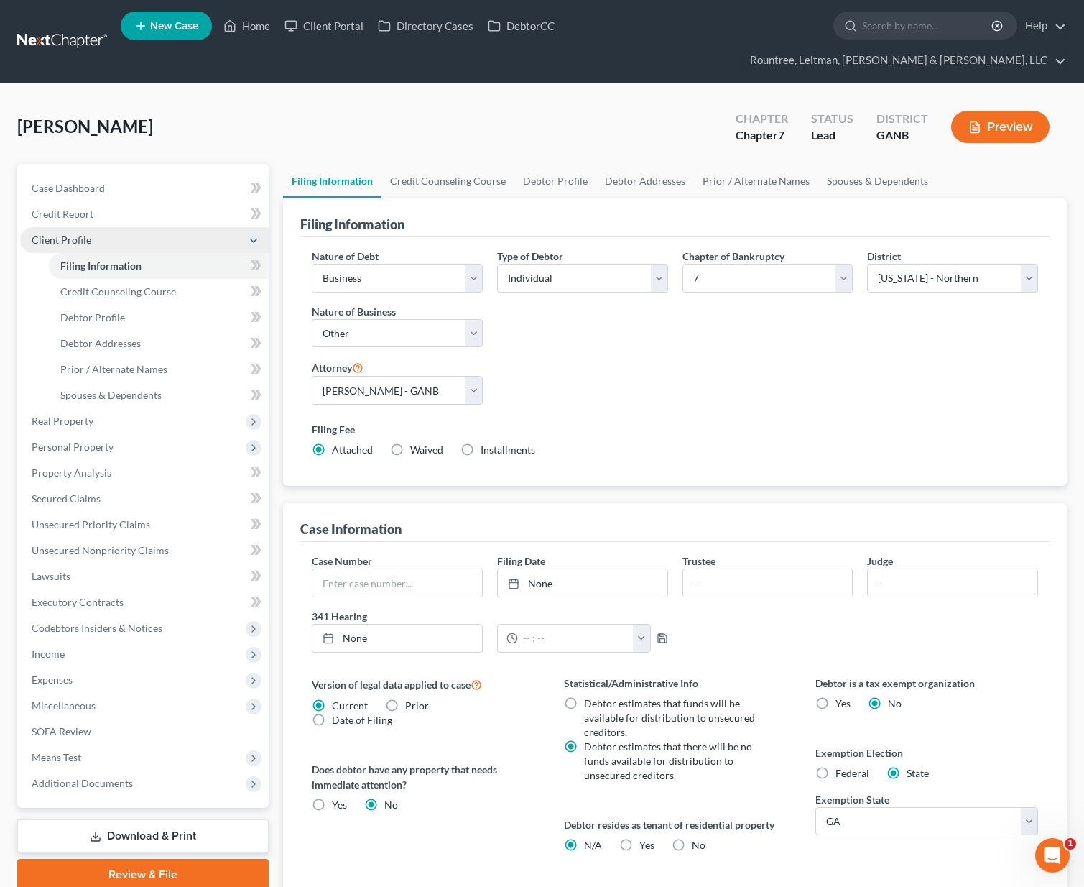
click at [64, 227] on span "Client Profile" at bounding box center [144, 240] width 249 height 26
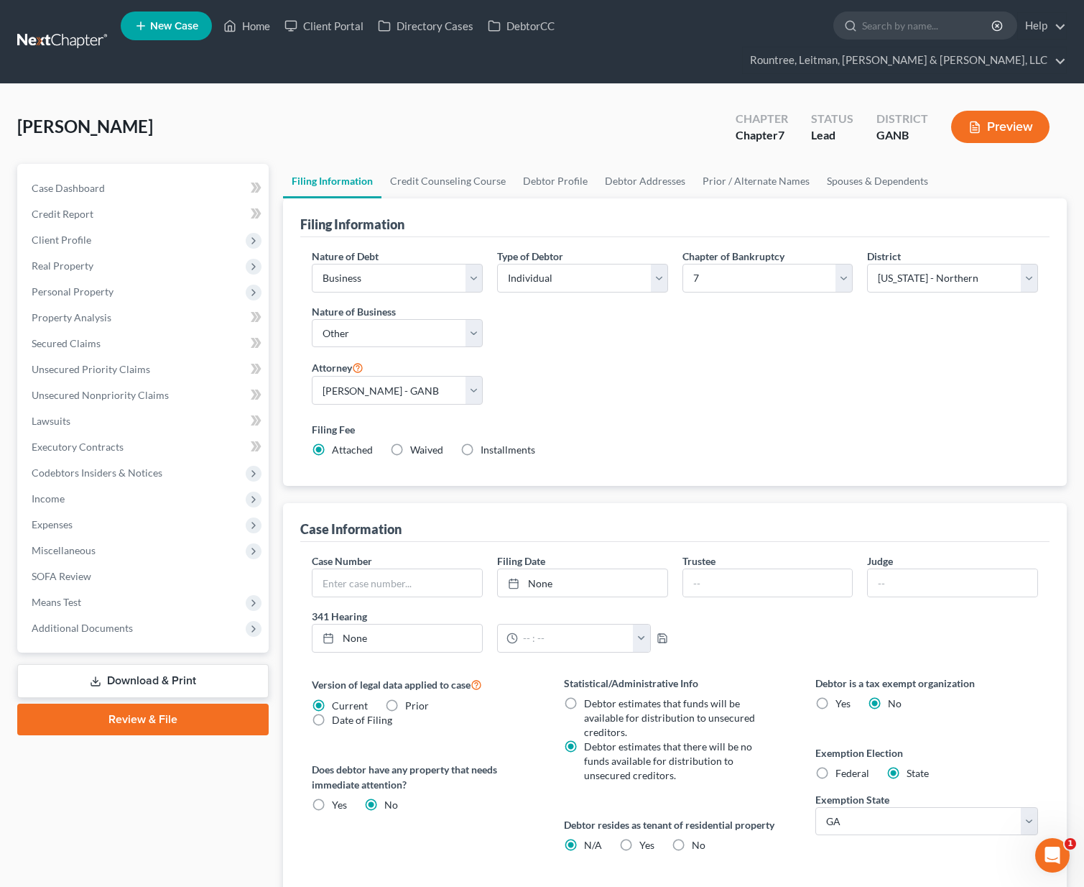
click at [471, 114] on div "[PERSON_NAME] Upgraded Chapter Chapter 7 Status Lead District GANB Preview" at bounding box center [542, 132] width 1050 height 63
